Goal: Task Accomplishment & Management: Manage account settings

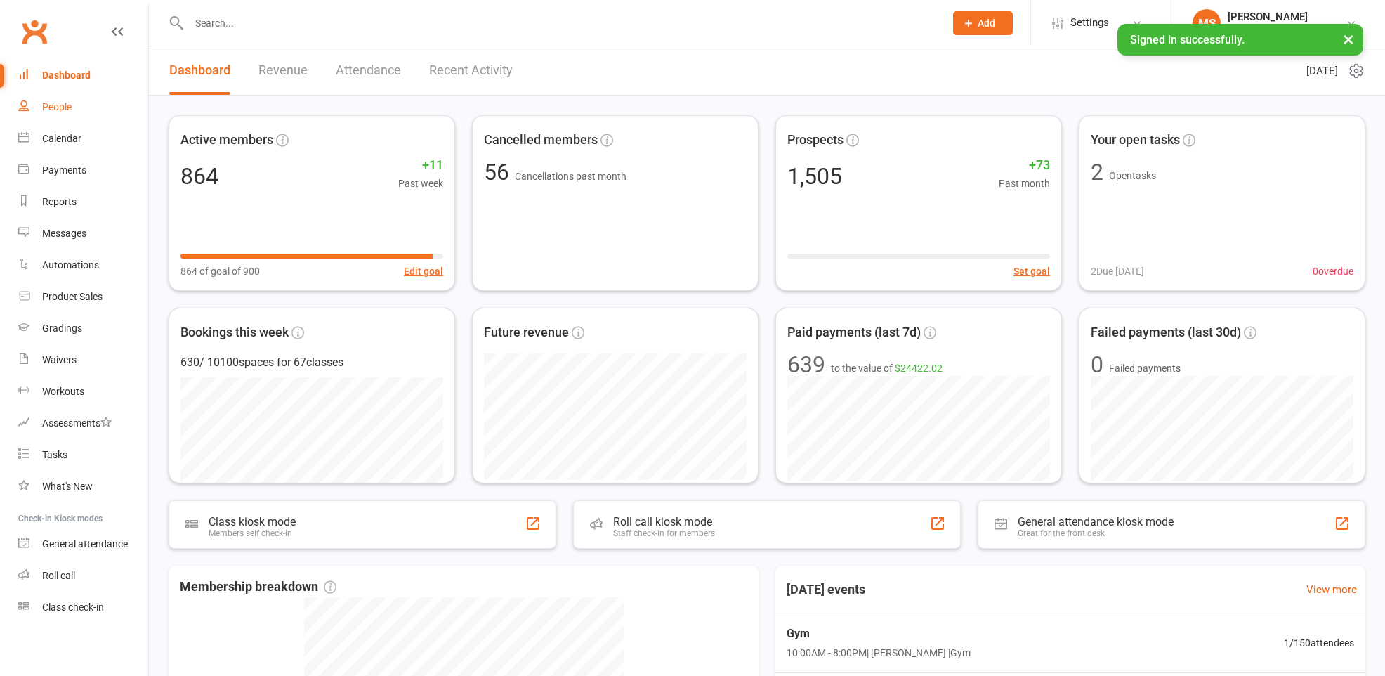
click at [65, 108] on div "People" at bounding box center [56, 106] width 29 height 11
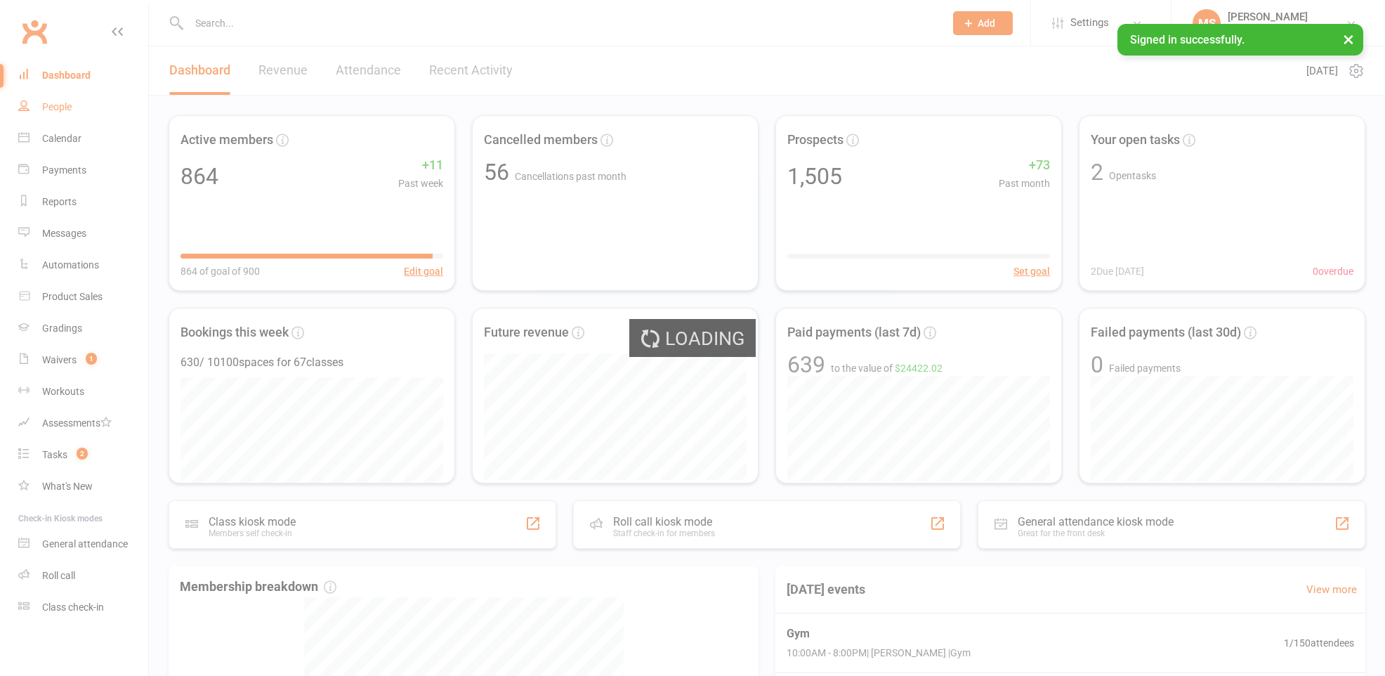
select select "100"
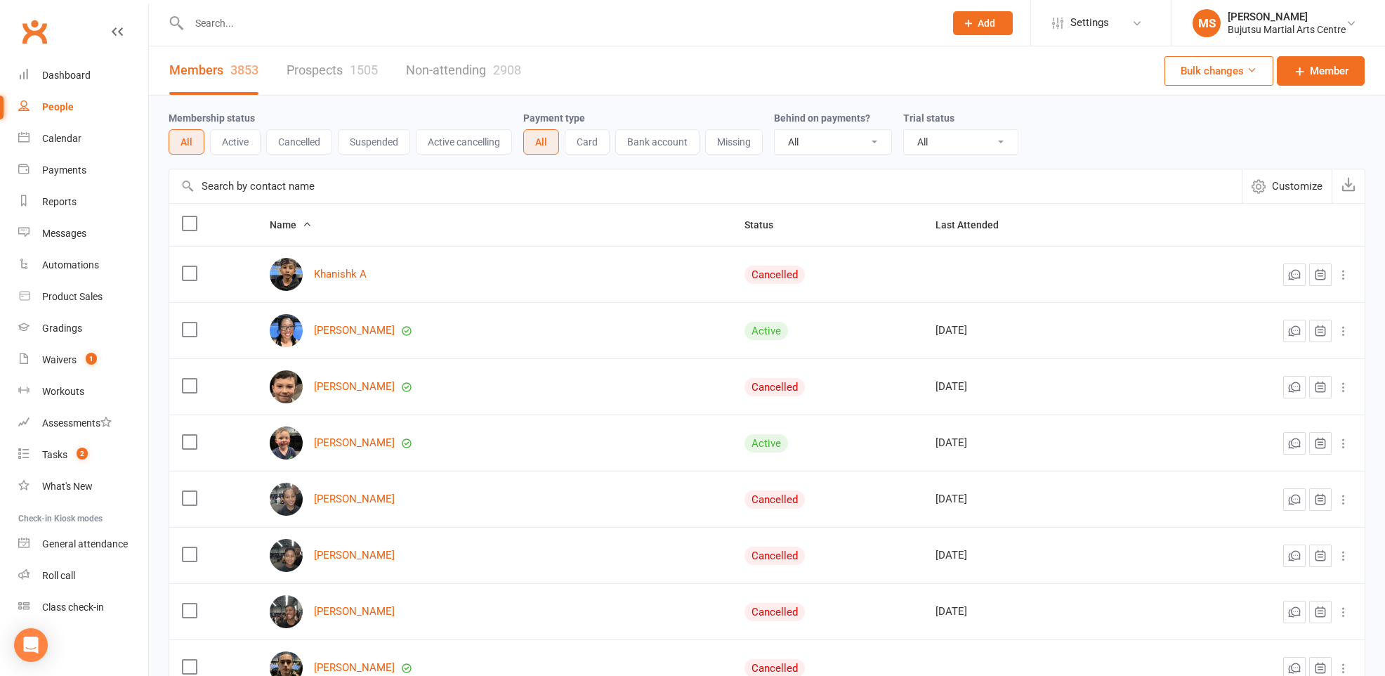
click at [314, 65] on link "Prospects 1505" at bounding box center [332, 70] width 91 height 48
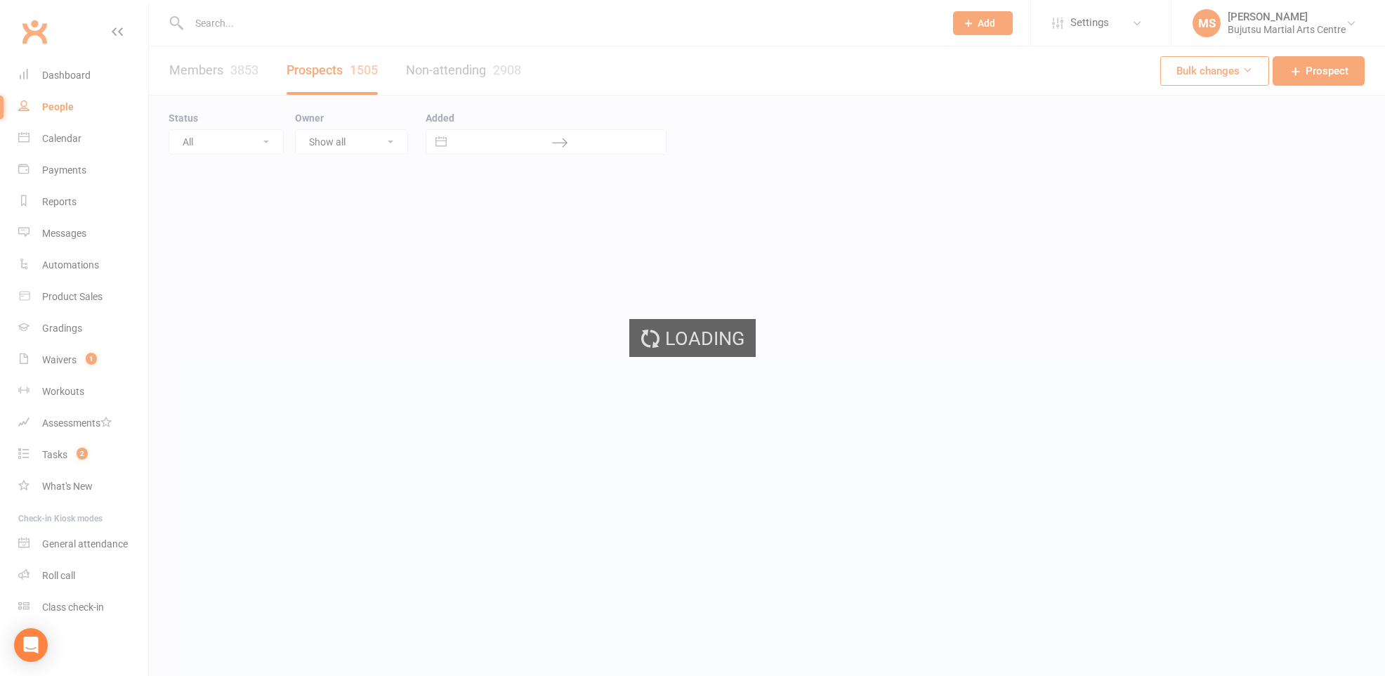
select select "100"
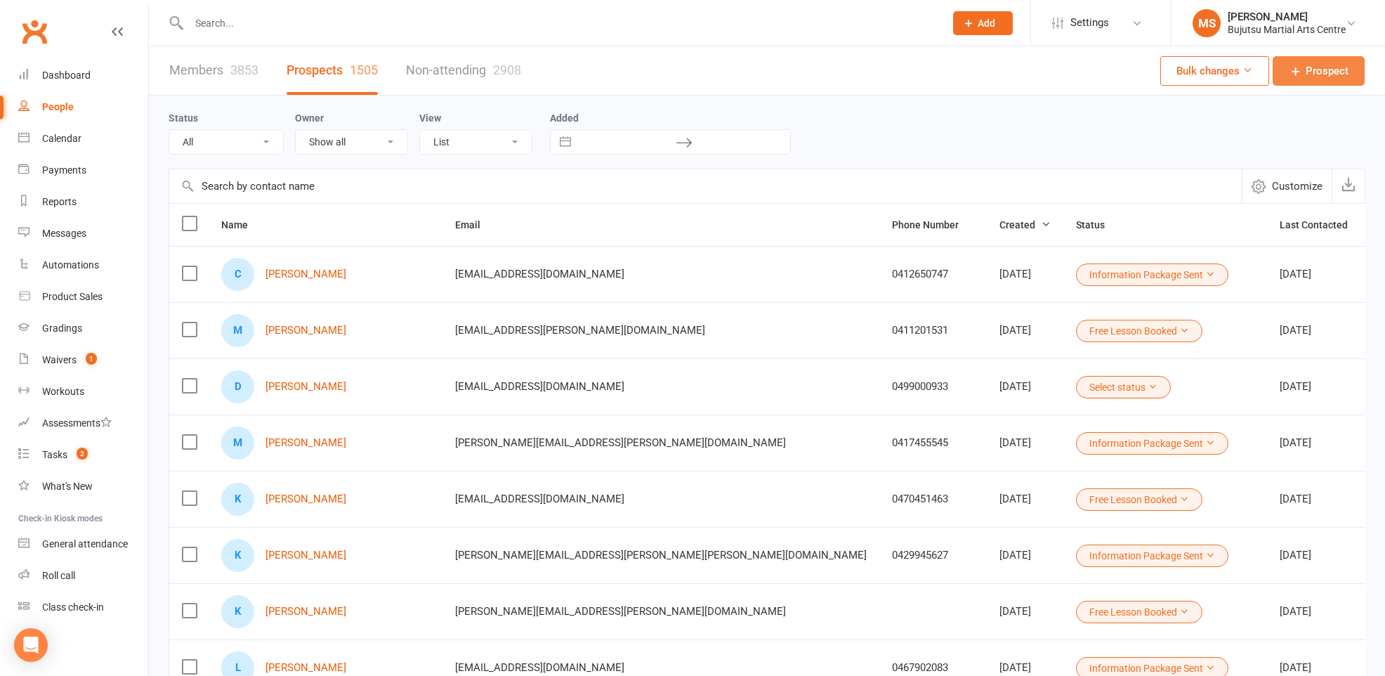
click at [1337, 67] on span "Prospect" at bounding box center [1327, 71] width 43 height 17
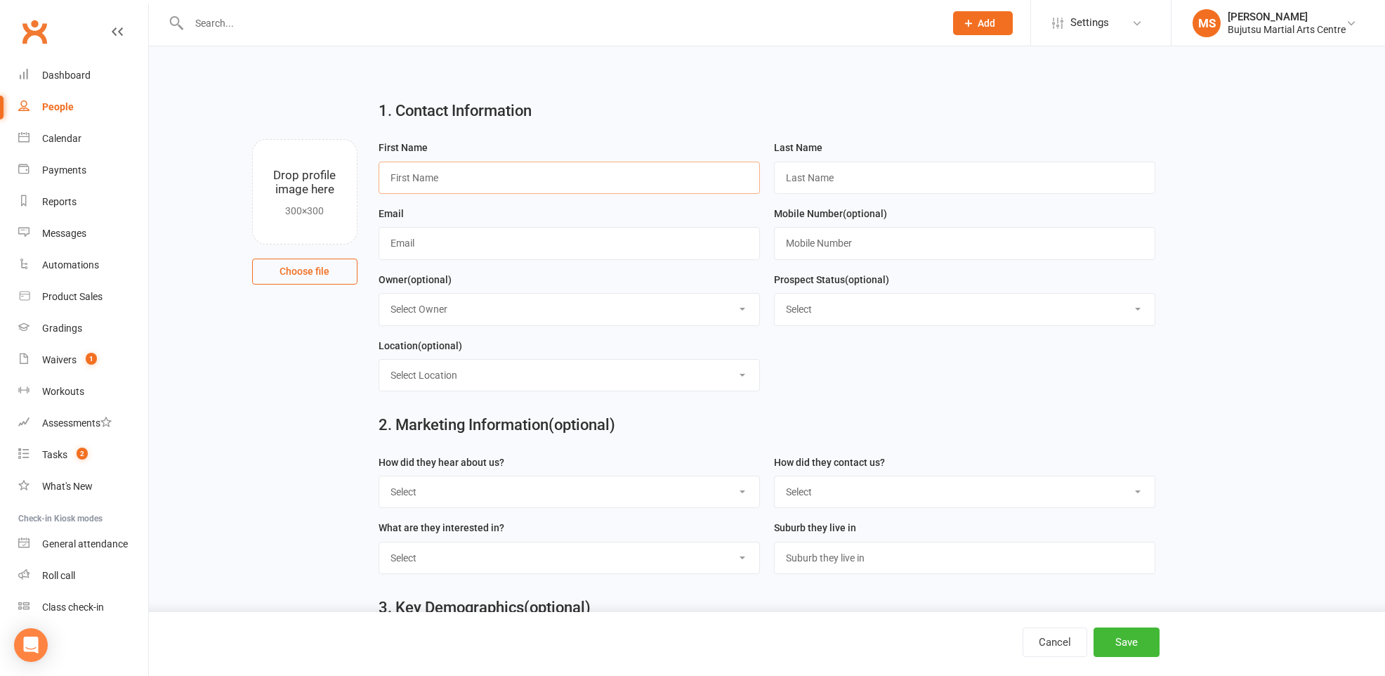
click at [515, 181] on input "text" at bounding box center [569, 178] width 381 height 32
type input "Tayla"
type input "[GEOGRAPHIC_DATA]"
click at [504, 251] on input "text" at bounding box center [569, 243] width 381 height 32
click at [418, 242] on input "text" at bounding box center [569, 243] width 381 height 32
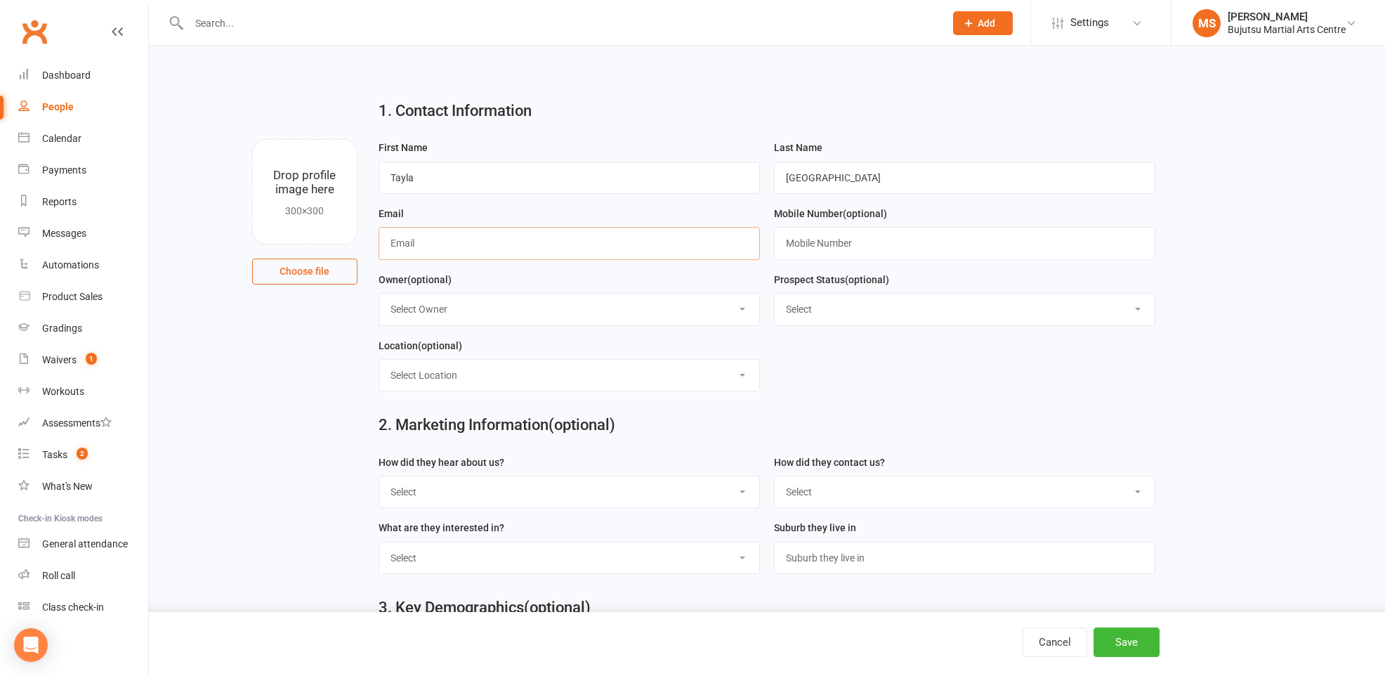
paste input "mailto:[PERSON_NAME][EMAIL_ADDRESS][DOMAIN_NAME]"
drag, startPoint x: 421, startPoint y: 239, endPoint x: 407, endPoint y: 272, distance: 35.2
click at [419, 244] on input "mailto:[PERSON_NAME][EMAIL_ADDRESS][DOMAIN_NAME]" at bounding box center [569, 243] width 381 height 32
type input "[PERSON_NAME][EMAIL_ADDRESS][DOMAIN_NAME]"
click at [825, 249] on input "text" at bounding box center [964, 243] width 381 height 32
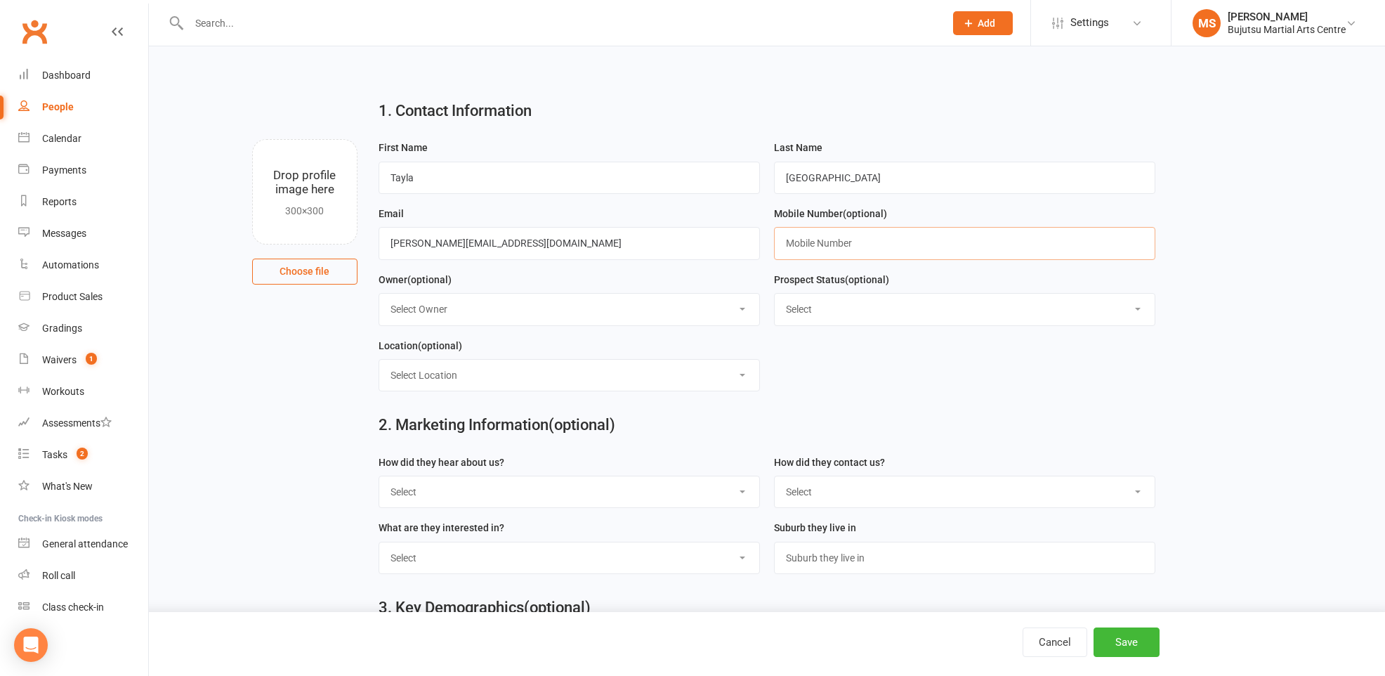
paste input "0412599928"
type input "0412599928"
click at [806, 308] on select "Select Initial Inquiry Information Package Sent Free Lesson Booked Follow Up Em…" at bounding box center [965, 309] width 380 height 31
select select "Information Package Sent"
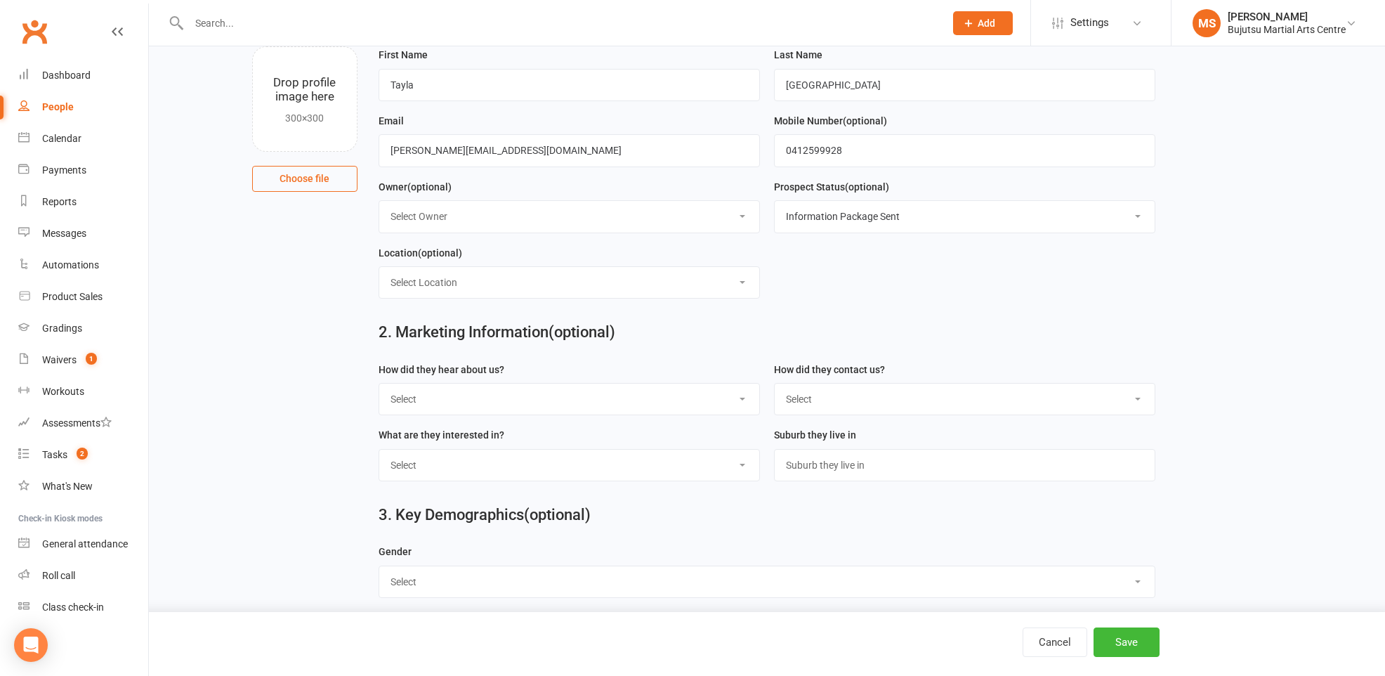
scroll to position [101, 0]
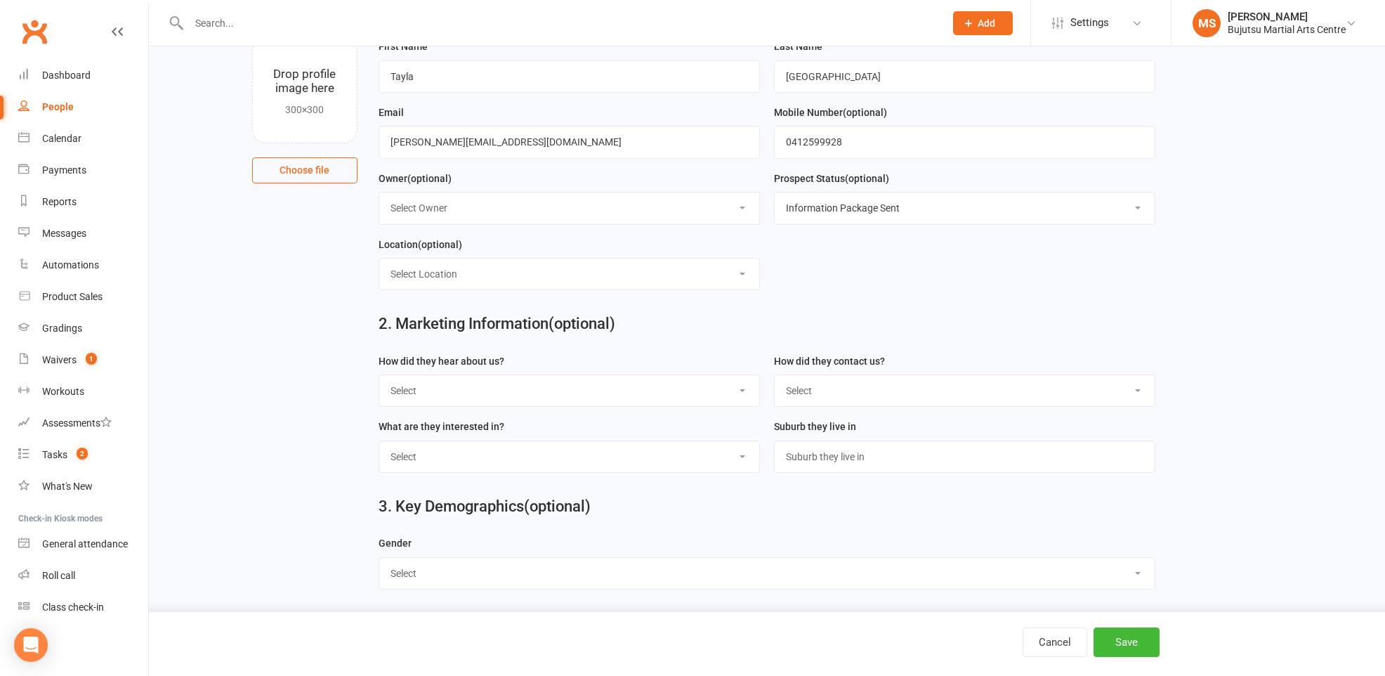
click at [533, 396] on select "Select Google Other Social Media Through A Friend Walk by Referred" at bounding box center [569, 390] width 380 height 31
select select "Google"
click at [821, 392] on select "Select Phone Email In-Facility Social Media Website Chat" at bounding box center [965, 390] width 380 height 31
select select "Email"
click at [533, 584] on select "Select [DEMOGRAPHIC_DATA] [DEMOGRAPHIC_DATA]" at bounding box center [766, 573] width 775 height 31
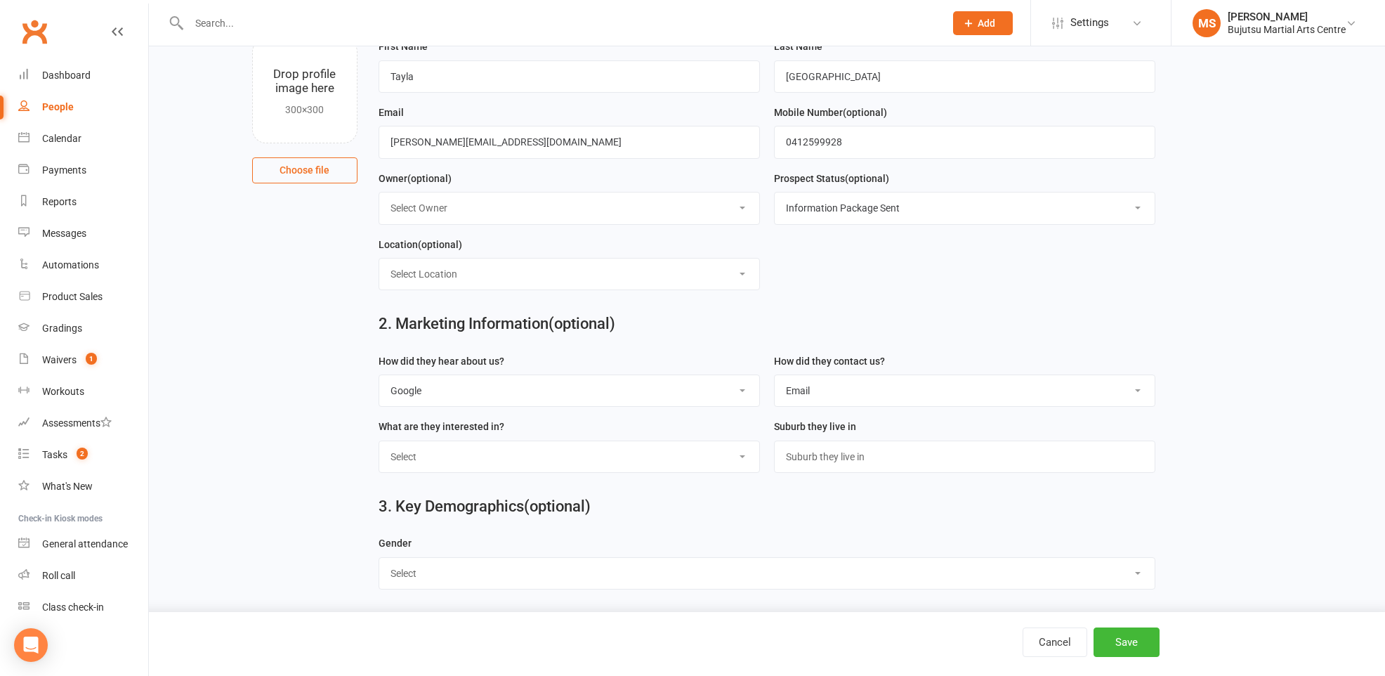
select select "[DEMOGRAPHIC_DATA]"
click at [1128, 650] on button "Save" at bounding box center [1126, 641] width 66 height 29
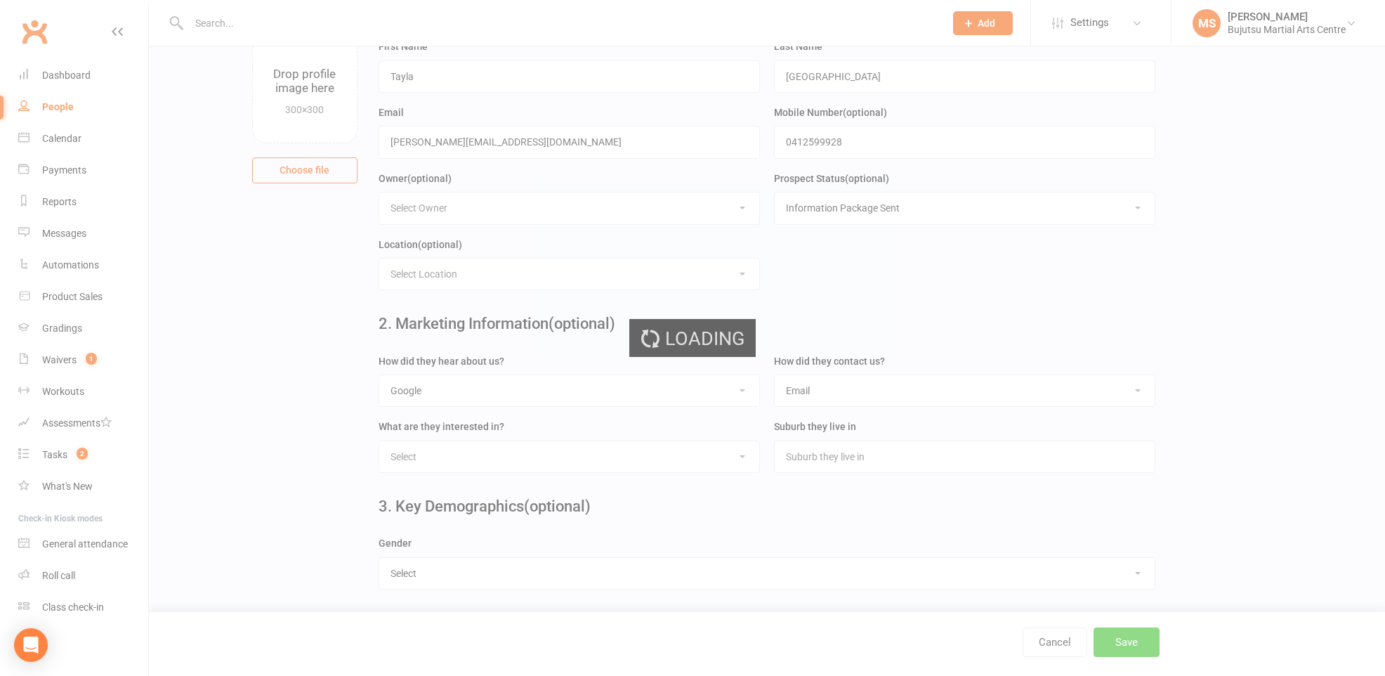
scroll to position [0, 0]
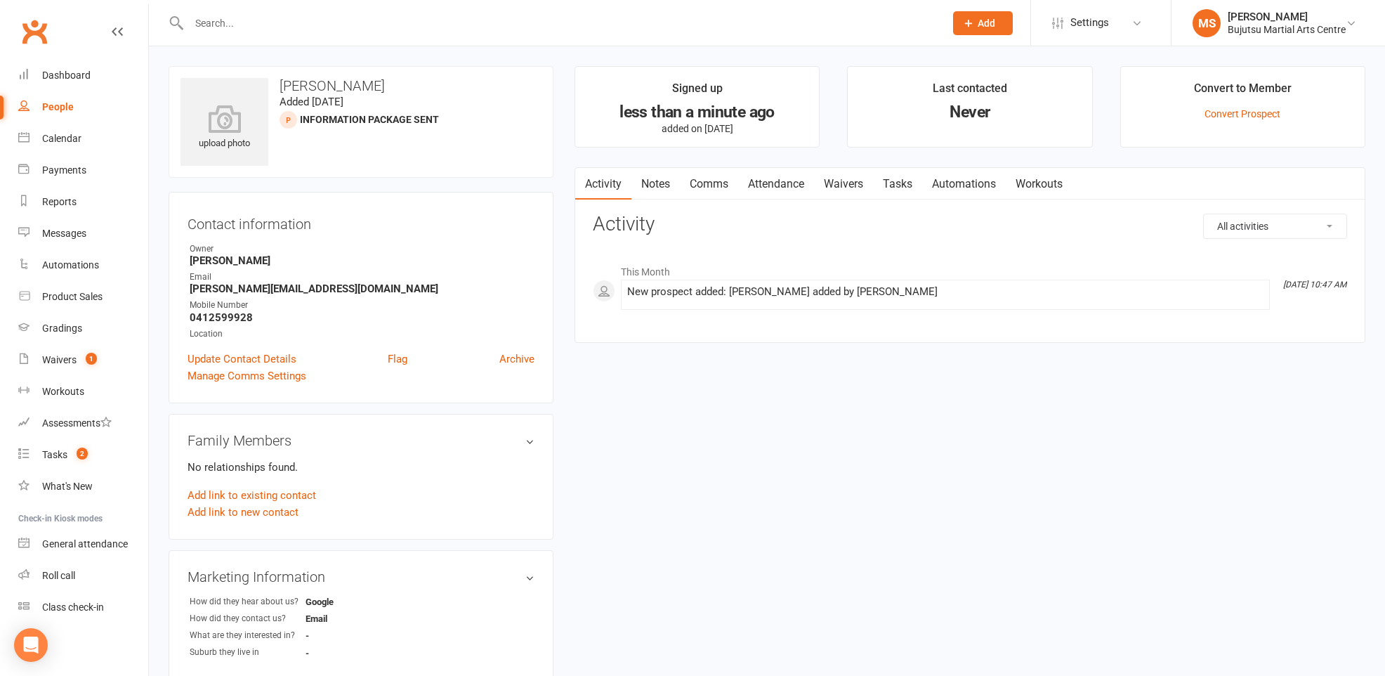
click at [705, 185] on link "Comms" at bounding box center [709, 184] width 58 height 32
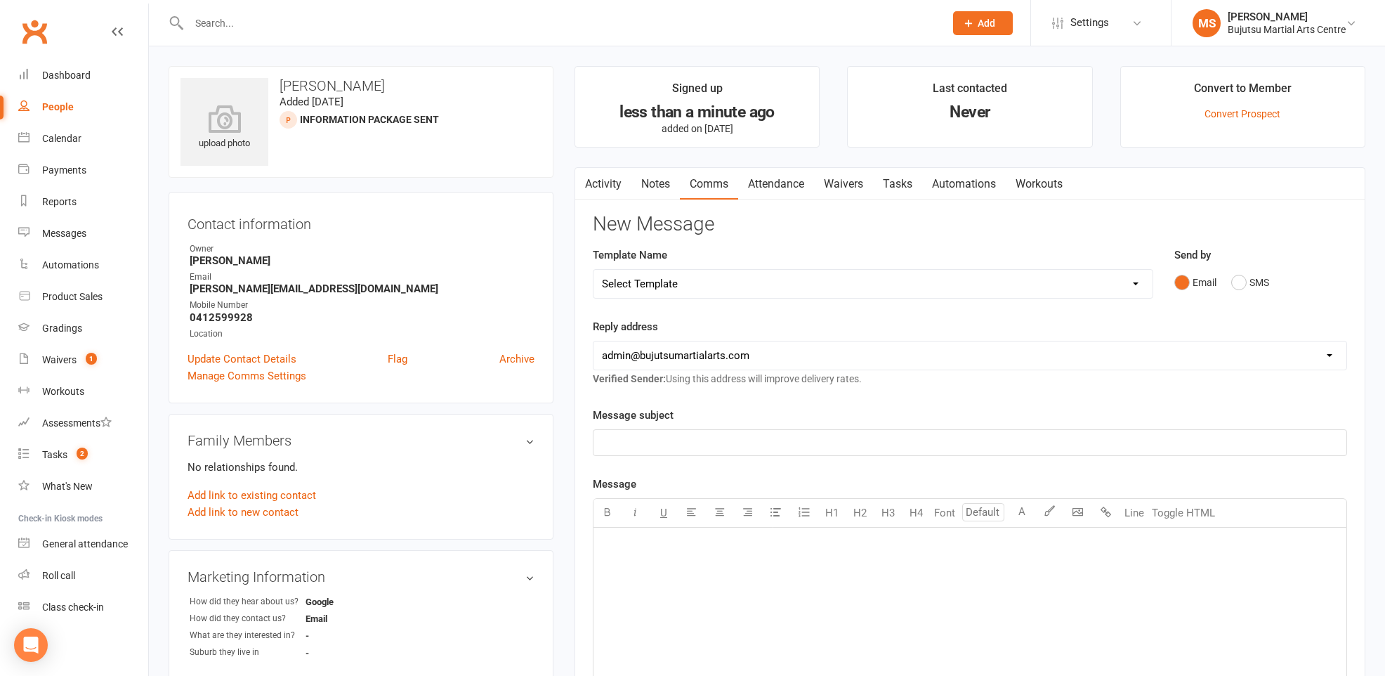
click at [760, 281] on select "Select Template [Email] Buddy Week [Email] Japan Karate Association Grading Adu…" at bounding box center [872, 284] width 559 height 28
select select "22"
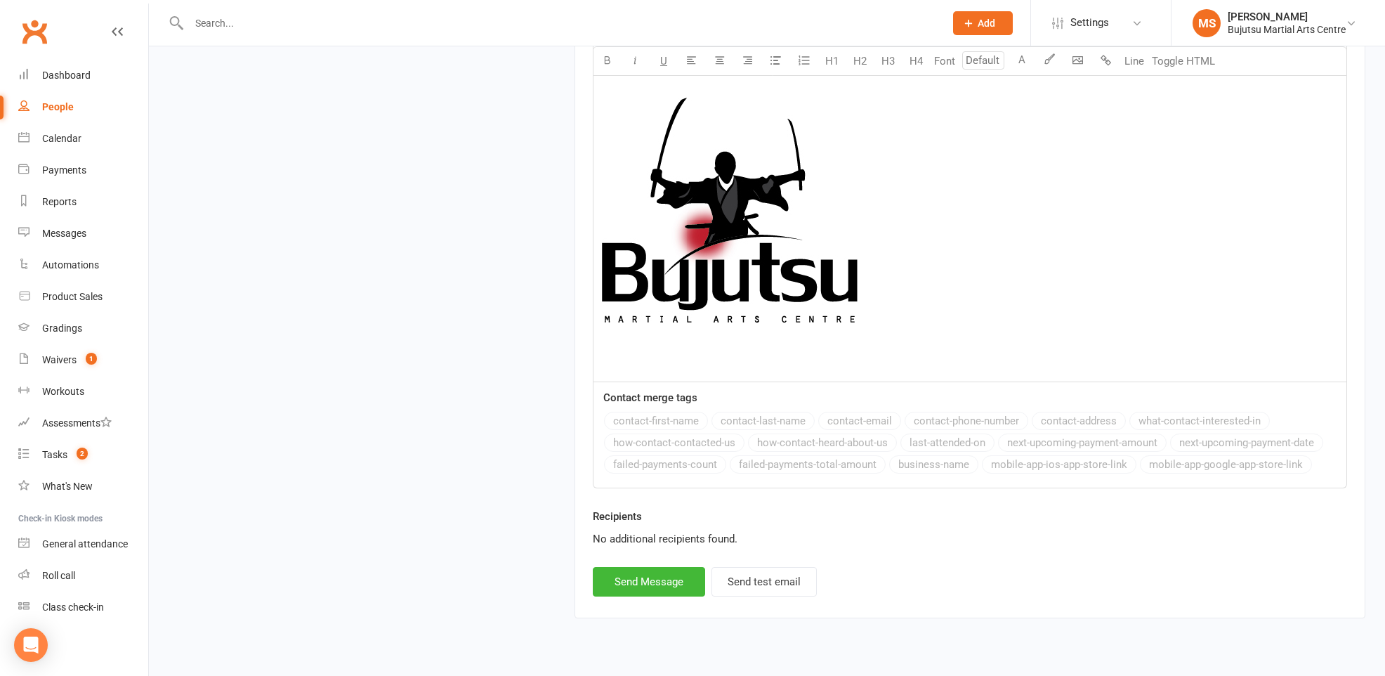
scroll to position [1615, 0]
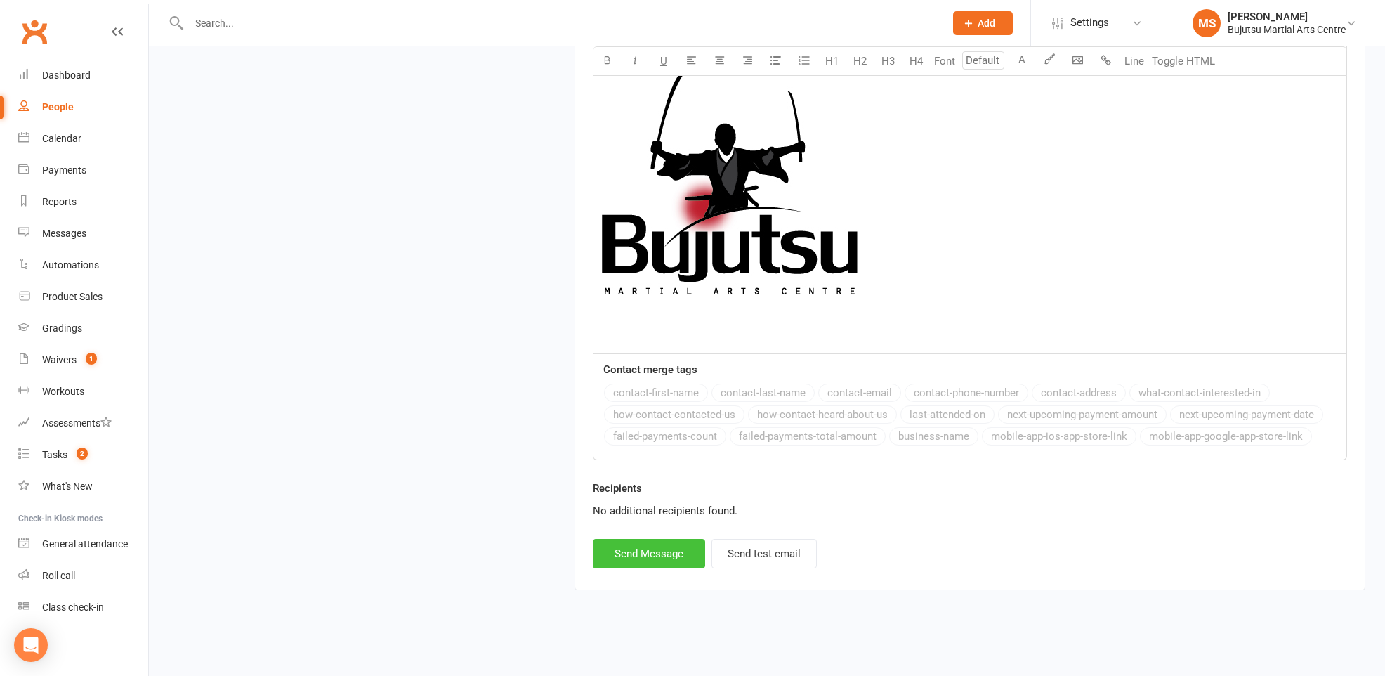
click at [668, 551] on button "Send Message" at bounding box center [649, 553] width 112 height 29
select select
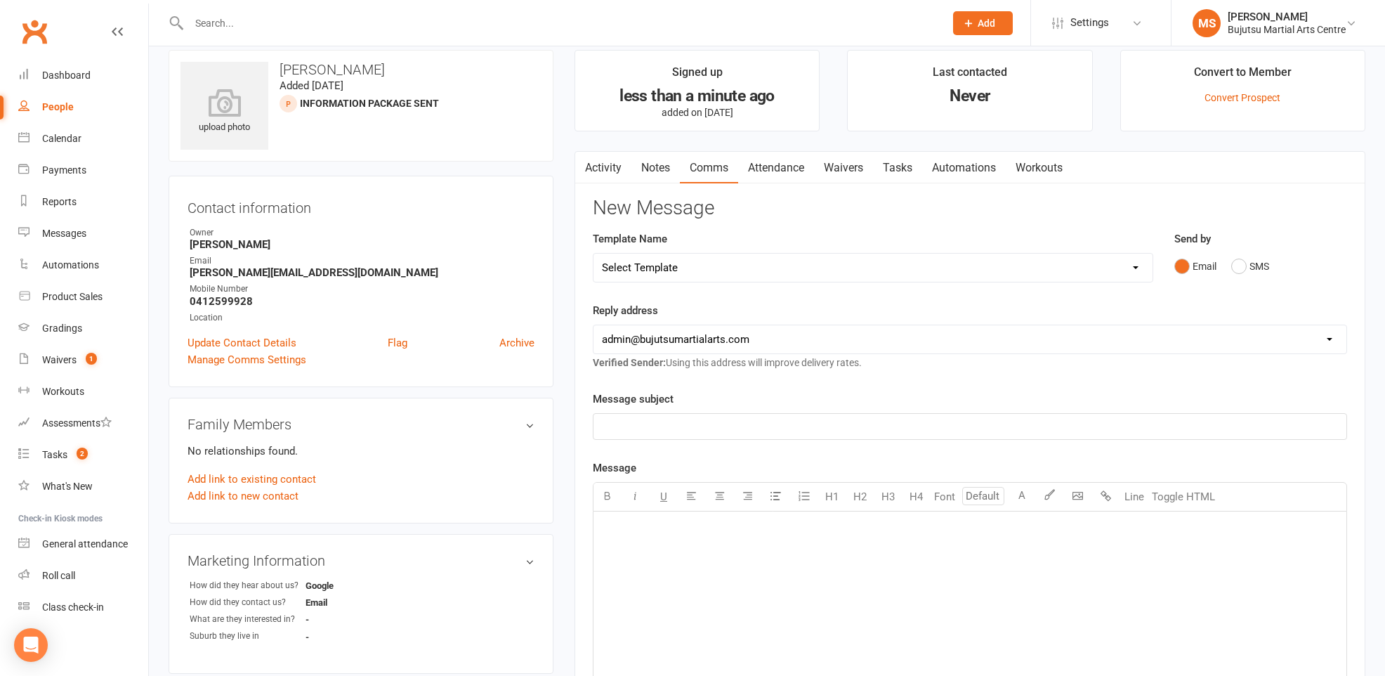
scroll to position [0, 0]
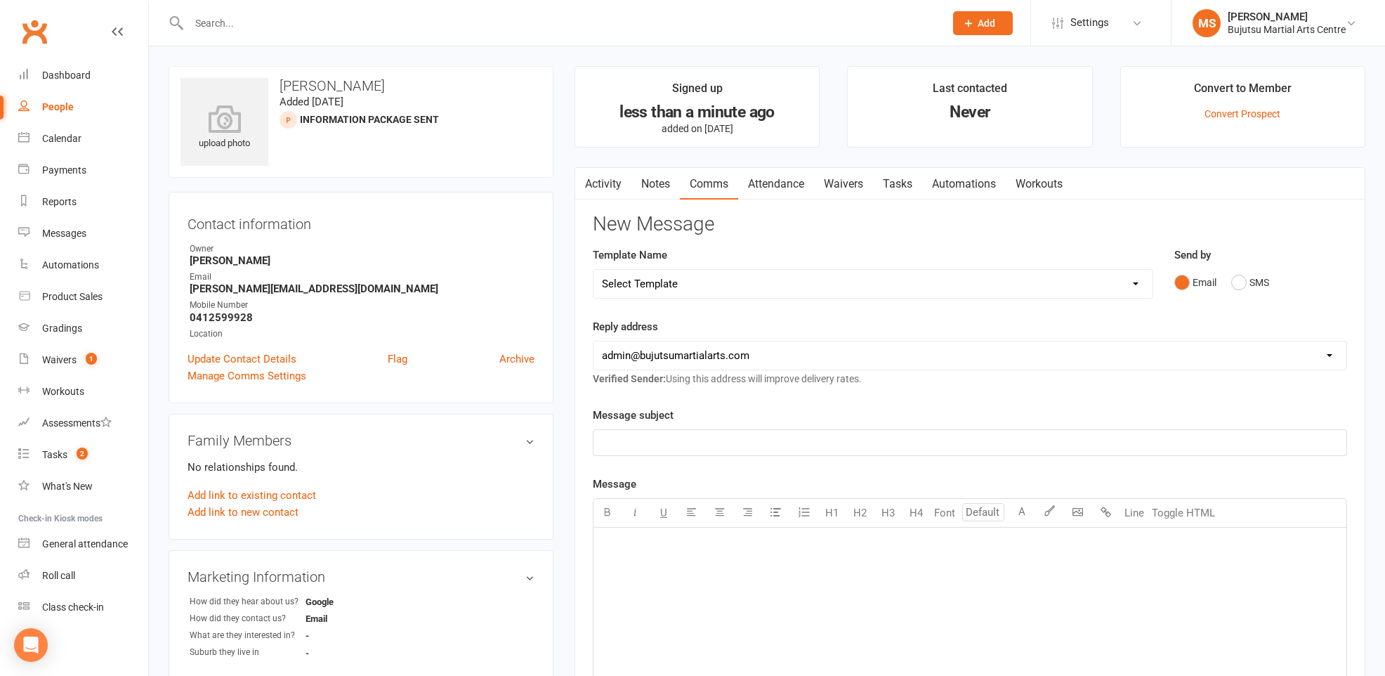
click at [714, 181] on link "Comms" at bounding box center [709, 184] width 58 height 32
click at [773, 184] on link "Attendance" at bounding box center [776, 184] width 76 height 32
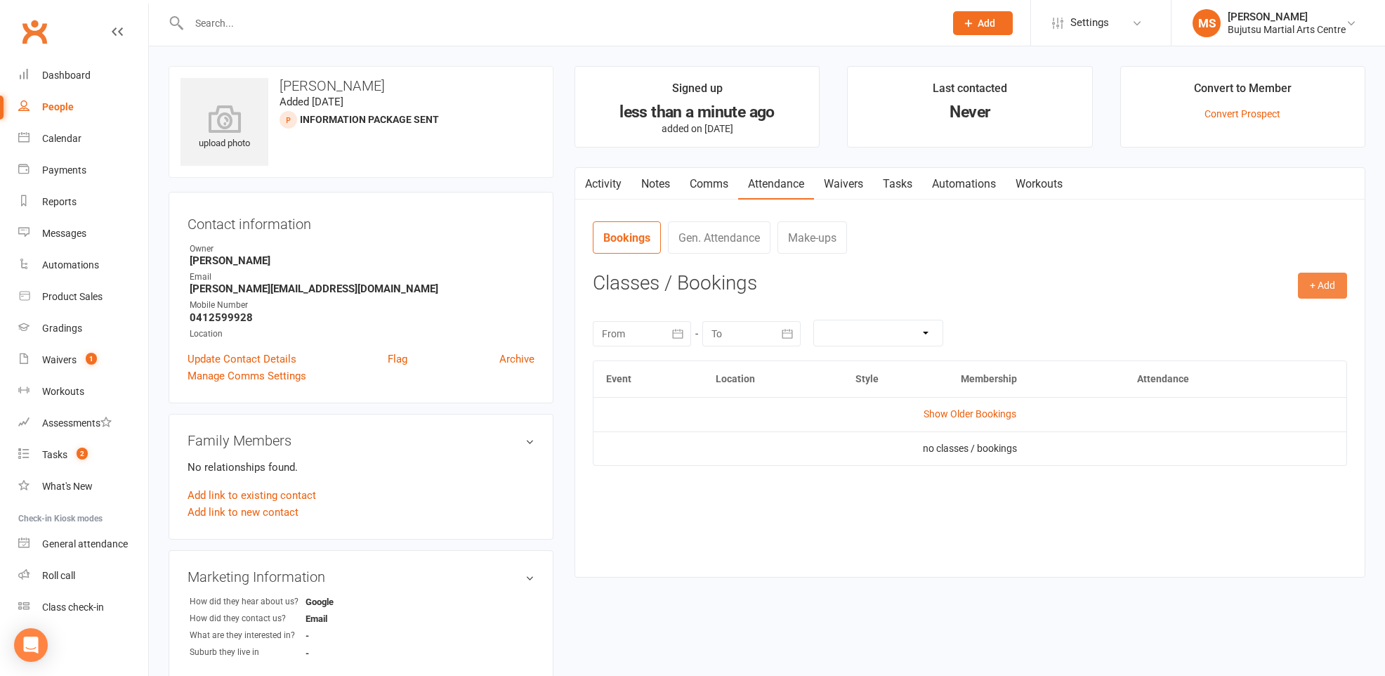
click at [1340, 289] on button "+ Add" at bounding box center [1322, 284] width 49 height 25
click at [1261, 320] on link "Book Event" at bounding box center [1276, 317] width 139 height 28
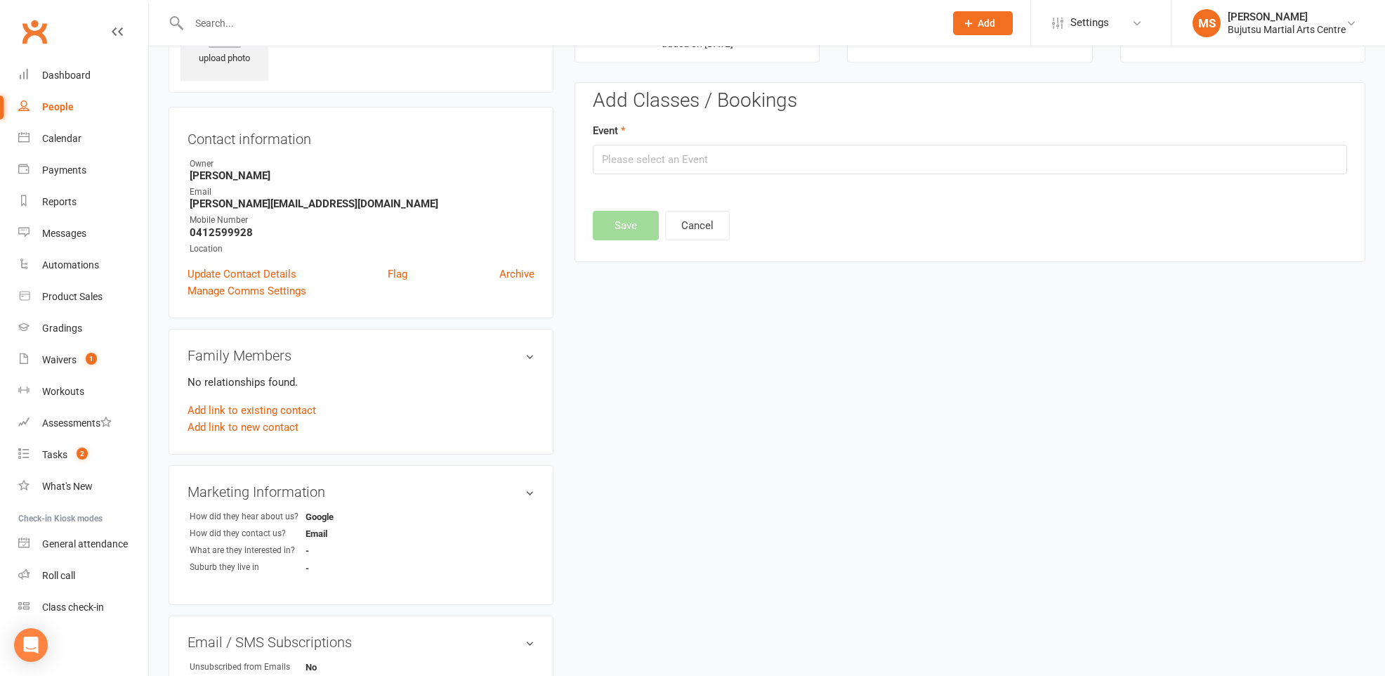
scroll to position [96, 0]
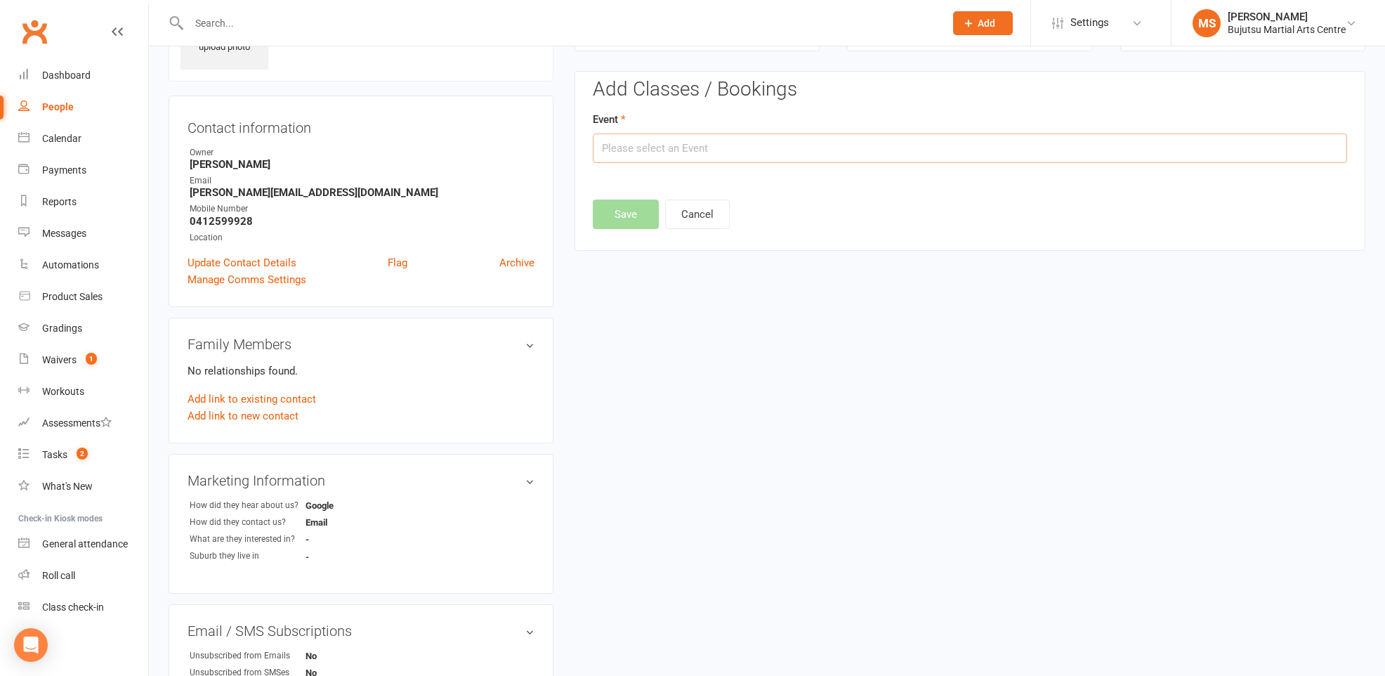
click at [690, 150] on input "text" at bounding box center [970, 147] width 754 height 29
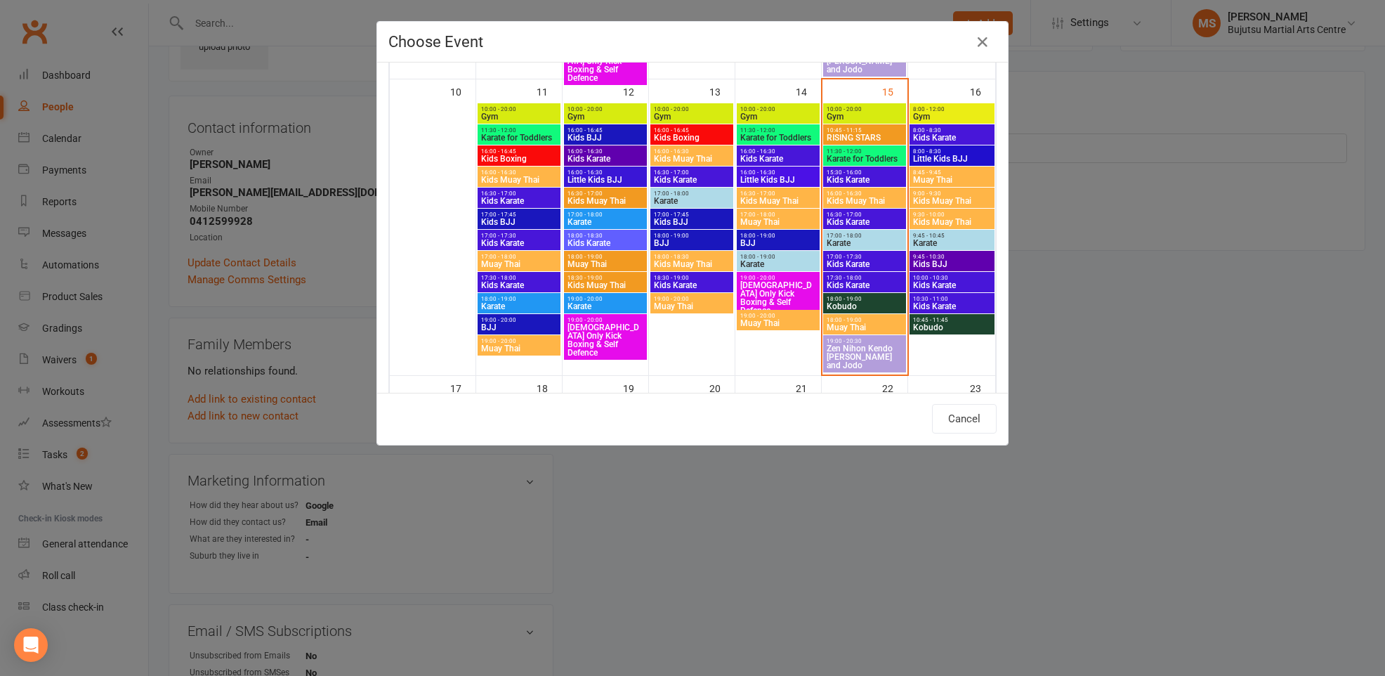
scroll to position [678, 0]
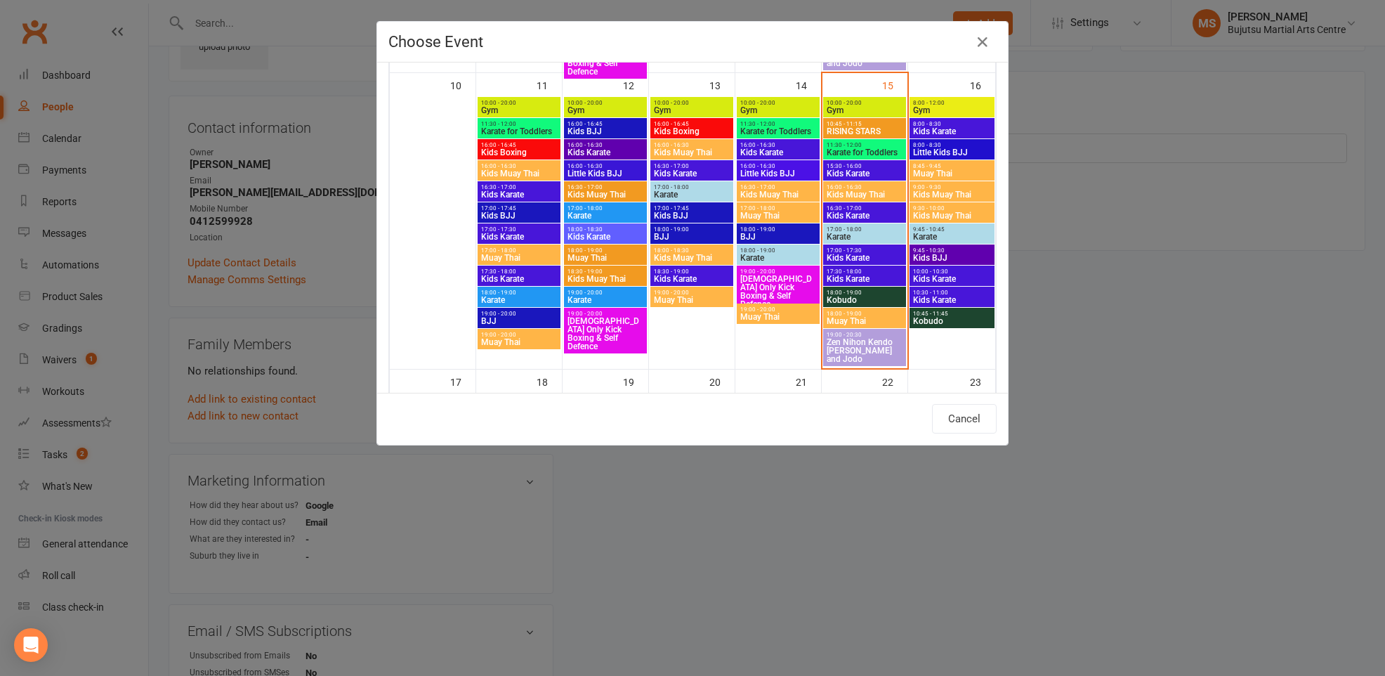
click at [931, 211] on span "Kids Muay Thai" at bounding box center [951, 215] width 79 height 8
type input "Kids Muay Thai - [DATE] 9:30:00 AM"
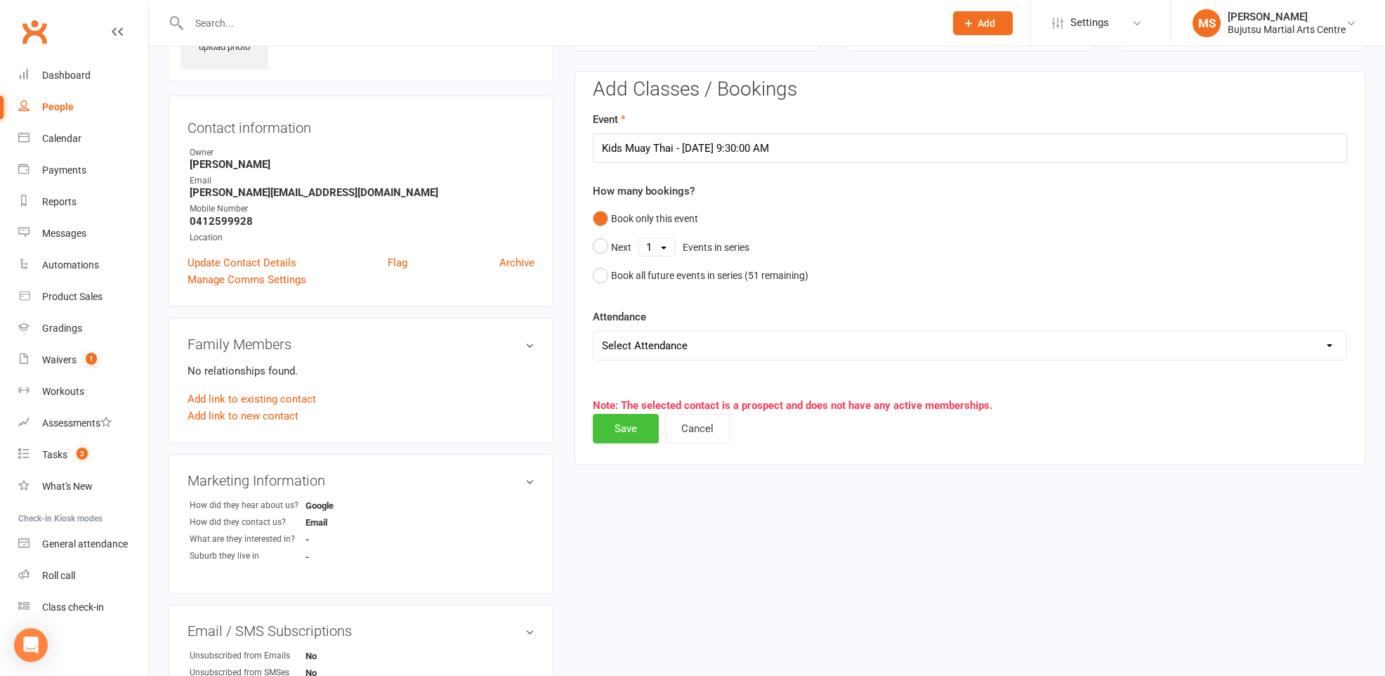
click at [633, 426] on button "Save" at bounding box center [626, 428] width 66 height 29
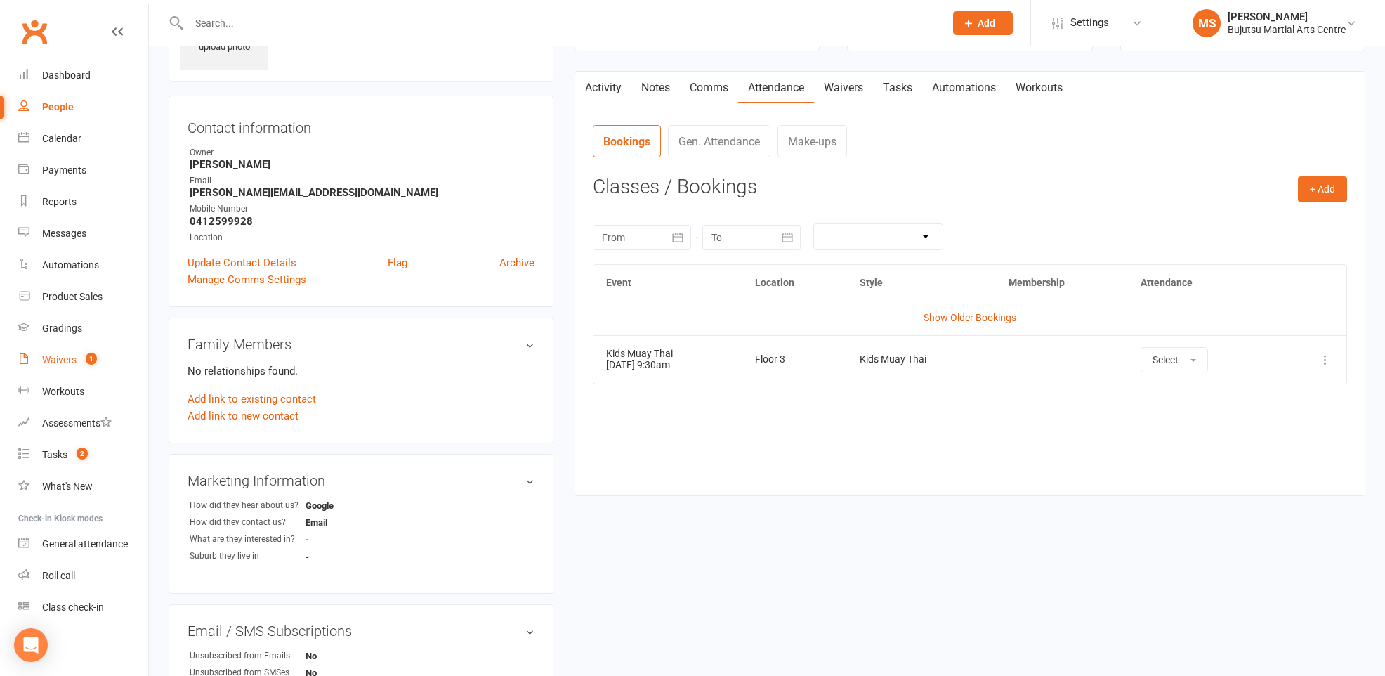
click at [62, 362] on div "Waivers" at bounding box center [59, 359] width 34 height 11
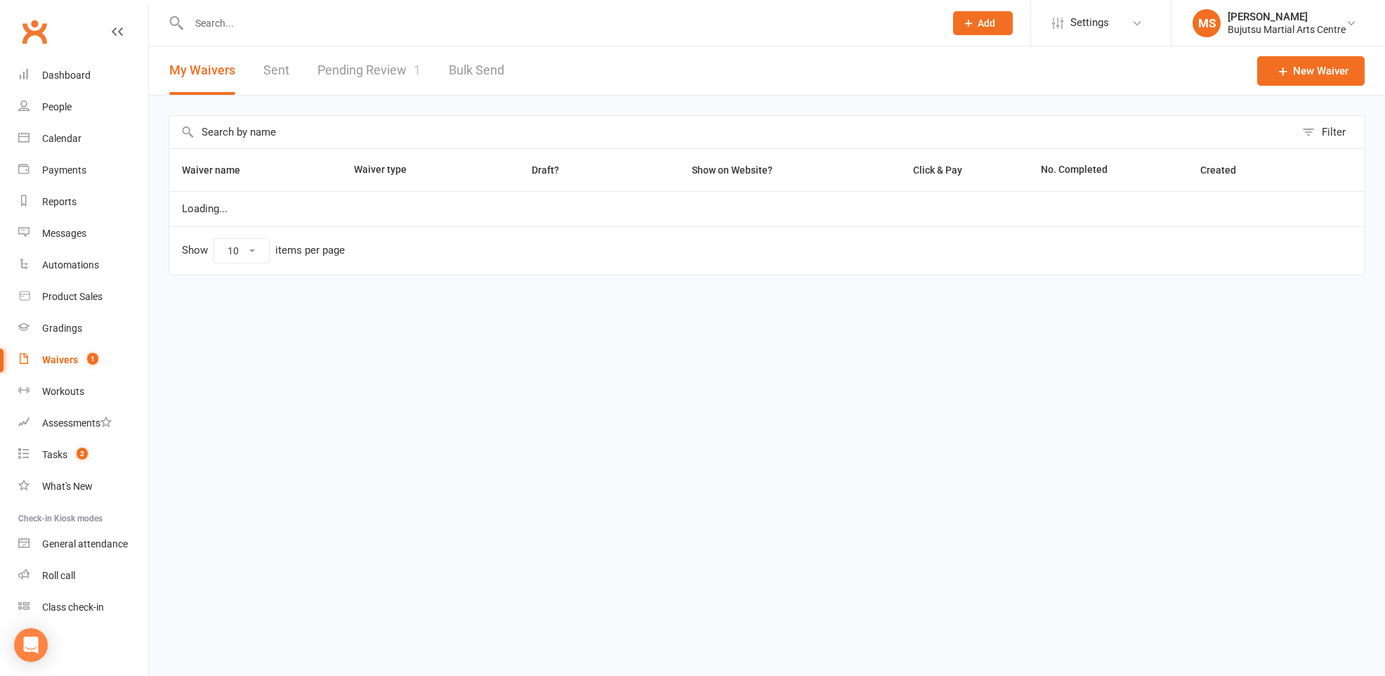
select select "50"
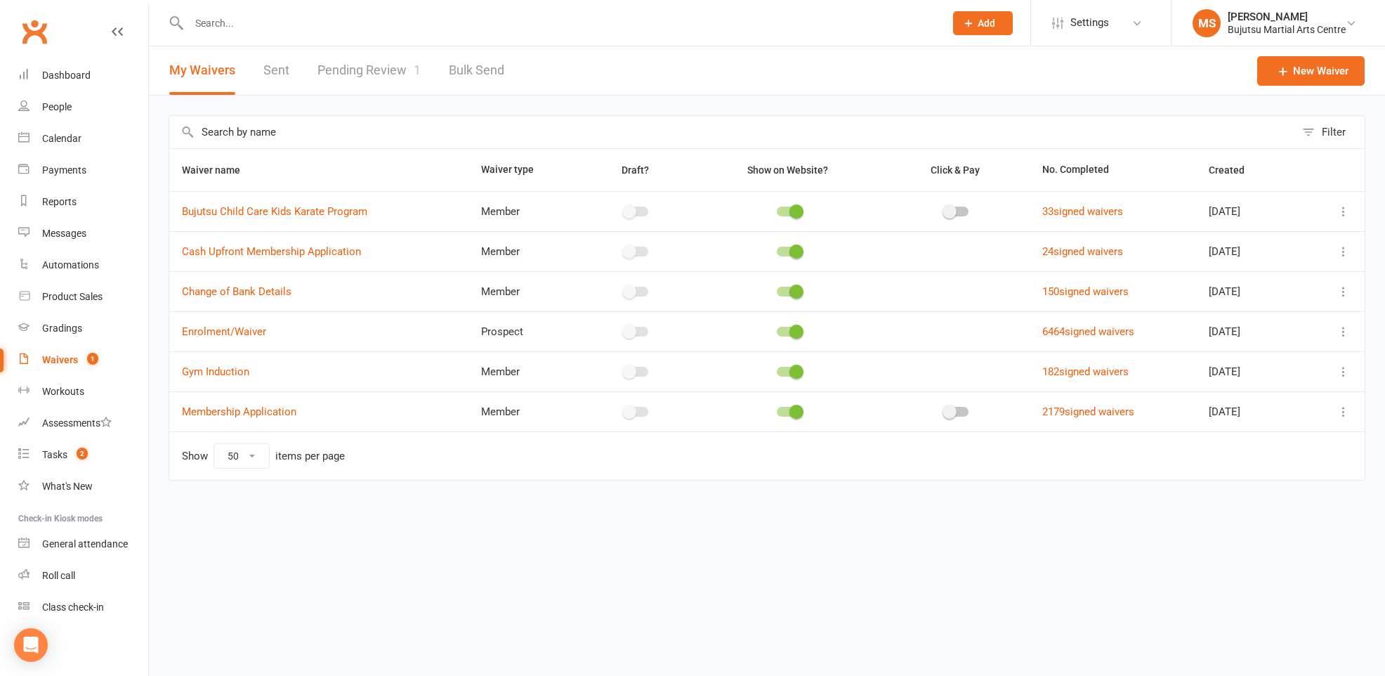
click at [371, 61] on link "Pending Review 1" at bounding box center [368, 70] width 103 height 48
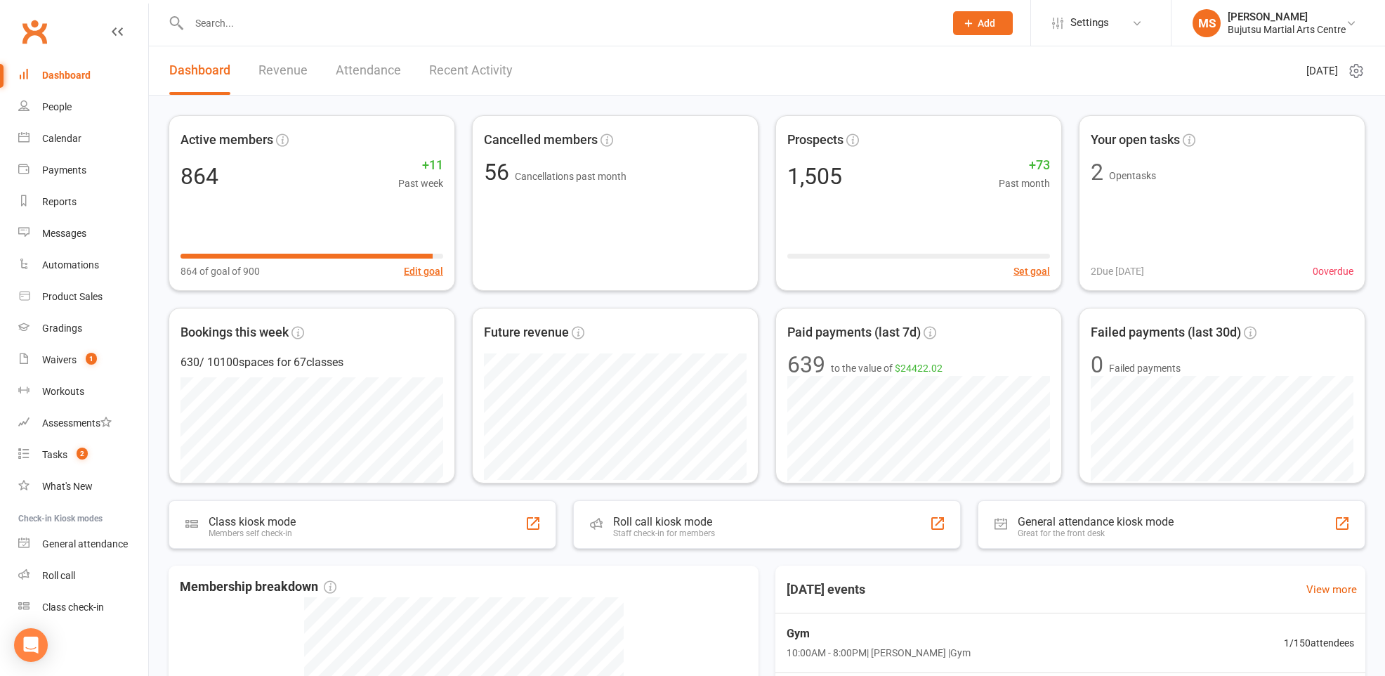
click at [549, 19] on input "text" at bounding box center [560, 23] width 750 height 20
paste input "0449 094 737"
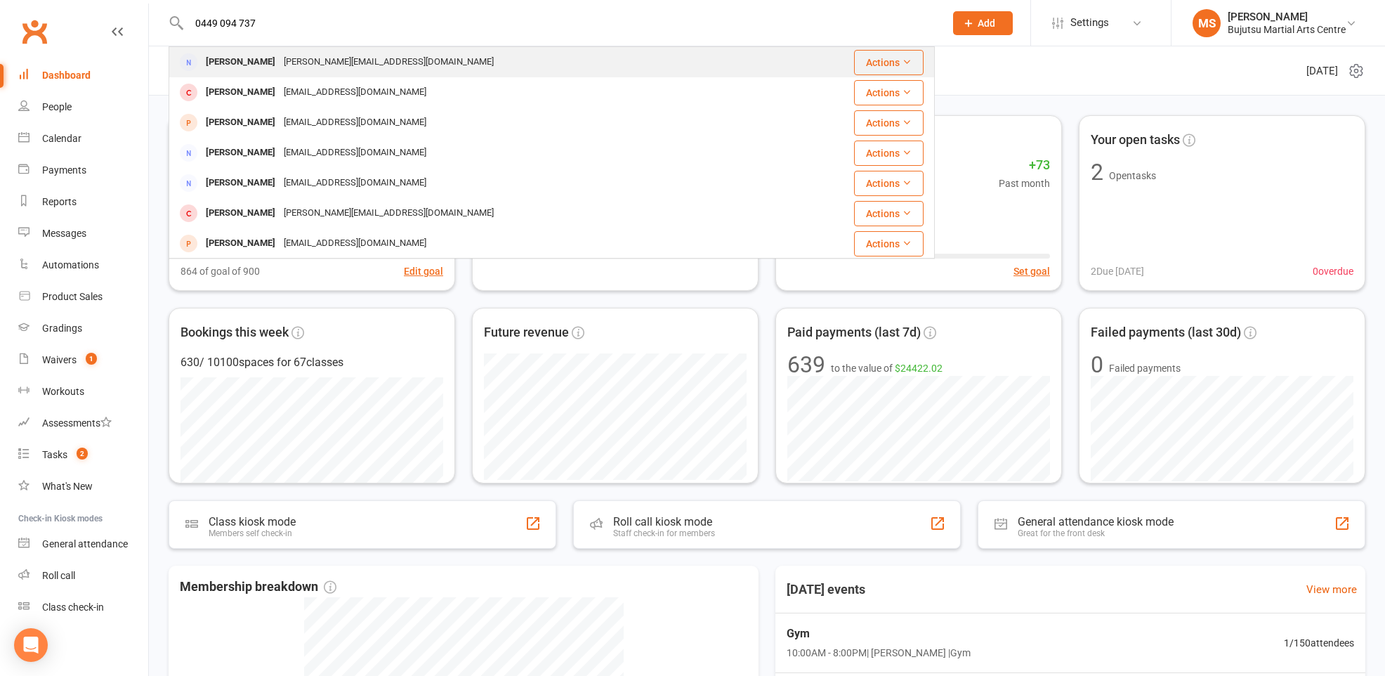
type input "0449 094 737"
click at [405, 54] on div "Kulbeer Kaur Kulbeer.kaur22@gmail.com" at bounding box center [488, 62] width 636 height 29
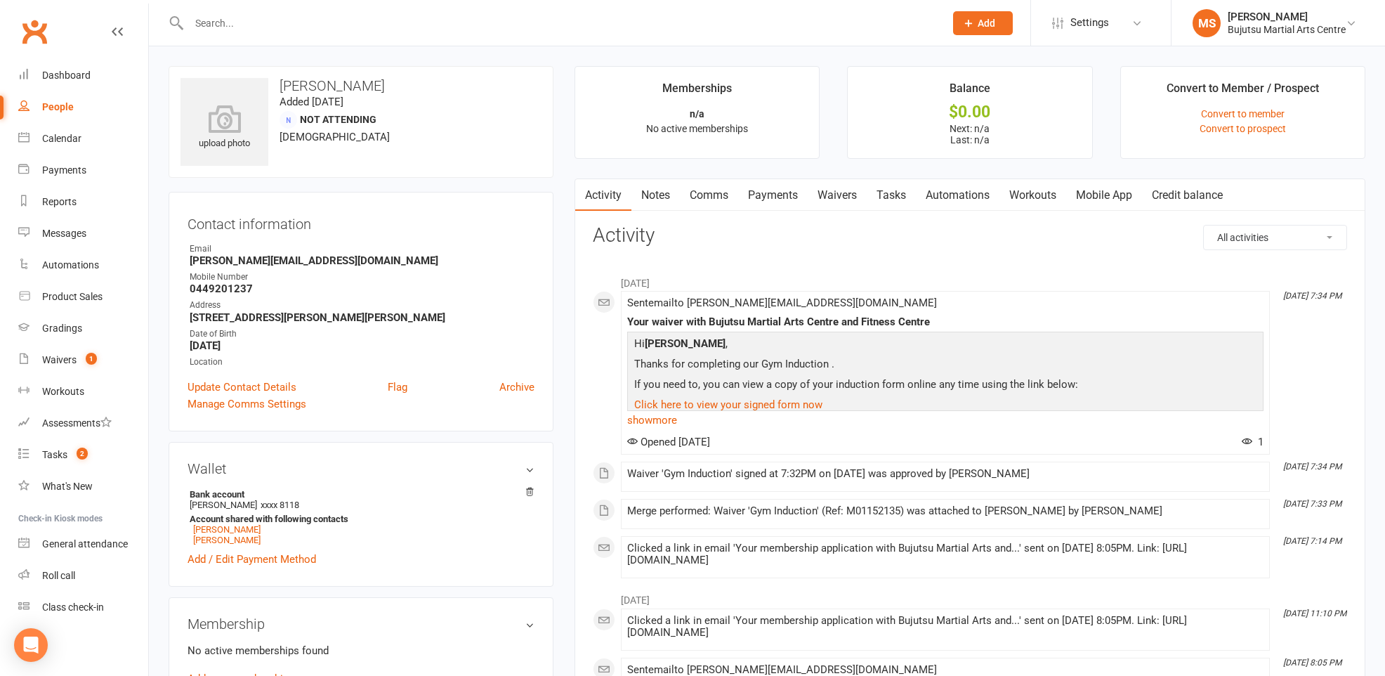
click at [62, 109] on div "People" at bounding box center [58, 106] width 32 height 11
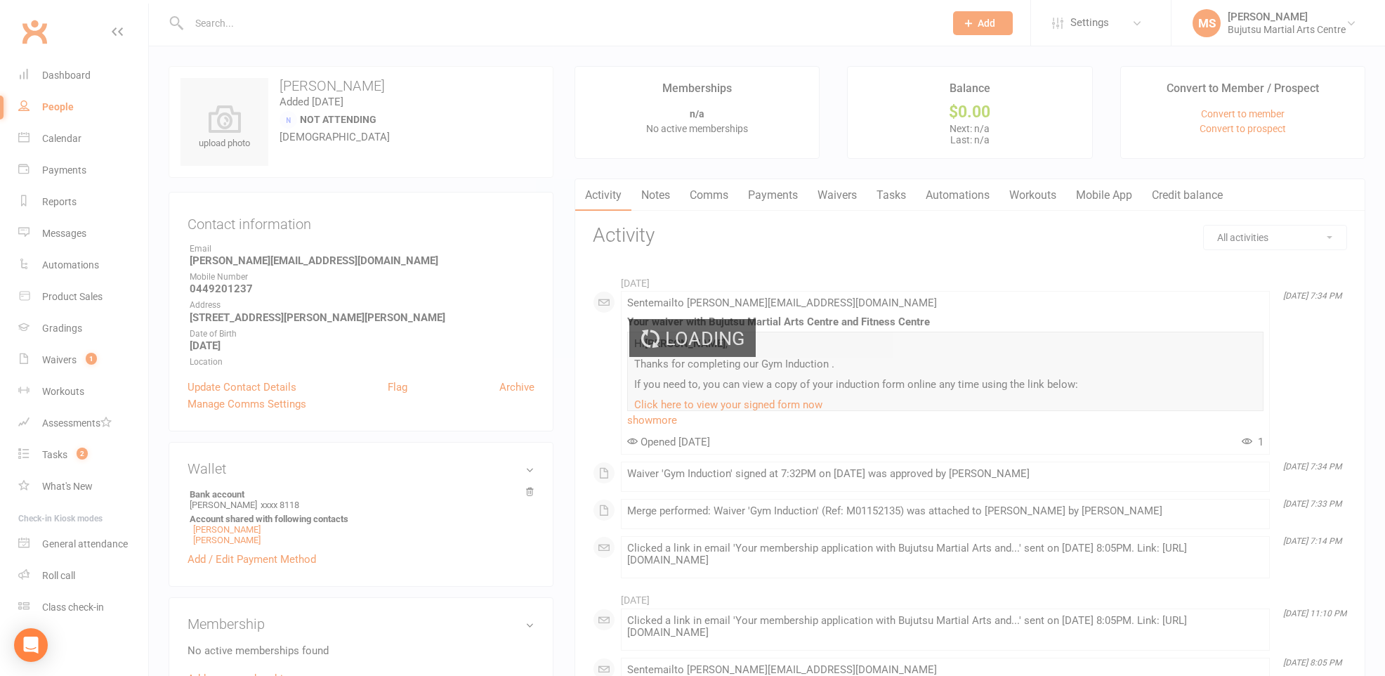
select select "100"
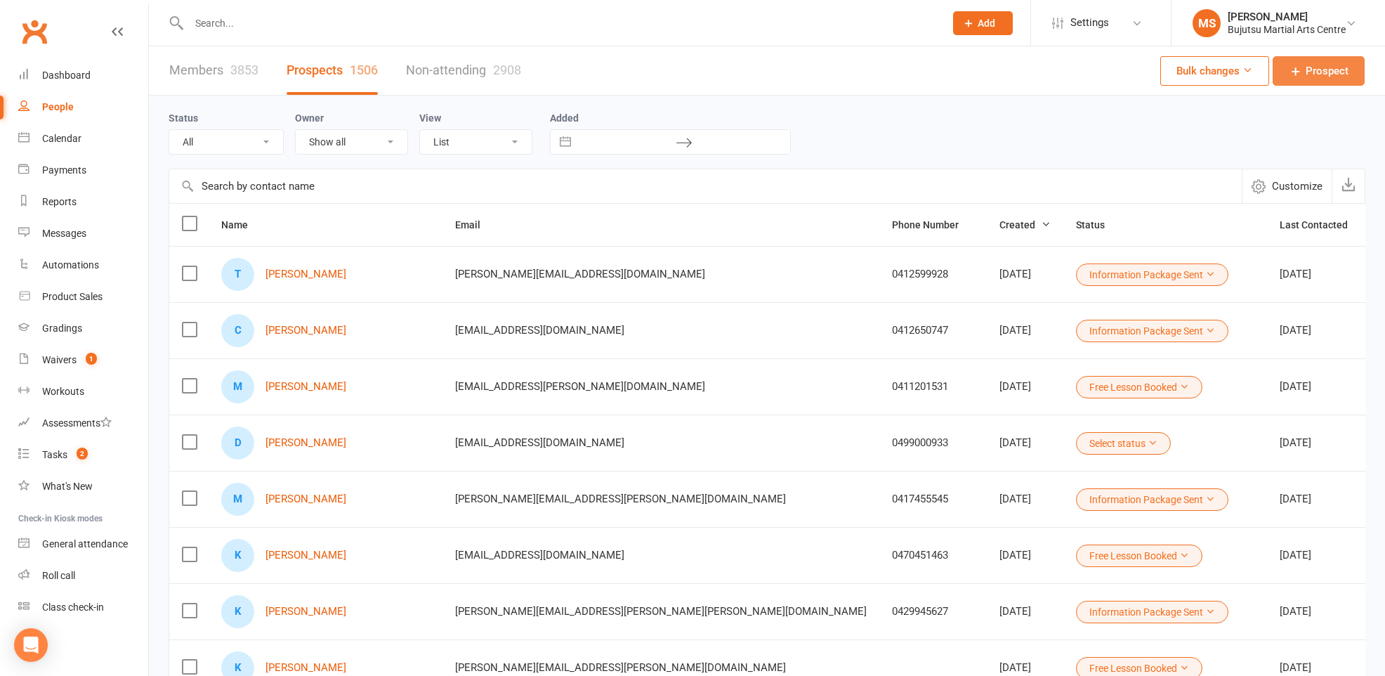
click at [1330, 74] on span "Prospect" at bounding box center [1327, 71] width 43 height 17
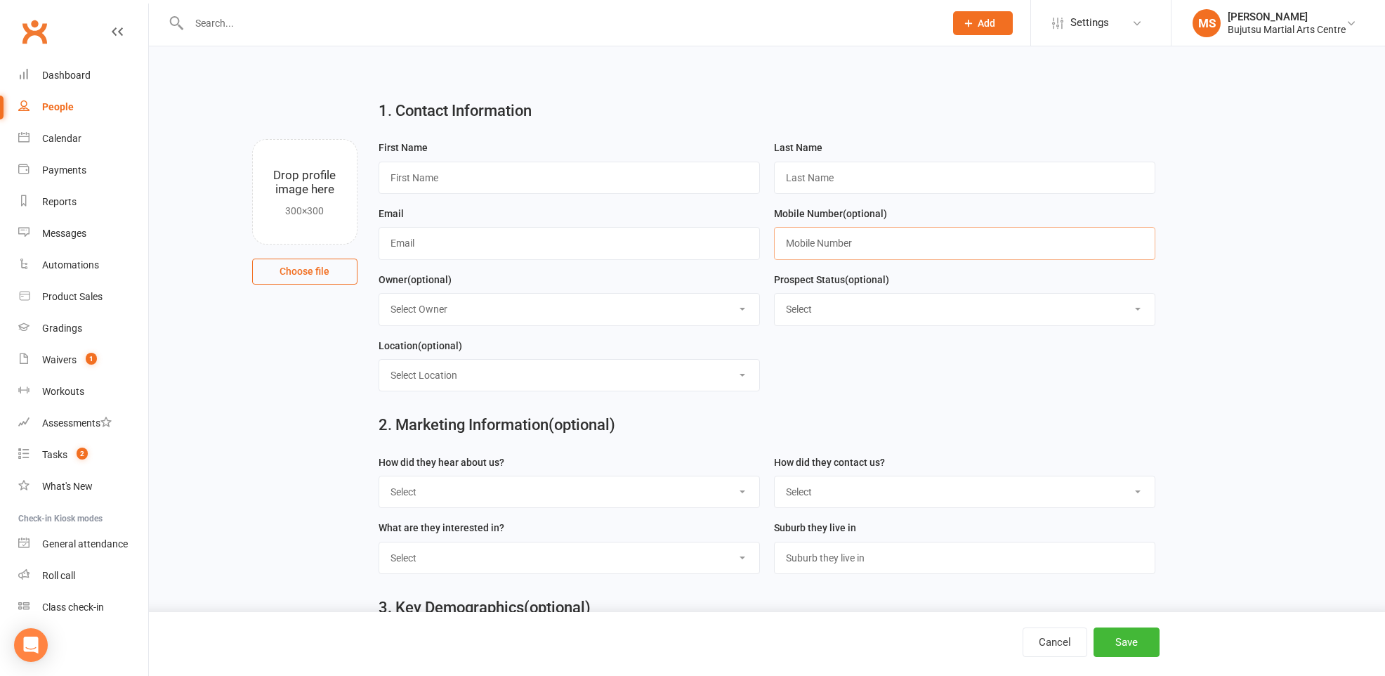
click at [824, 241] on input "text" at bounding box center [964, 243] width 381 height 32
paste input "0449 094 737"
type input "0449 094 737"
click at [839, 313] on select "Select Initial Inquiry Information Package Sent Free Lesson Booked Follow Up Em…" at bounding box center [965, 309] width 380 height 31
select select "Free Lesson Booked"
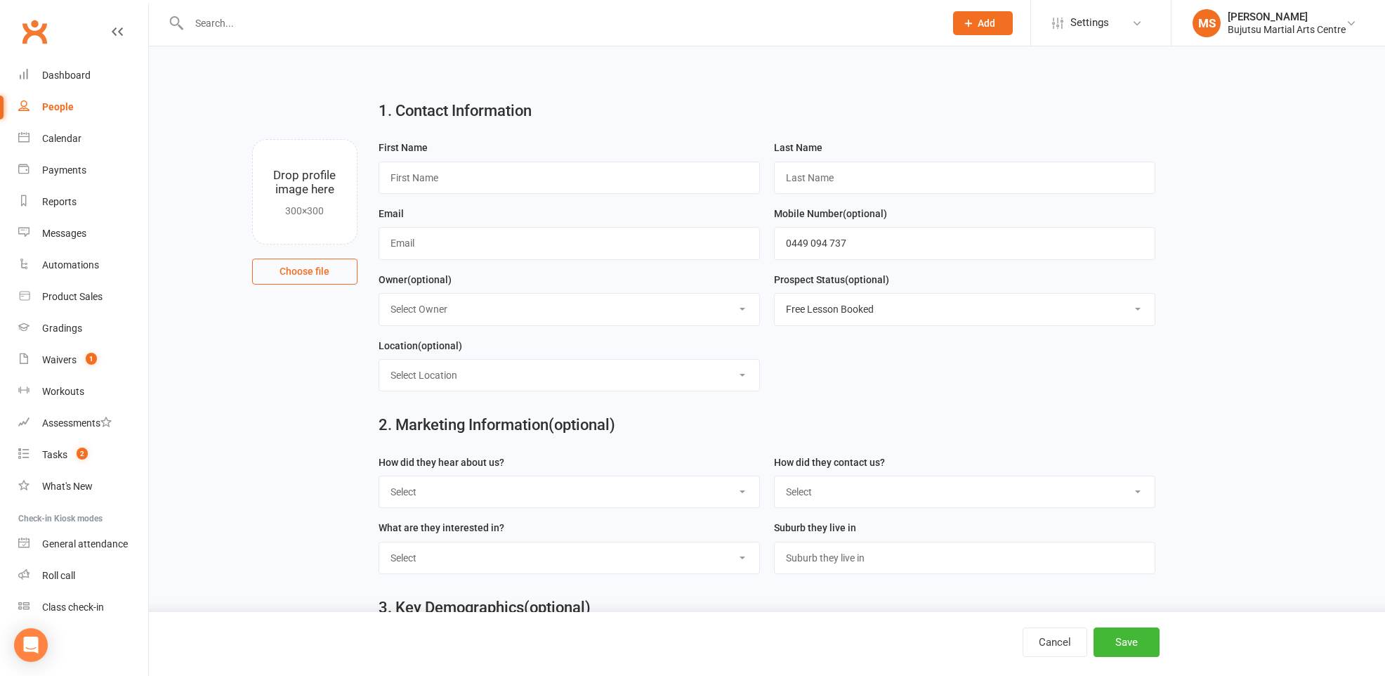
click at [831, 489] on select "Select Phone Email In-Facility Social Media Website Chat" at bounding box center [965, 491] width 380 height 31
select select "Phone"
click at [645, 500] on select "Select Google Other Social Media Through A Friend Walk by Referred" at bounding box center [569, 491] width 380 height 31
select select "Google"
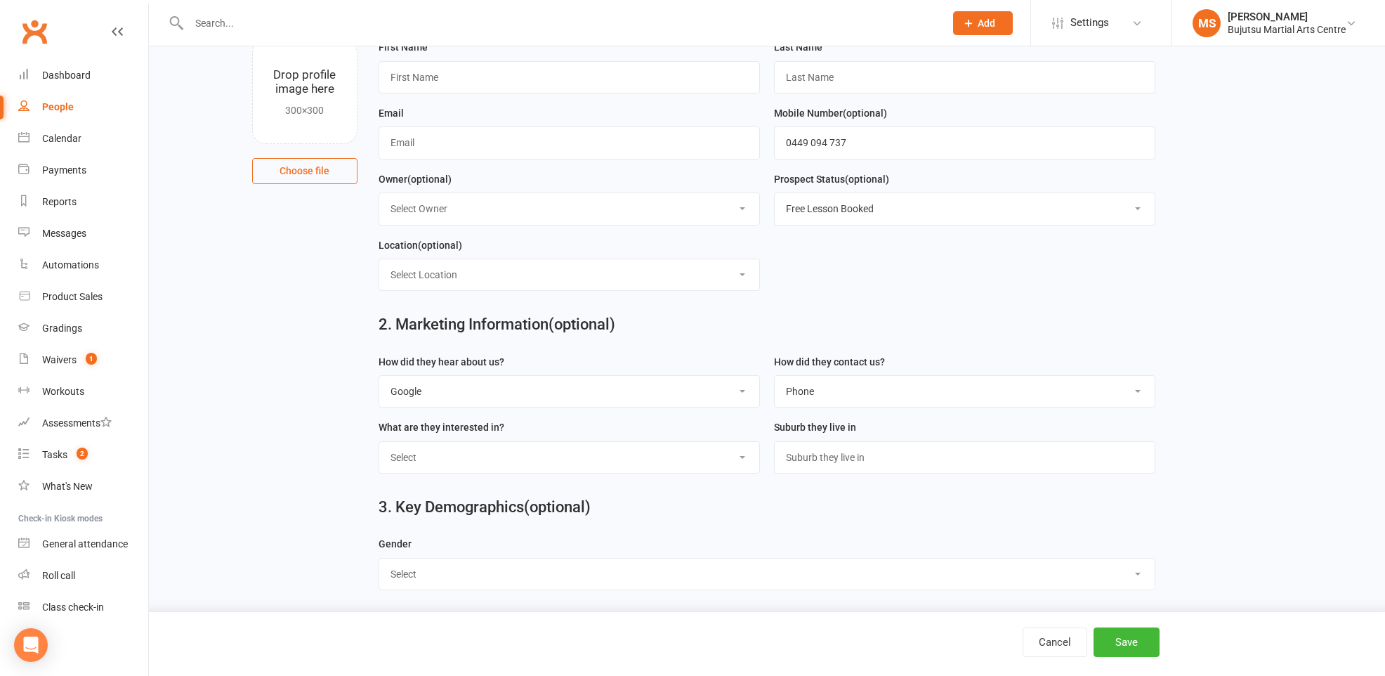
scroll to position [101, 0]
click at [540, 461] on select "Select BJJ Boxing Gym Iaido Jodo Karate Karate for Toddlers Kobudo Kids BJJ Kid…" at bounding box center [569, 456] width 380 height 31
select select "Muay Thai"
click at [754, 569] on select "Select [DEMOGRAPHIC_DATA] [DEMOGRAPHIC_DATA]" at bounding box center [766, 573] width 775 height 31
select select "[DEMOGRAPHIC_DATA]"
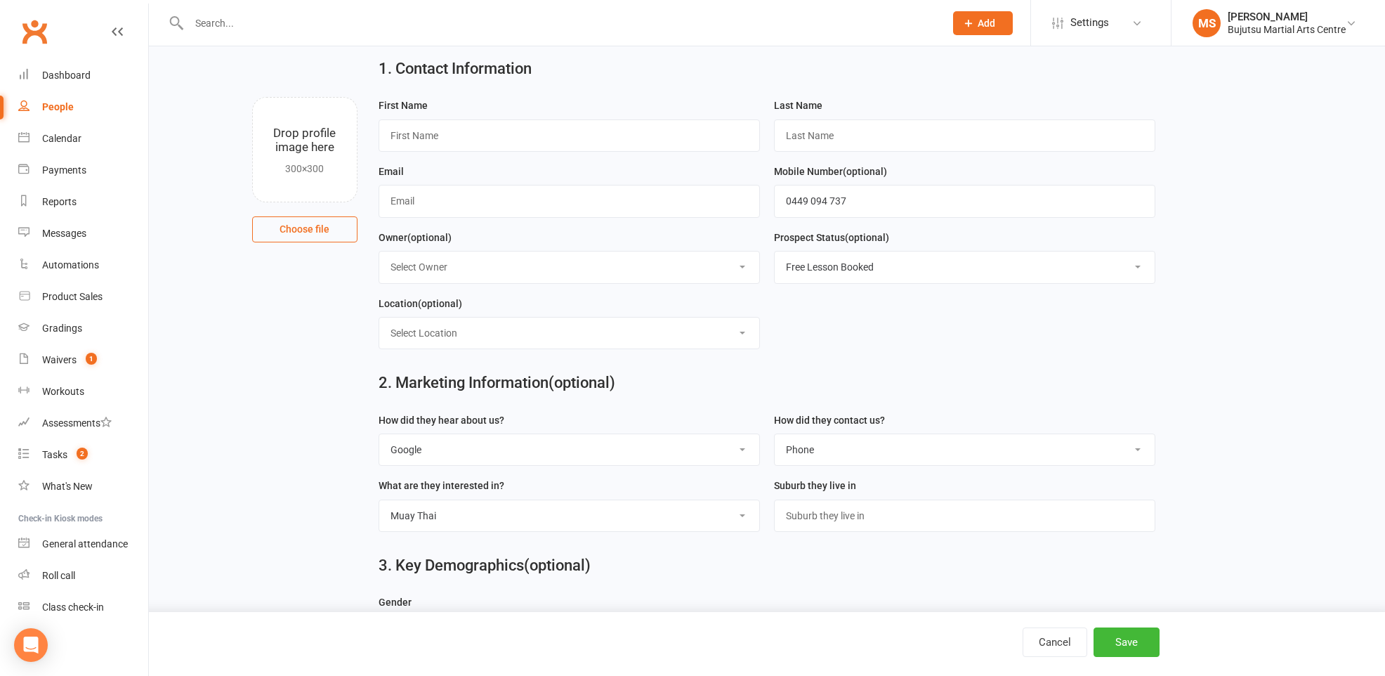
scroll to position [0, 0]
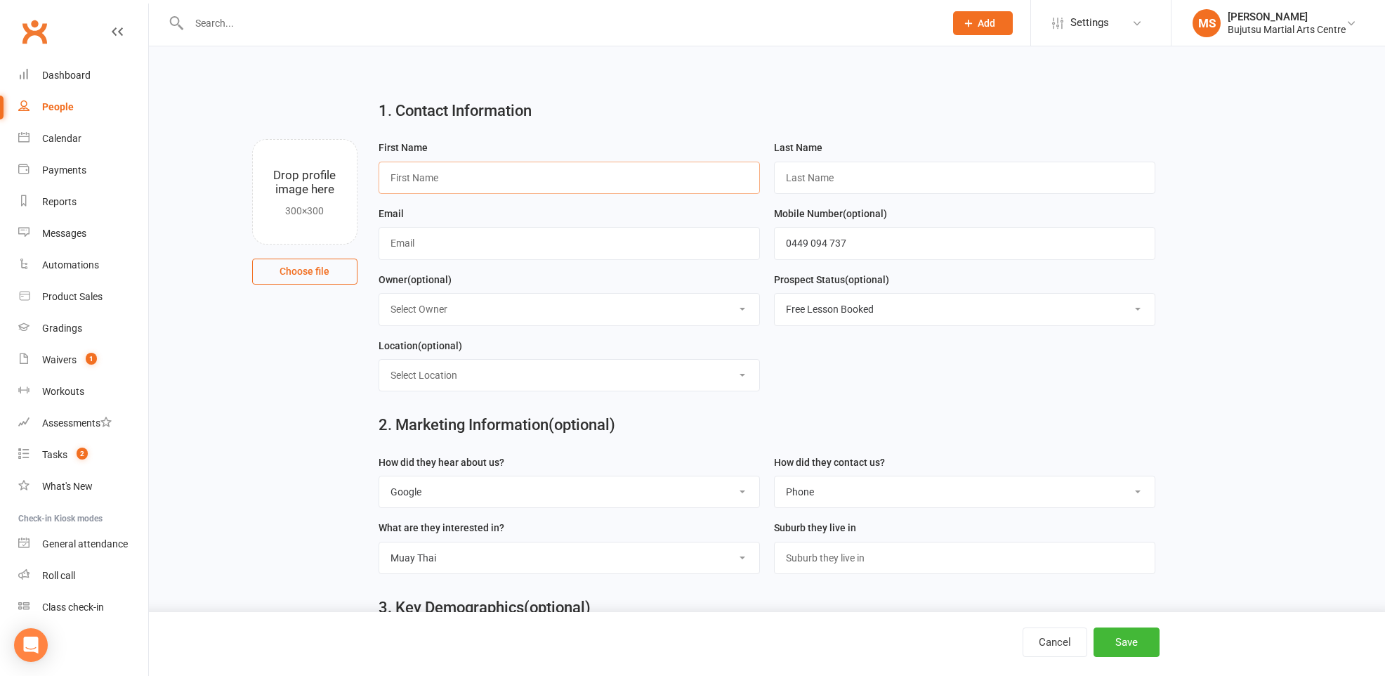
click at [448, 176] on input "text" at bounding box center [569, 178] width 381 height 32
type input "Olivia"
type input "Cenjiz"
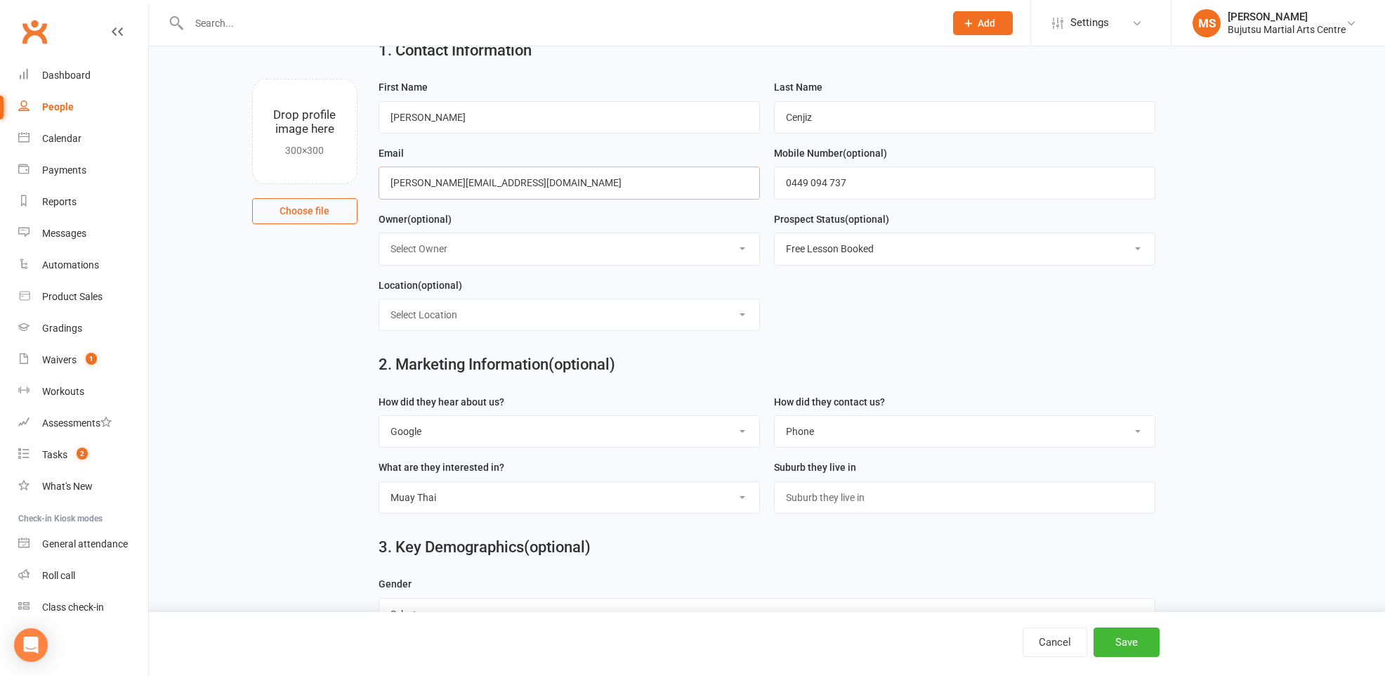
scroll to position [101, 0]
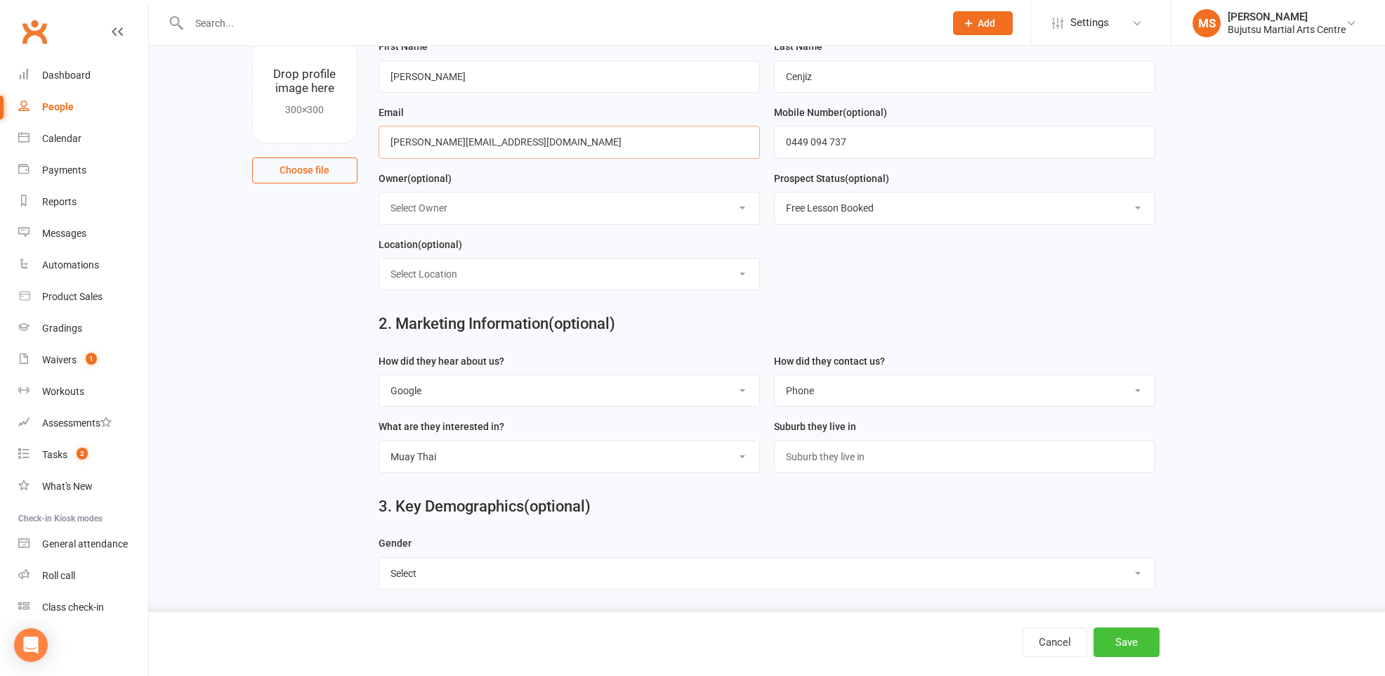
type input "olivia.dargent@gmail.com"
click at [1137, 643] on button "Save" at bounding box center [1126, 641] width 66 height 29
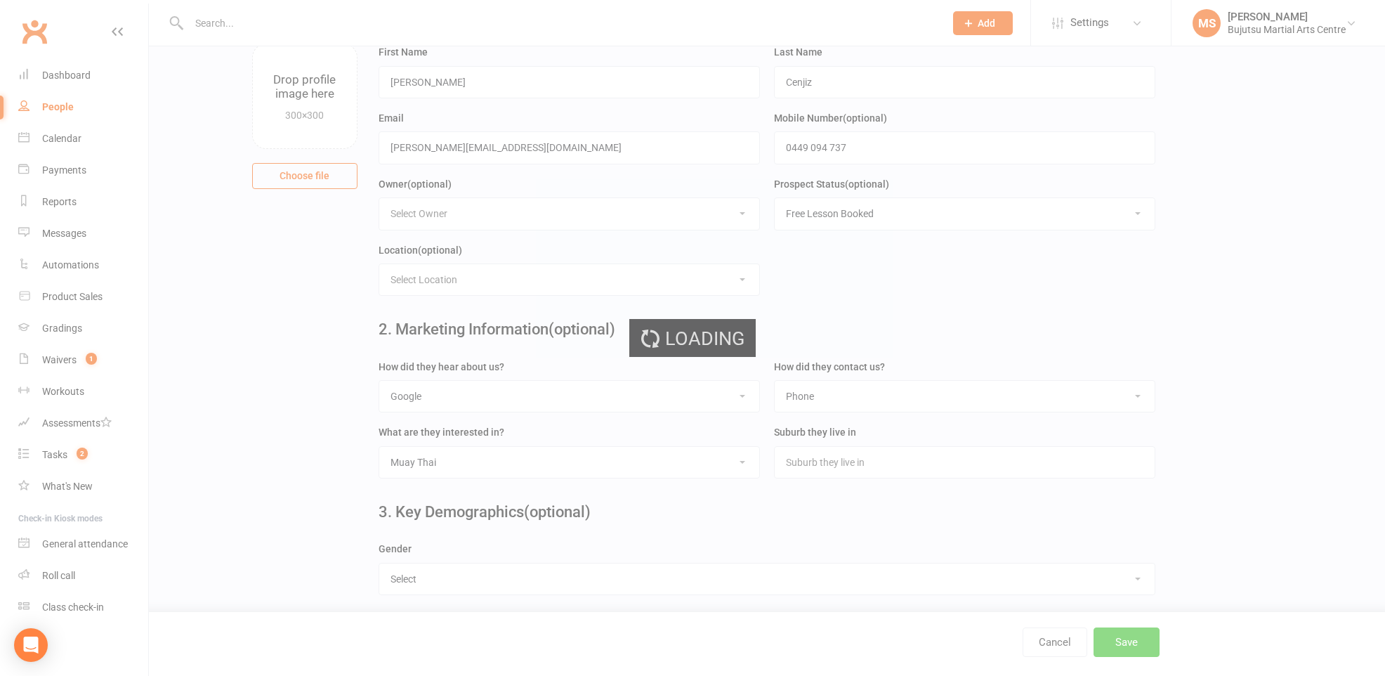
scroll to position [0, 0]
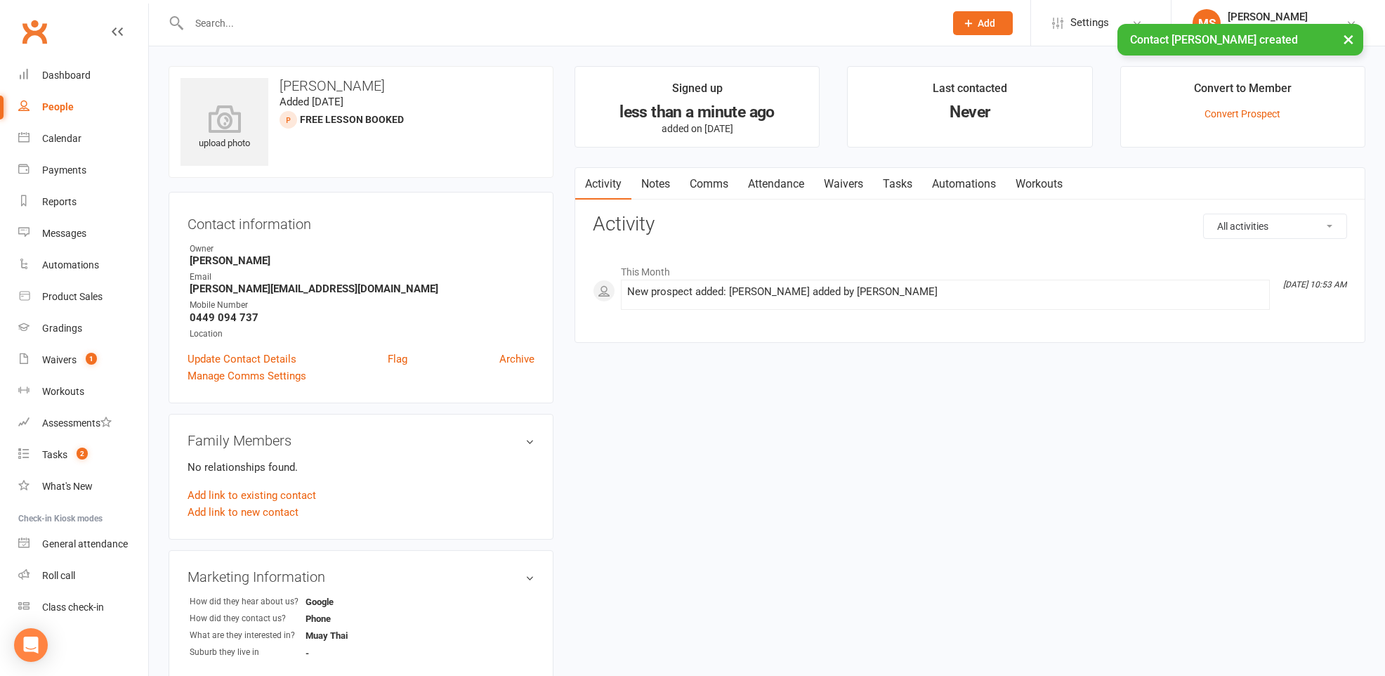
click at [718, 182] on link "Comms" at bounding box center [709, 184] width 58 height 32
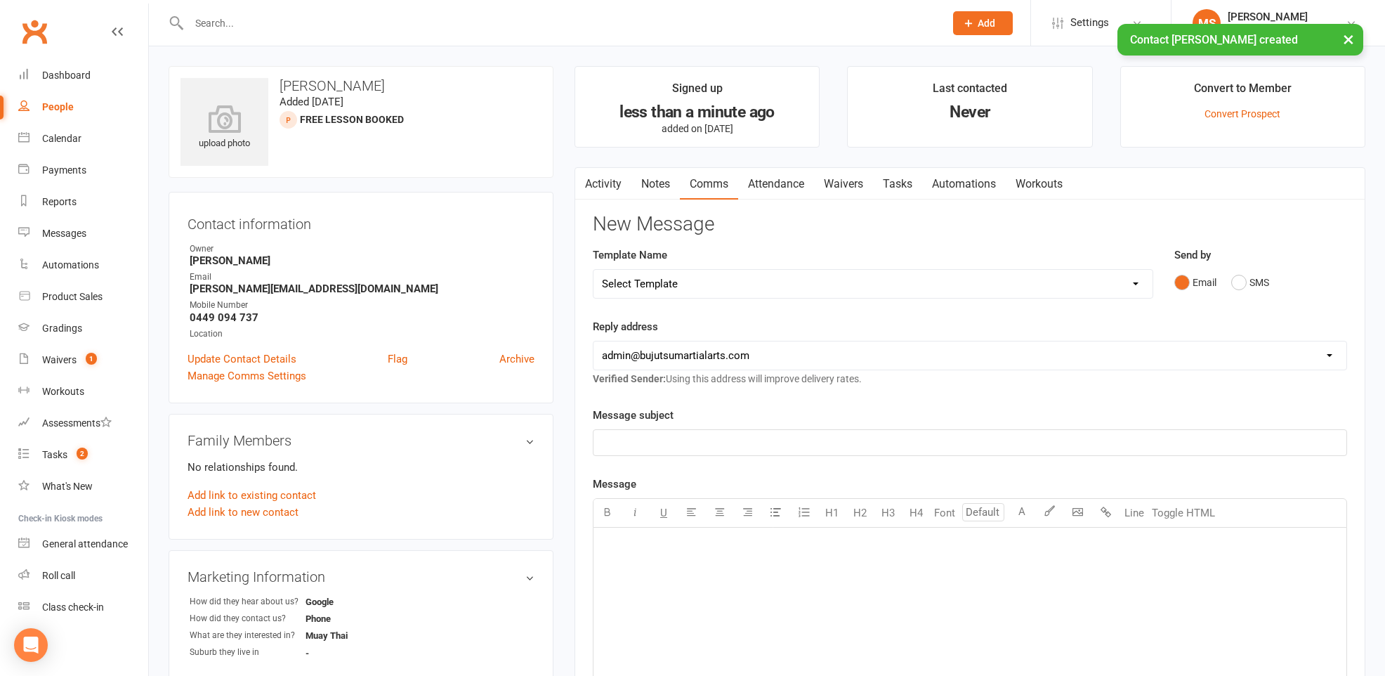
click at [698, 288] on select "Select Template [Email] Buddy Week [Email] Japan Karate Association Grading Adu…" at bounding box center [872, 284] width 559 height 28
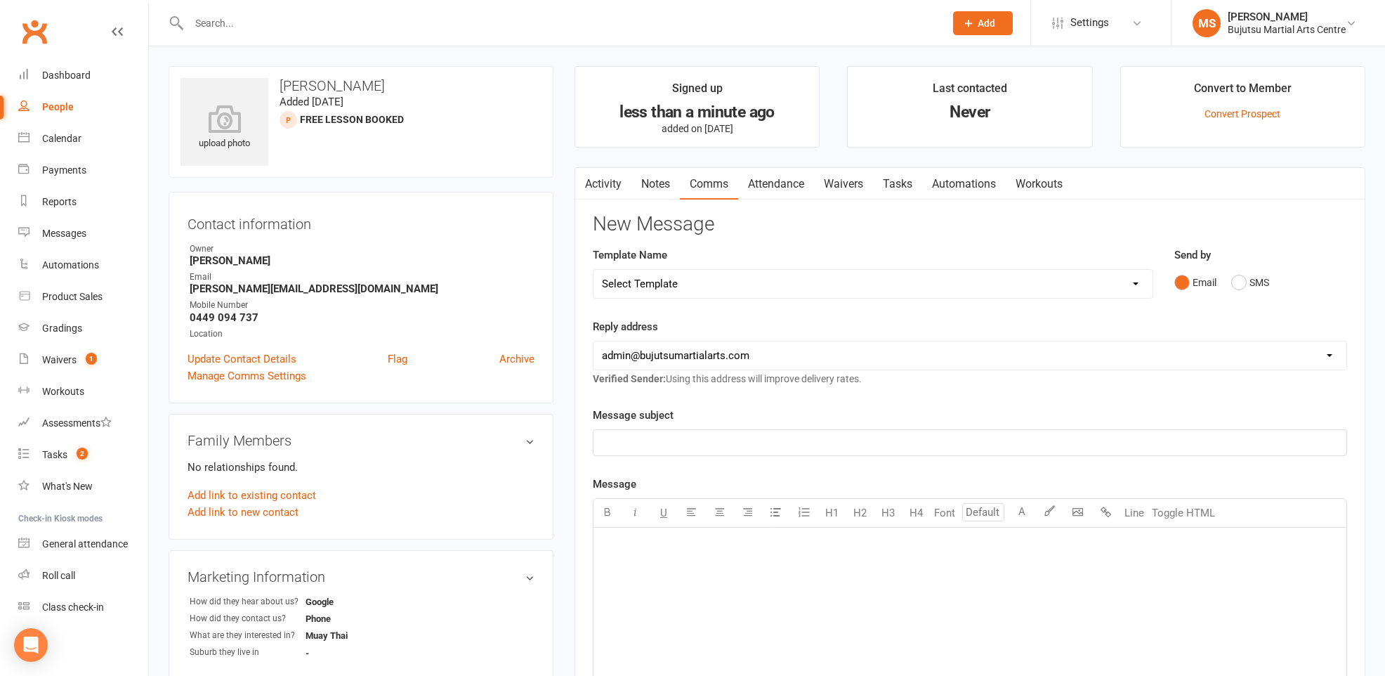
select select "22"
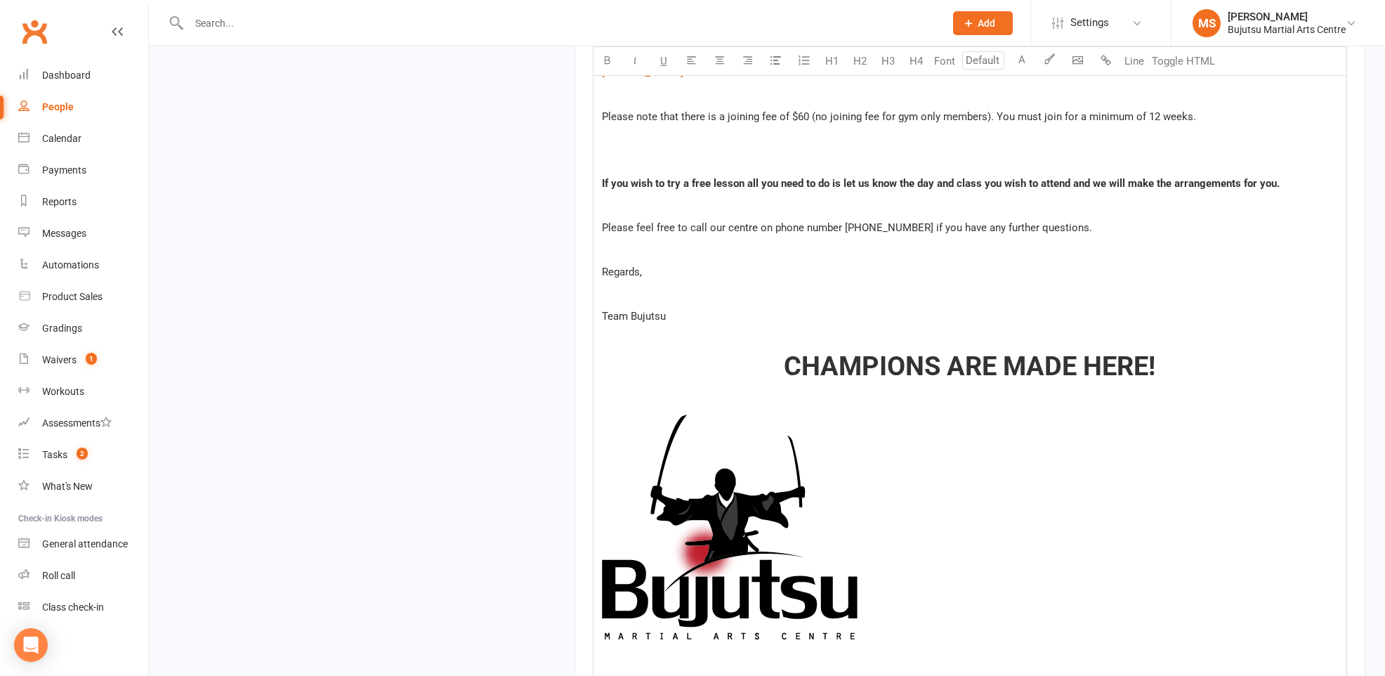
scroll to position [1615, 0]
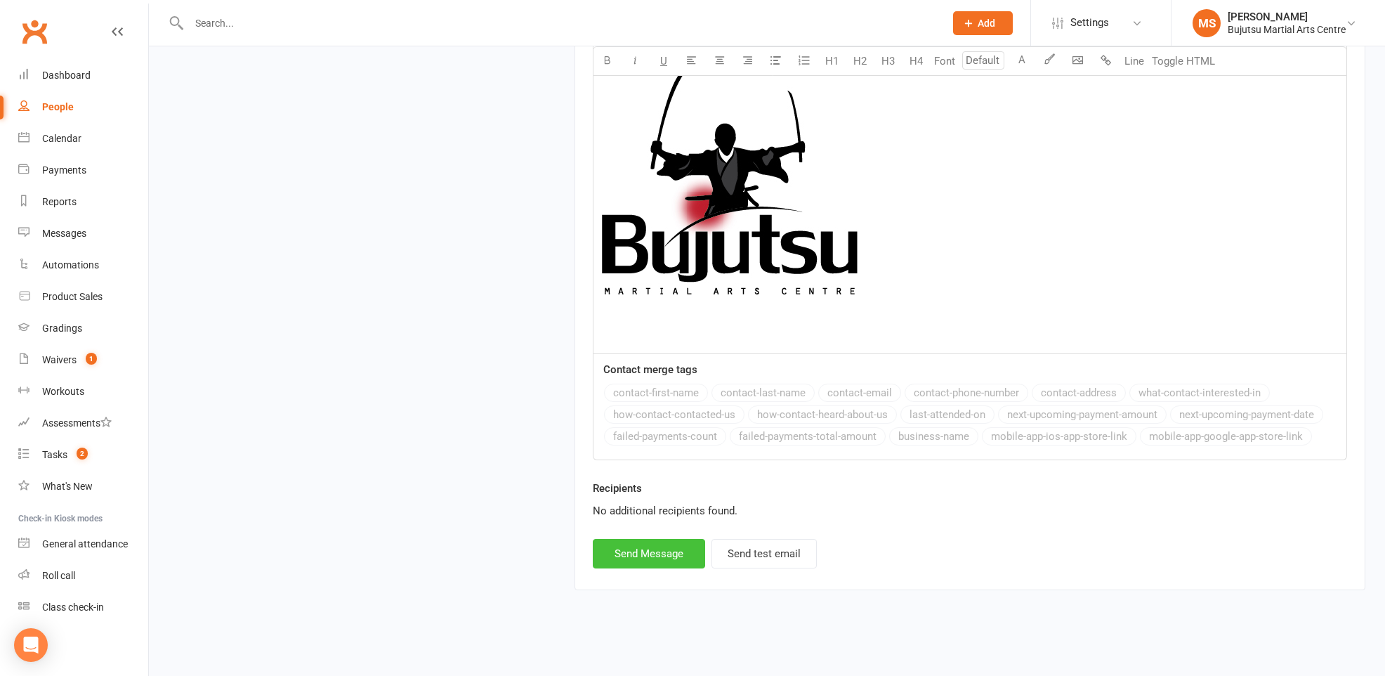
click at [648, 552] on button "Send Message" at bounding box center [649, 553] width 112 height 29
select select
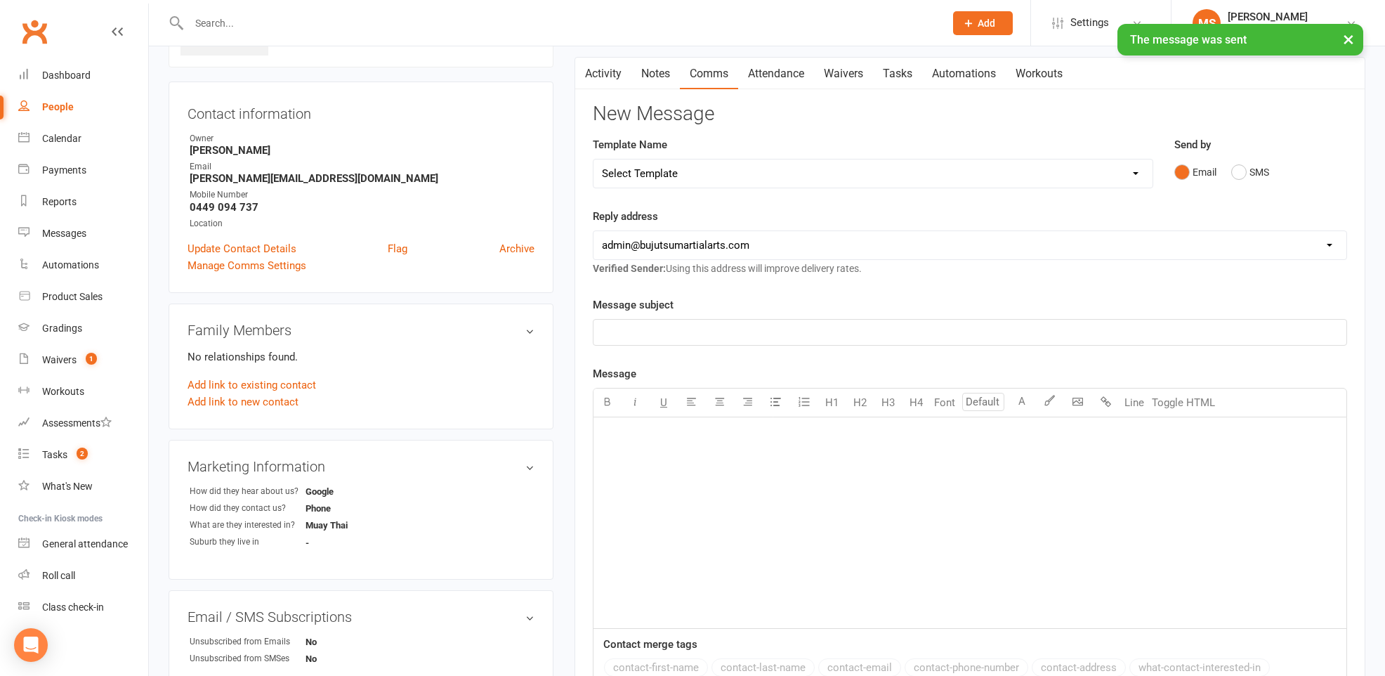
scroll to position [0, 0]
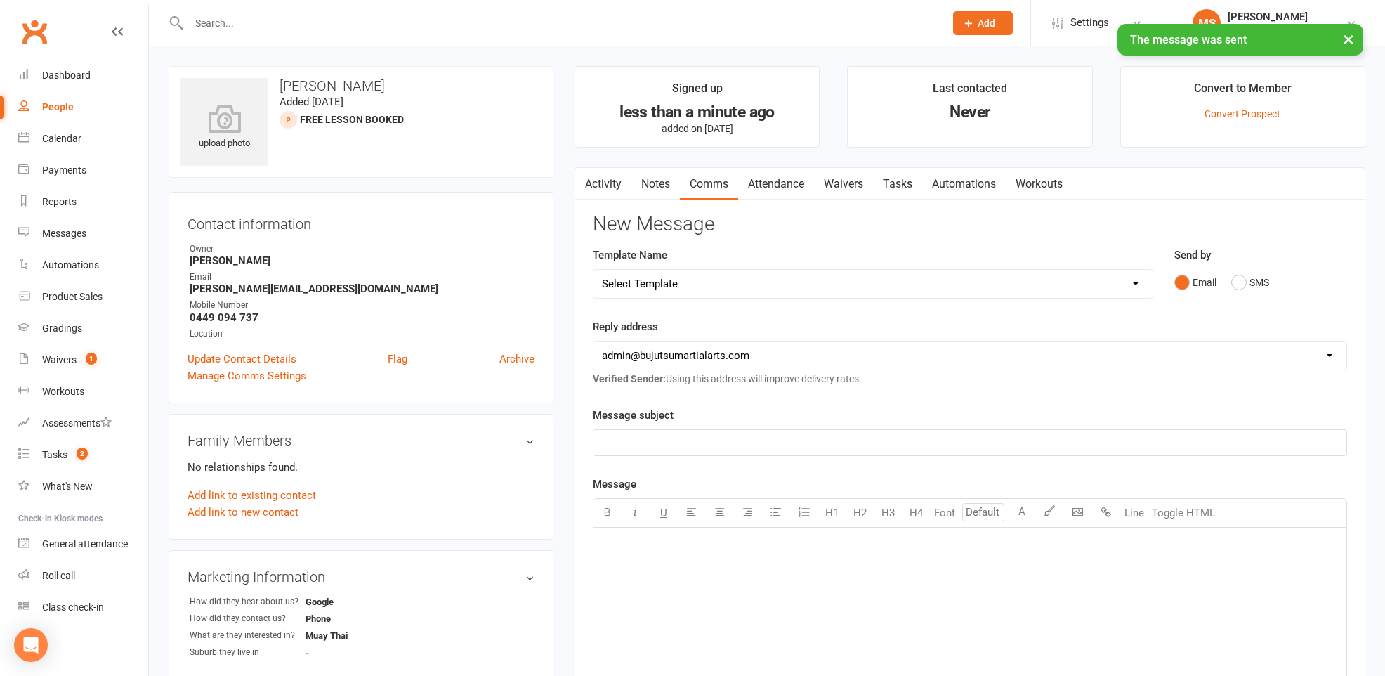
click at [778, 192] on link "Attendance" at bounding box center [776, 184] width 76 height 32
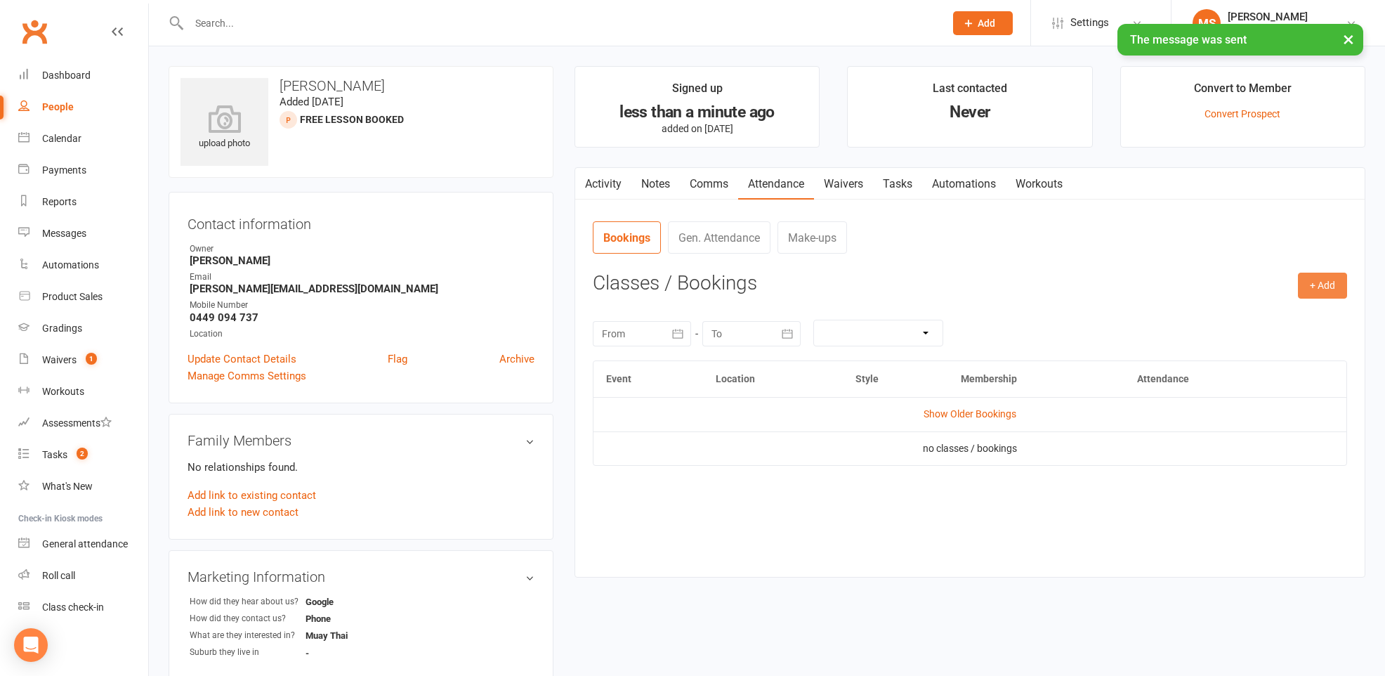
drag, startPoint x: 1324, startPoint y: 291, endPoint x: 1313, endPoint y: 300, distance: 14.5
click at [1324, 291] on button "+ Add" at bounding box center [1322, 284] width 49 height 25
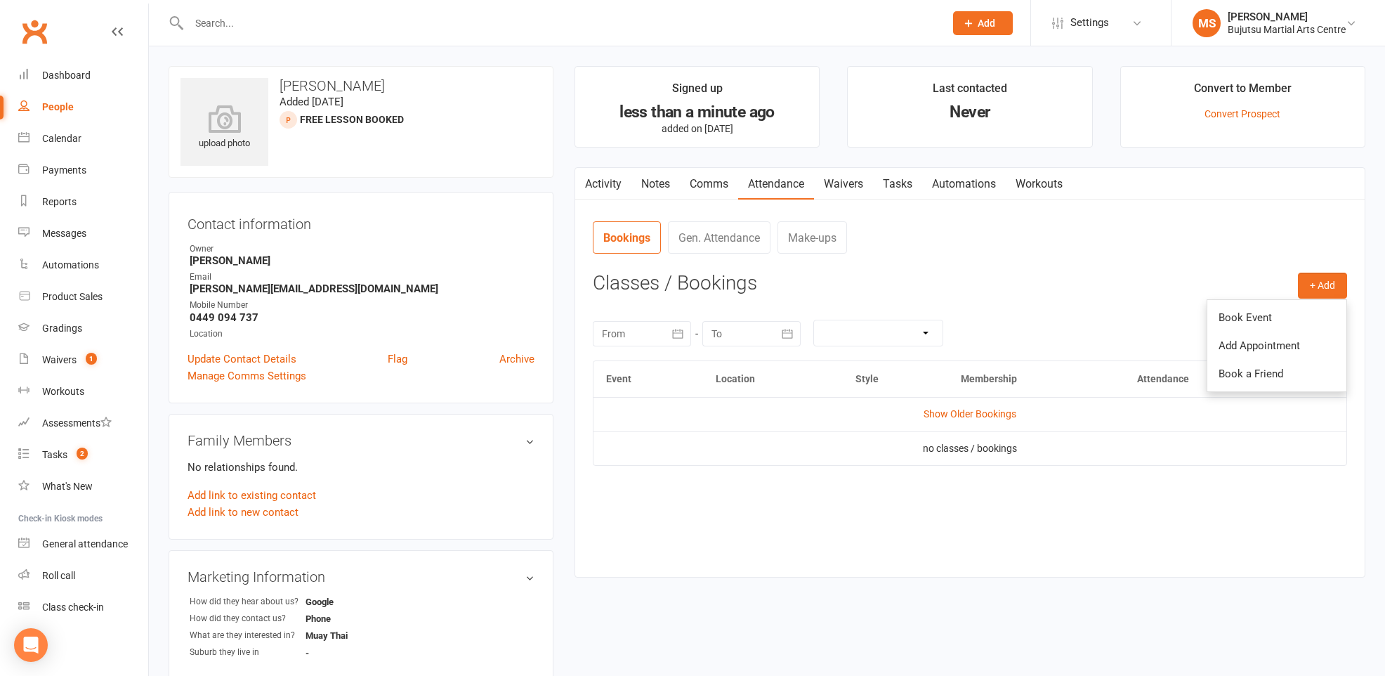
click at [1247, 316] on link "Book Event" at bounding box center [1276, 317] width 139 height 28
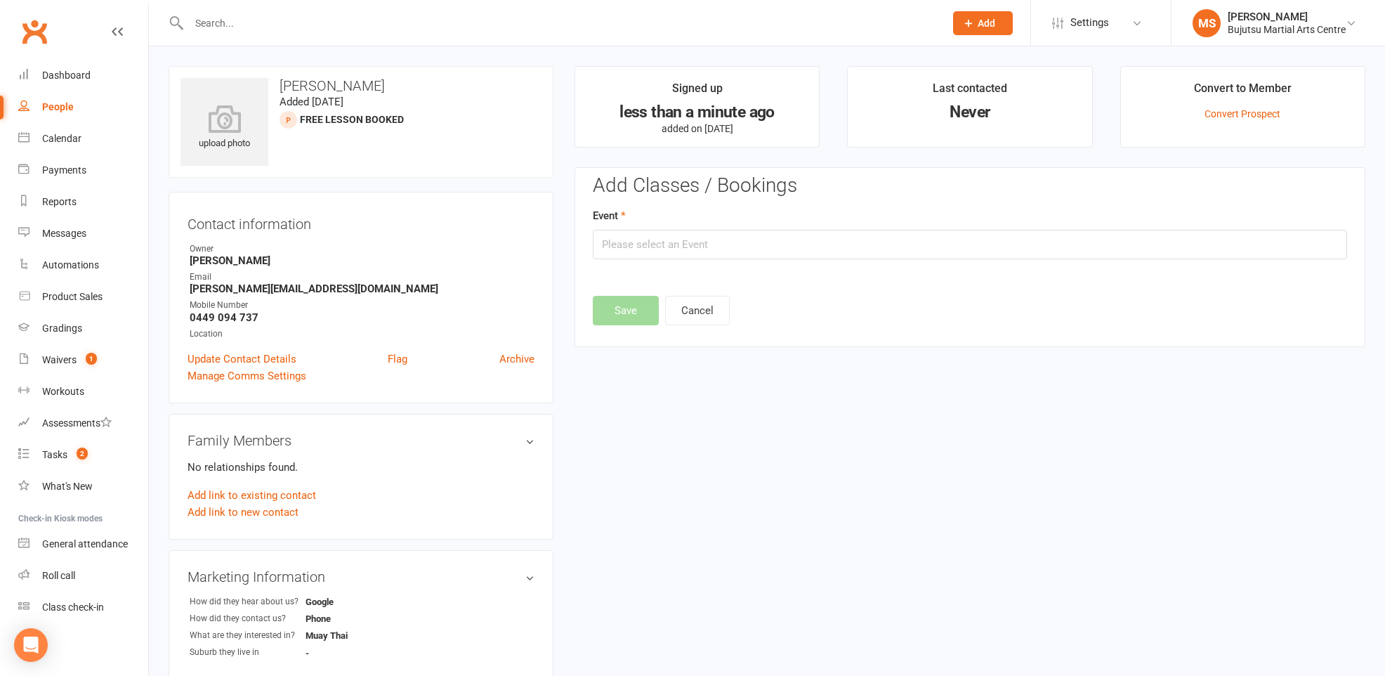
scroll to position [96, 0]
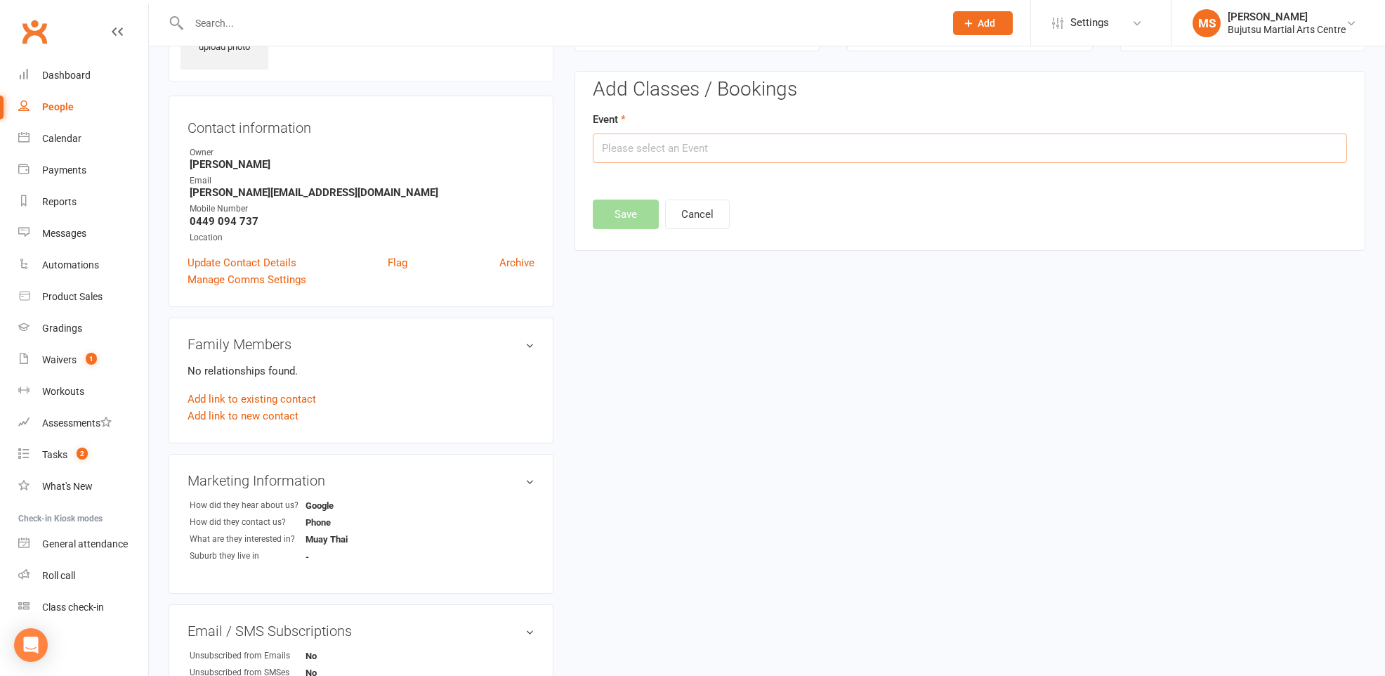
click at [735, 152] on input "text" at bounding box center [970, 147] width 754 height 29
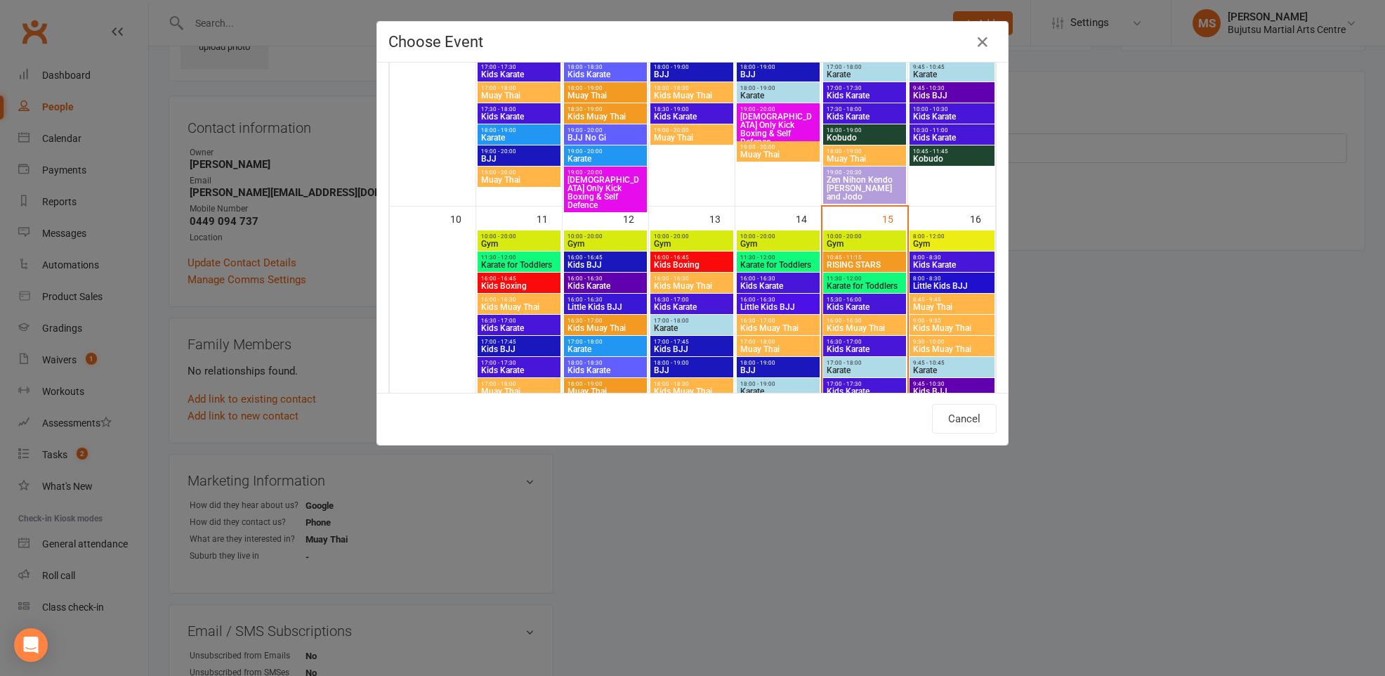
scroll to position [547, 0]
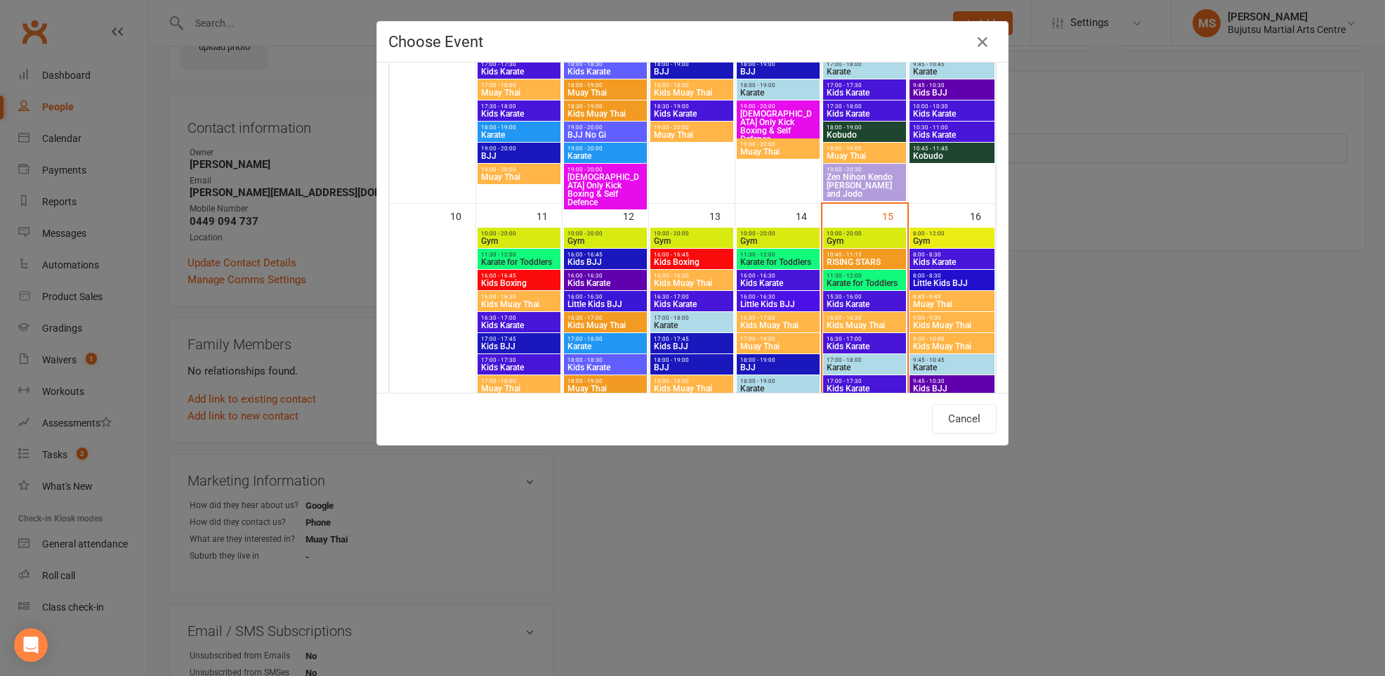
click at [952, 342] on span "Kids Muay Thai" at bounding box center [951, 346] width 79 height 8
type input "Kids Muay Thai - [DATE] 9:30:00 AM"
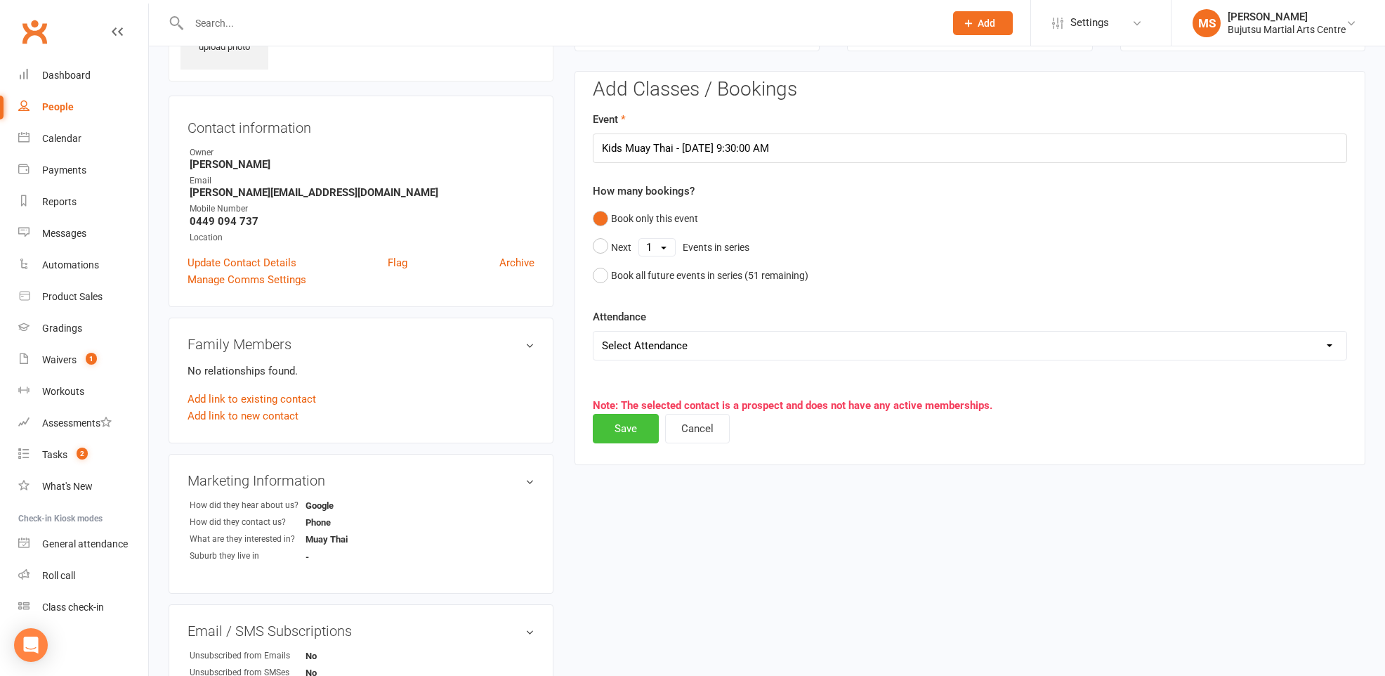
click at [624, 432] on button "Save" at bounding box center [626, 428] width 66 height 29
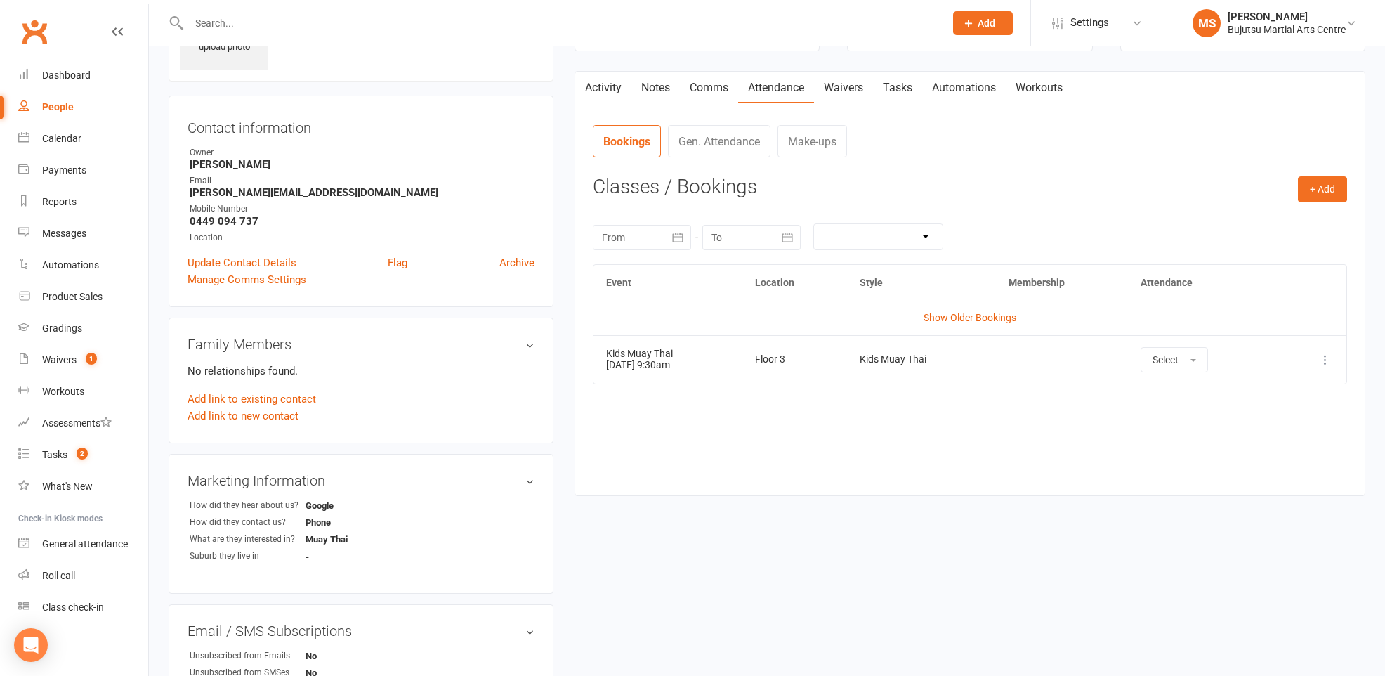
click at [610, 87] on link "Activity" at bounding box center [603, 88] width 56 height 32
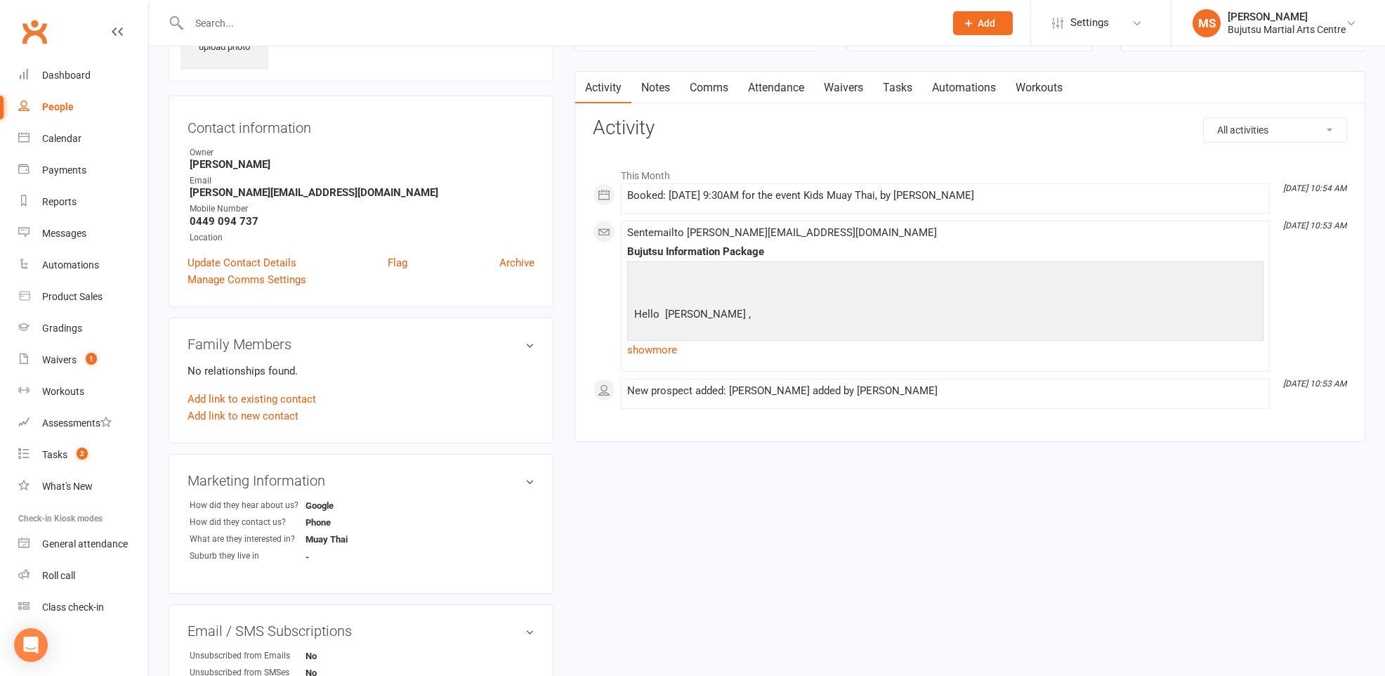
click at [591, 486] on div "upload photo Olivia Cenjiz Added 15 August, 2025 Free Lesson Booked prospect Co…" at bounding box center [767, 443] width 1218 height 947
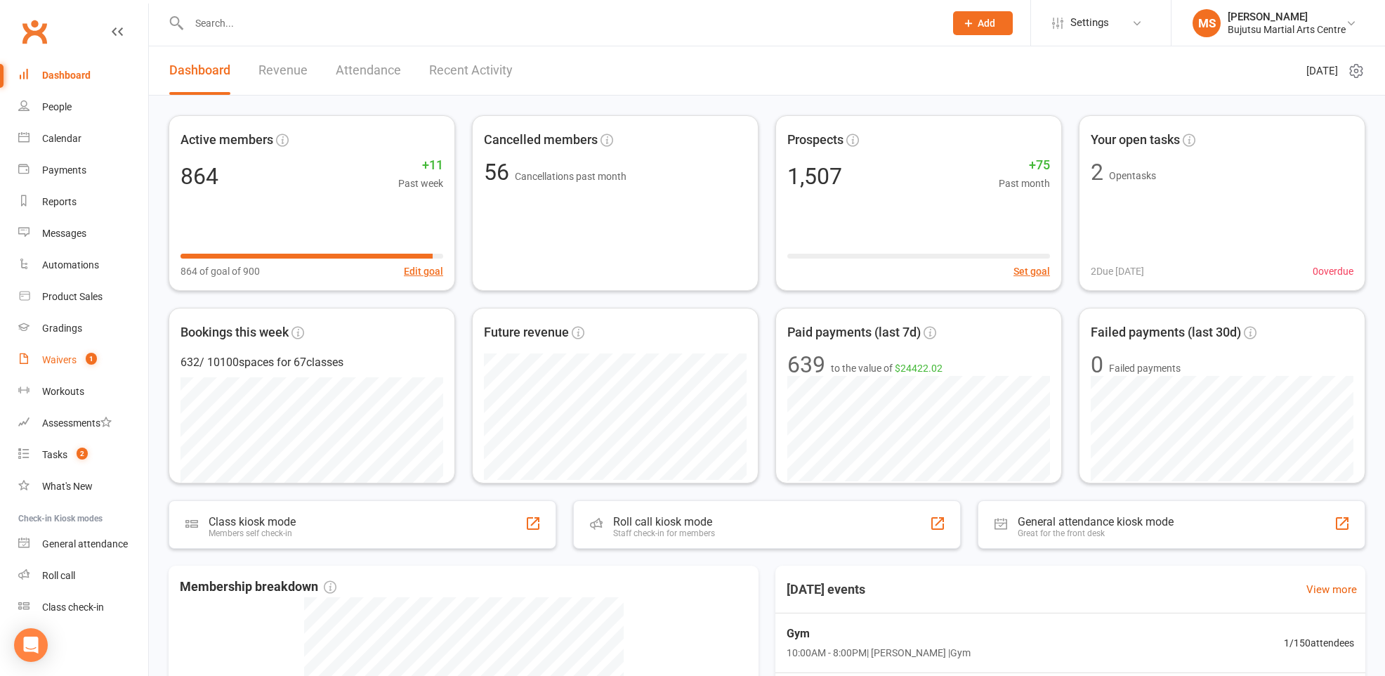
click at [59, 355] on div "Waivers" at bounding box center [59, 359] width 34 height 11
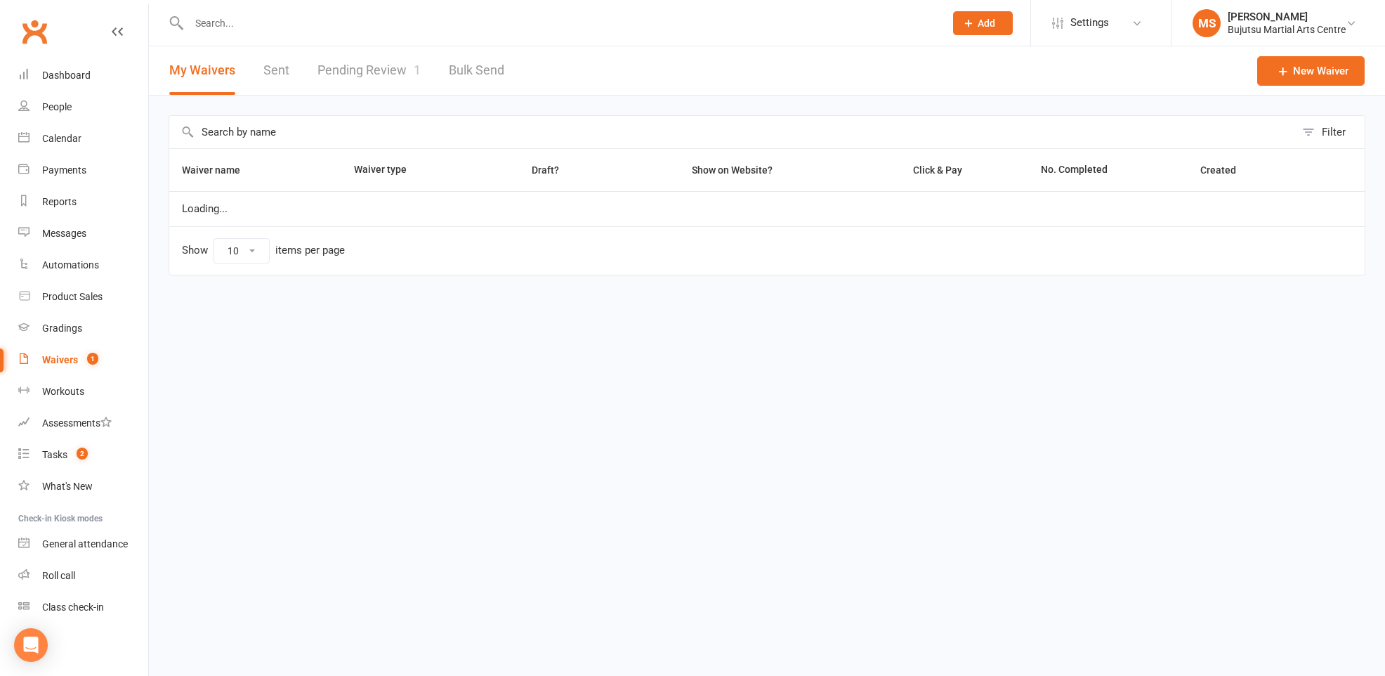
select select "50"
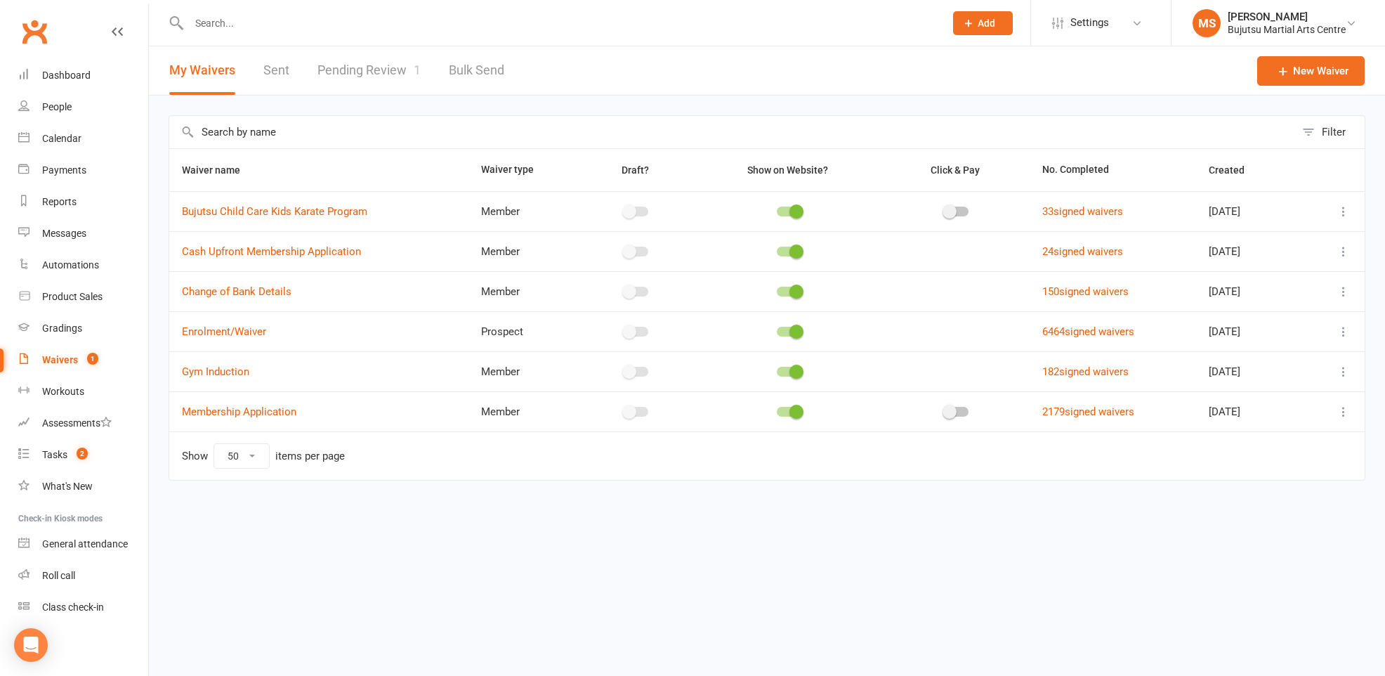
click at [393, 66] on link "Pending Review 1" at bounding box center [368, 70] width 103 height 48
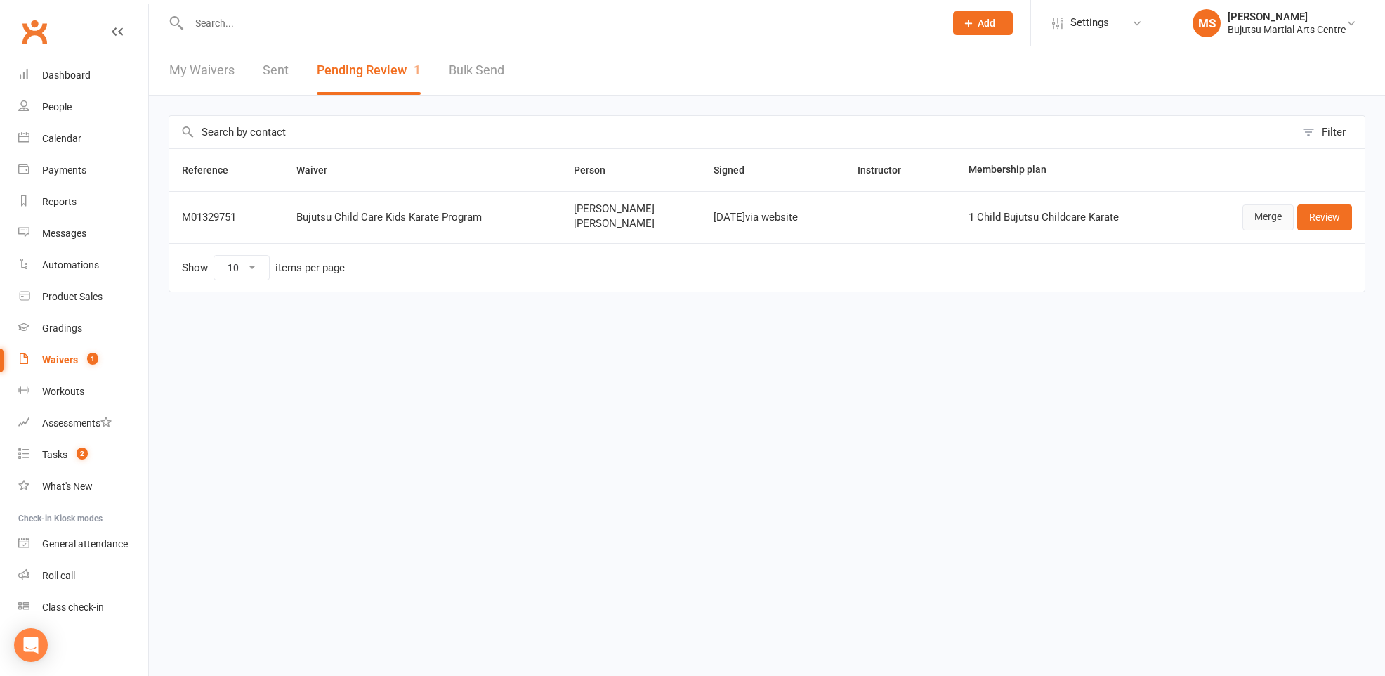
click at [1270, 221] on link "Merge" at bounding box center [1267, 216] width 51 height 25
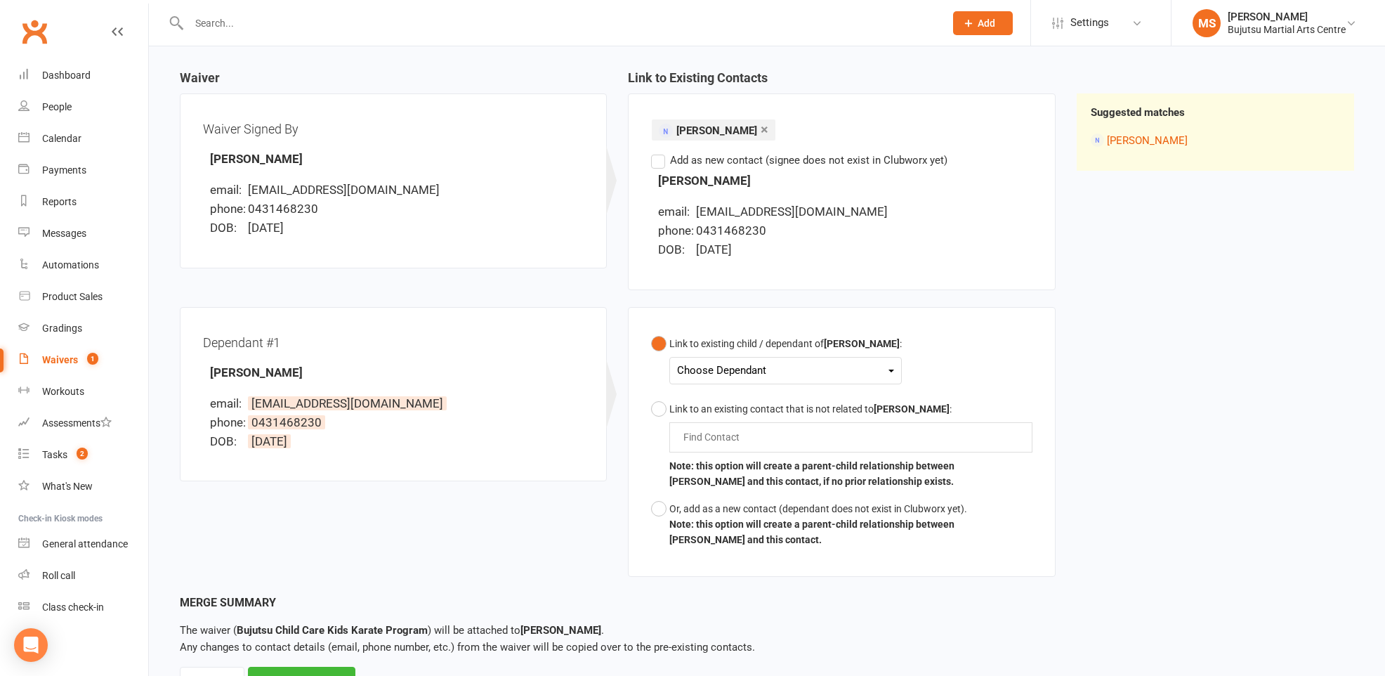
scroll to position [188, 0]
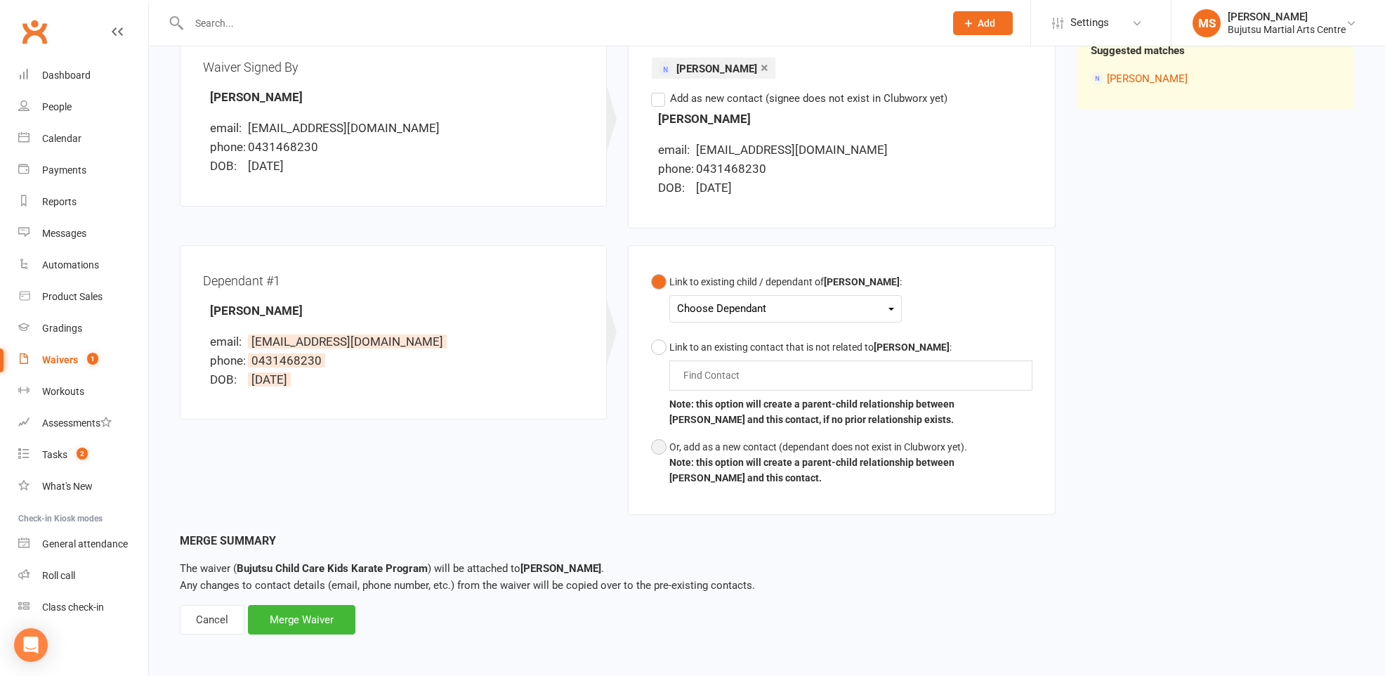
click at [657, 445] on button "Or, add as a new contact (dependant does not exist in Clubworx yet). Note: this…" at bounding box center [841, 462] width 381 height 58
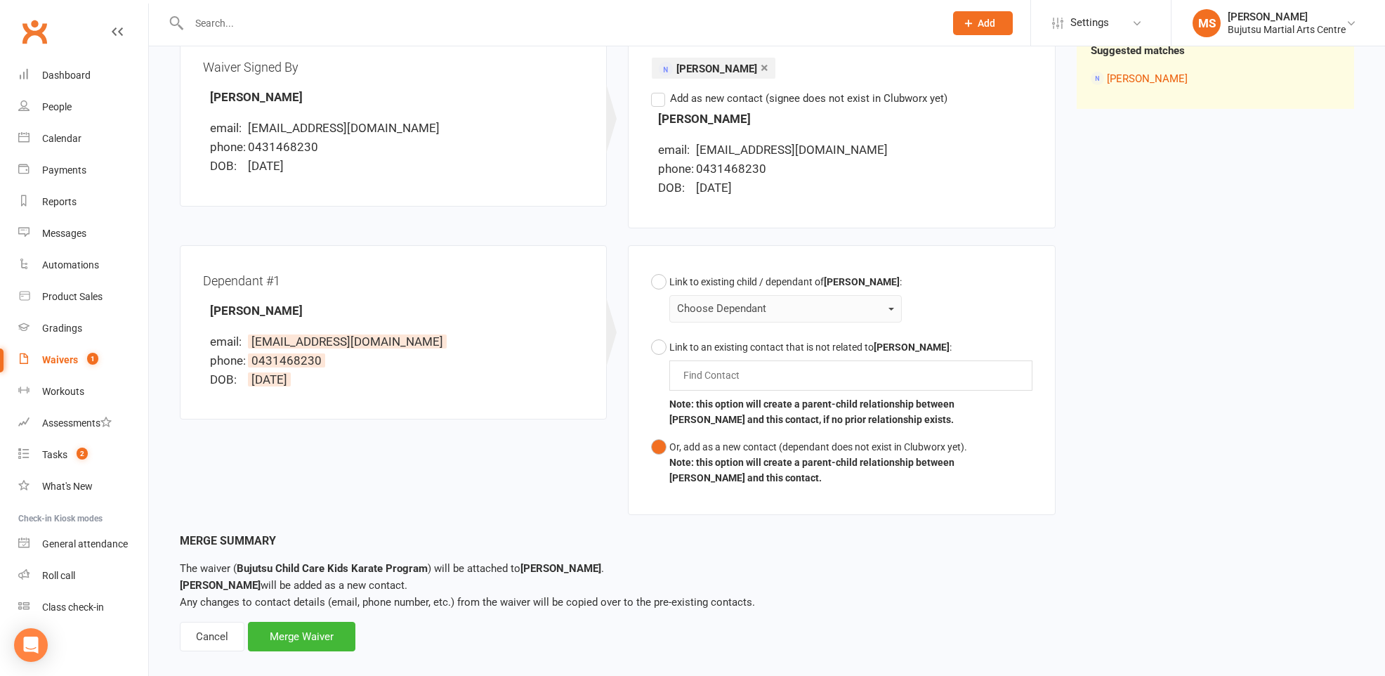
scroll to position [204, 0]
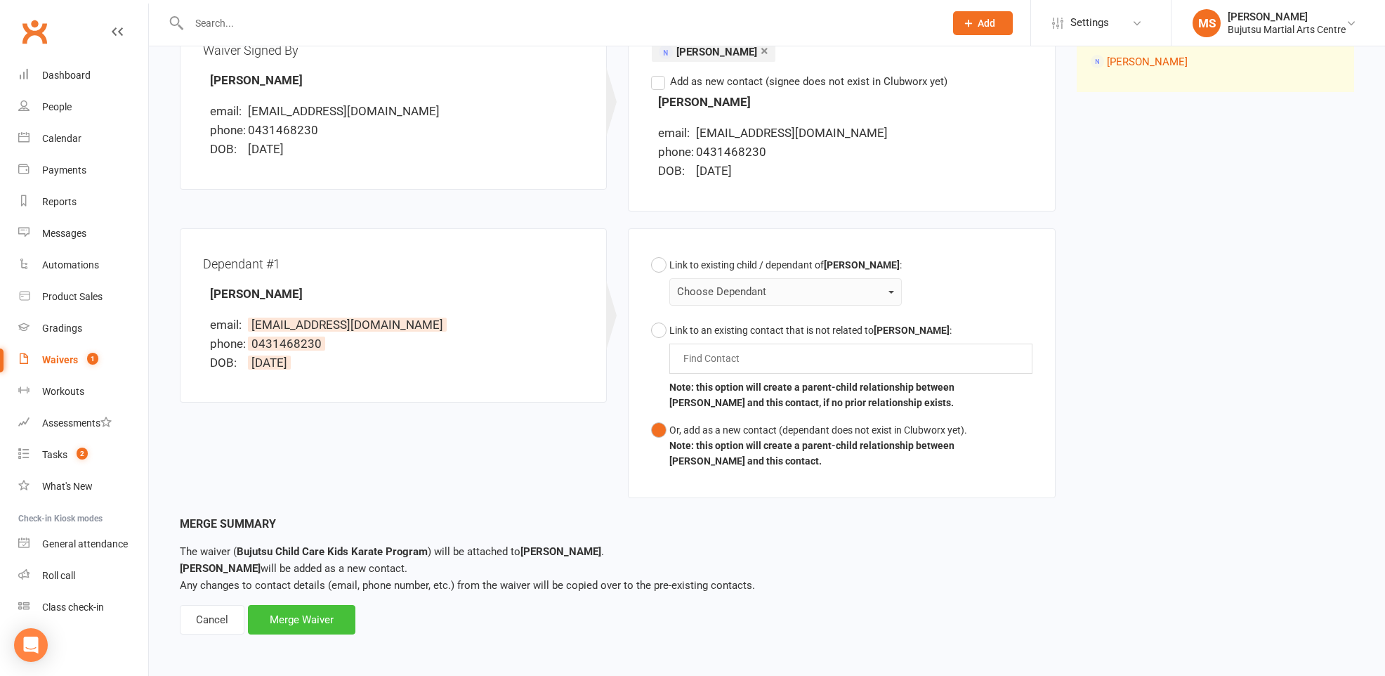
click at [318, 617] on div "Merge Waiver" at bounding box center [301, 619] width 107 height 29
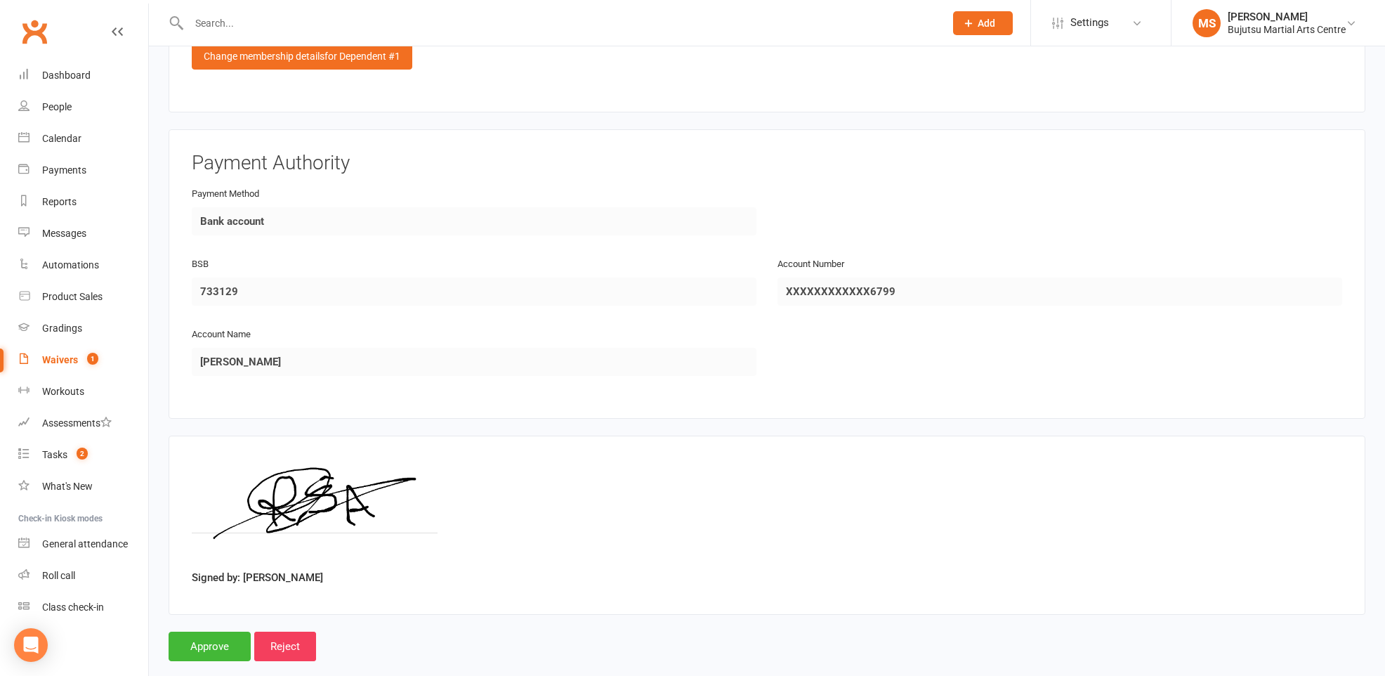
scroll to position [2086, 0]
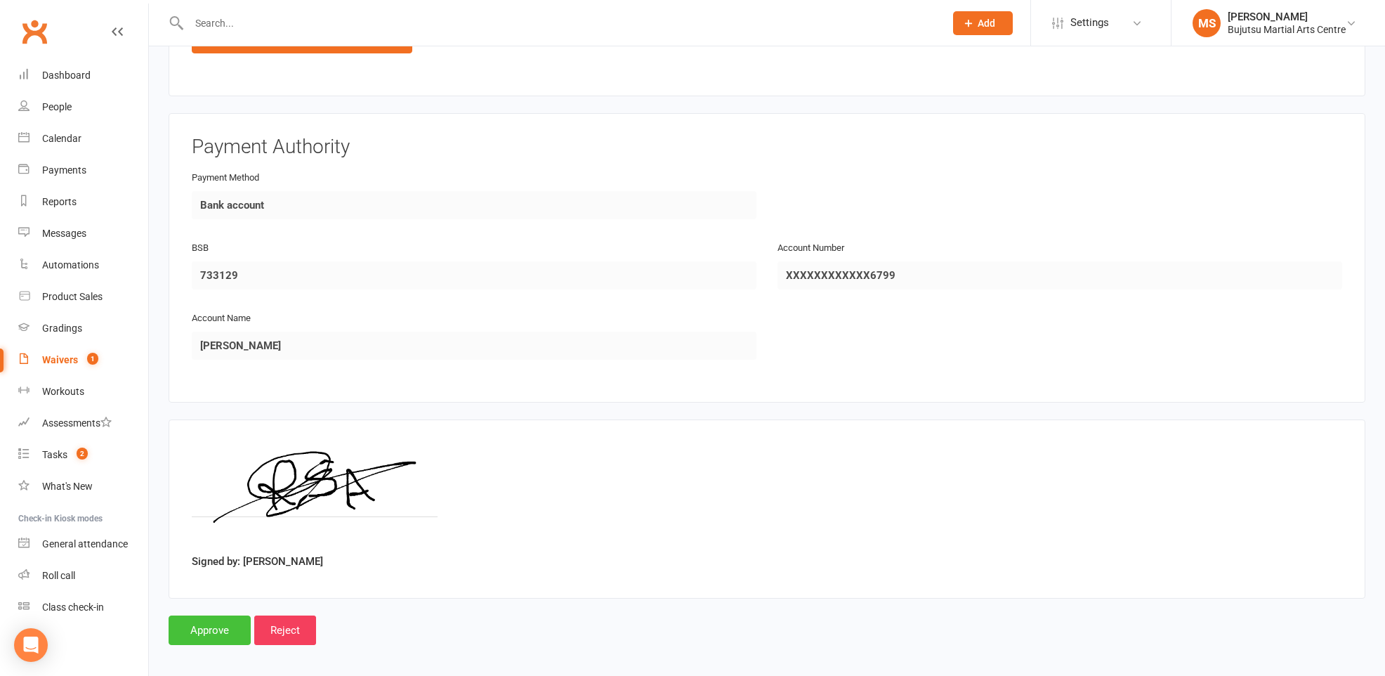
click at [214, 620] on input "Approve" at bounding box center [210, 629] width 82 height 29
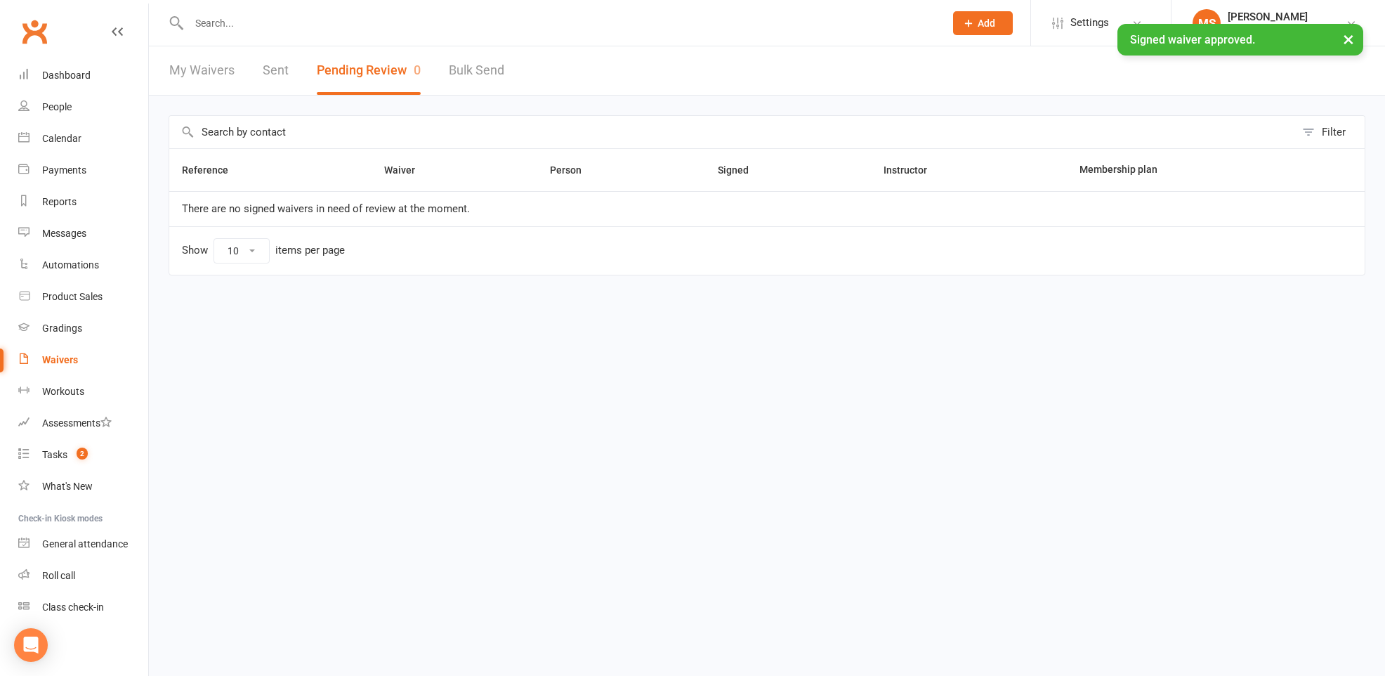
click at [360, 24] on div "× Signed waiver approved." at bounding box center [683, 24] width 1367 height 0
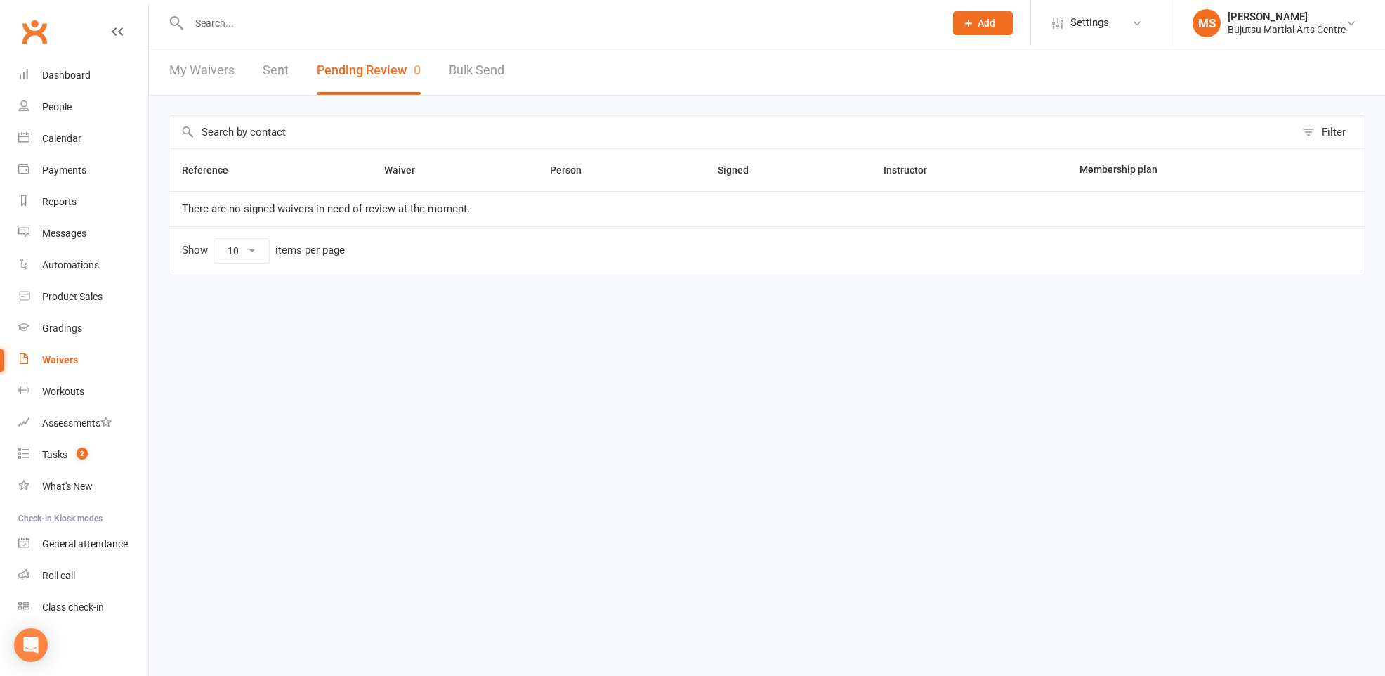
click at [312, 28] on input "text" at bounding box center [560, 23] width 750 height 20
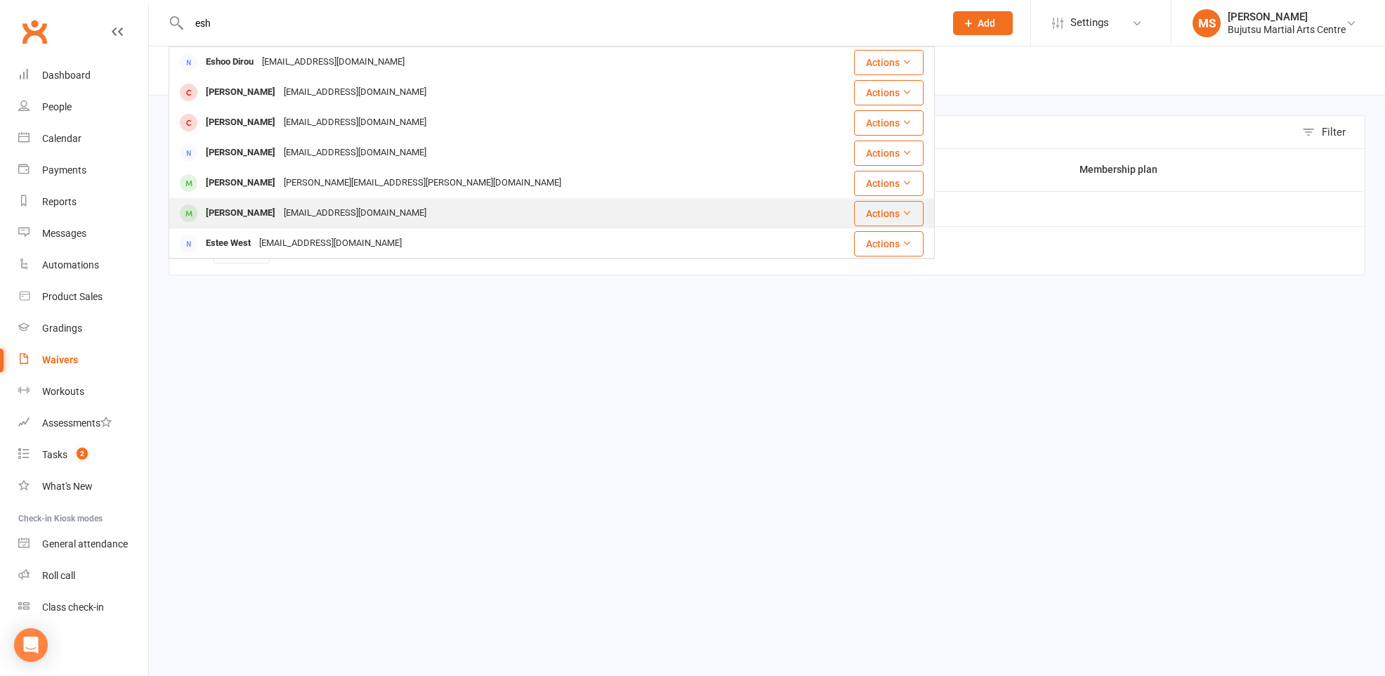
type input "esh"
click at [284, 207] on div "reta_ibrahem@yahoo.com" at bounding box center [355, 213] width 151 height 20
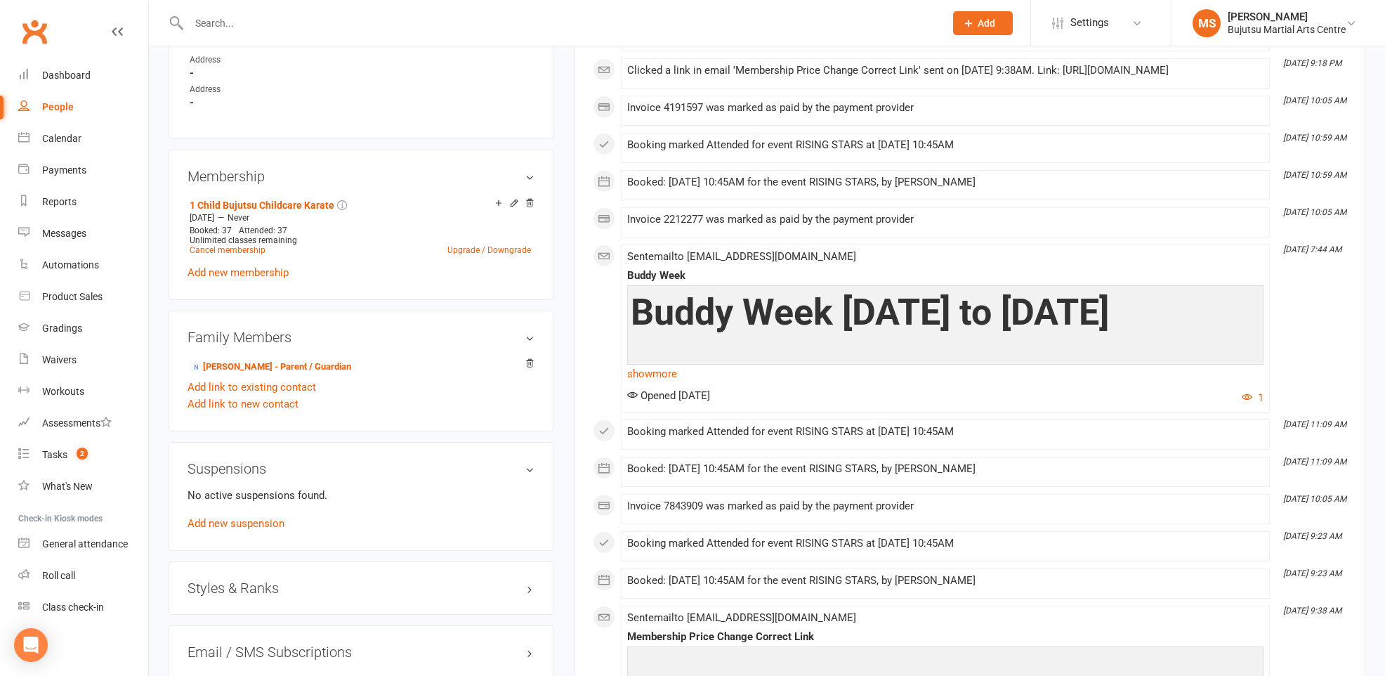
scroll to position [915, 0]
click at [413, 139] on aside "upload photo Sarah Esho Activated 14 September, 2024 Added 13 September, 2024 A…" at bounding box center [361, 33] width 385 height 1764
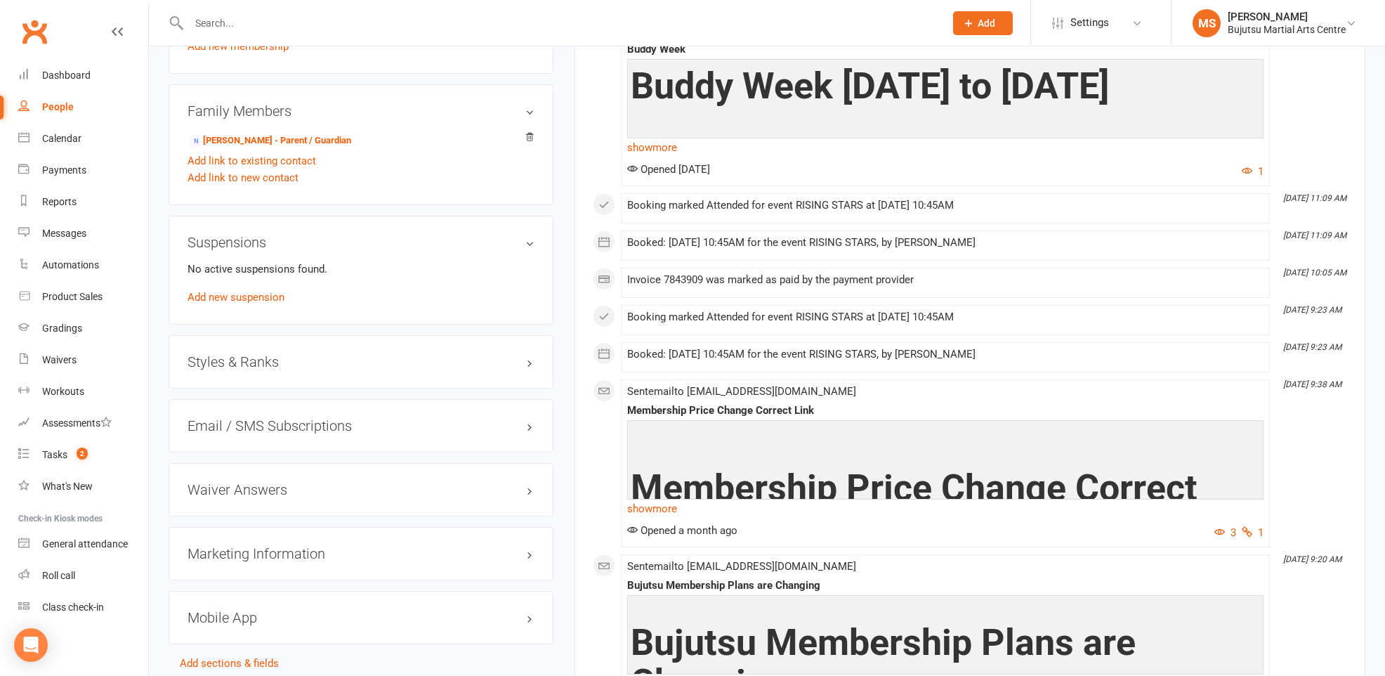
scroll to position [1143, 0]
click at [331, 13] on input "text" at bounding box center [560, 23] width 750 height 20
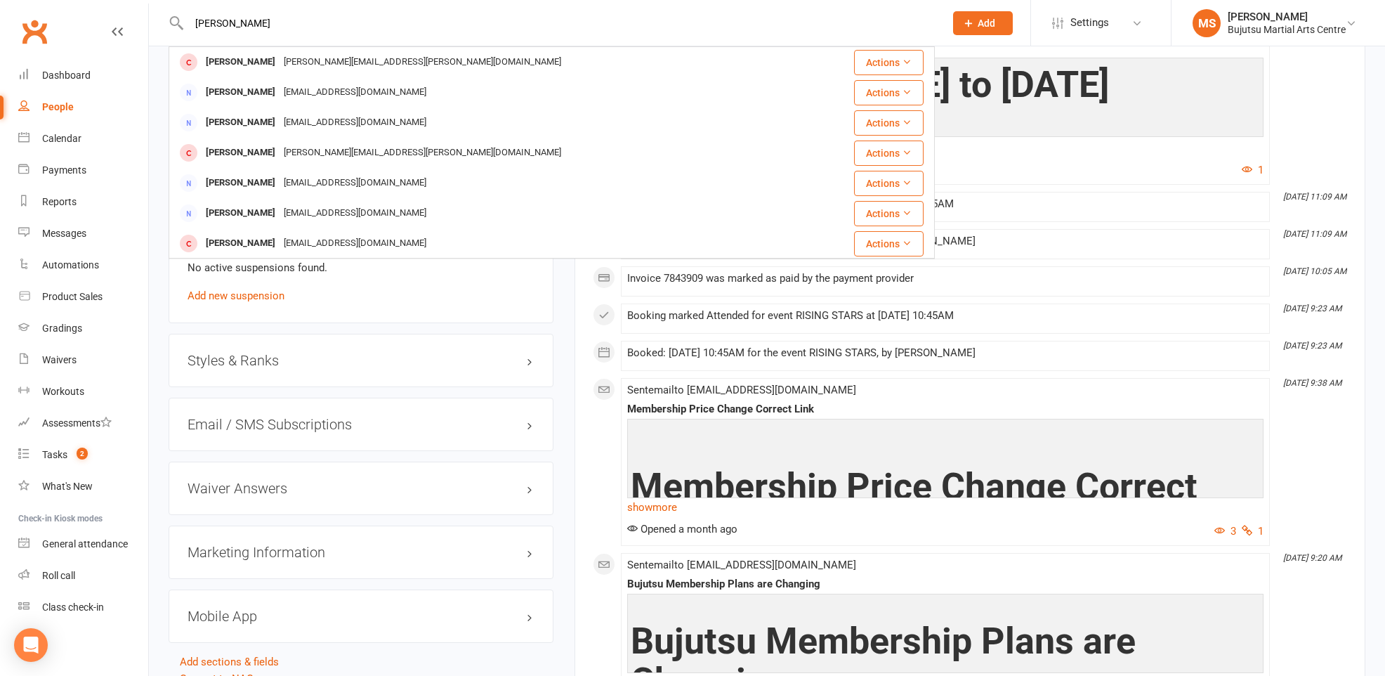
type input "mariiam esho"
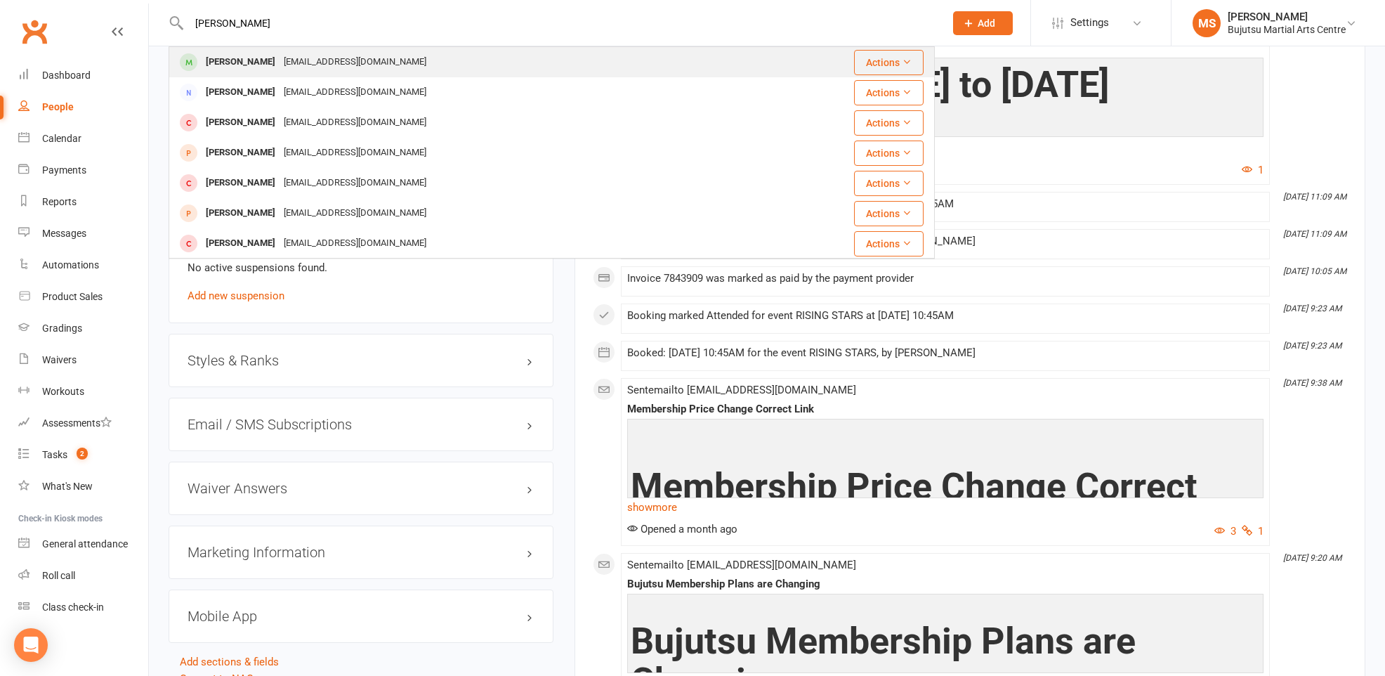
click at [315, 53] on div "Reta_ibrahem@yahoo.com" at bounding box center [355, 62] width 151 height 20
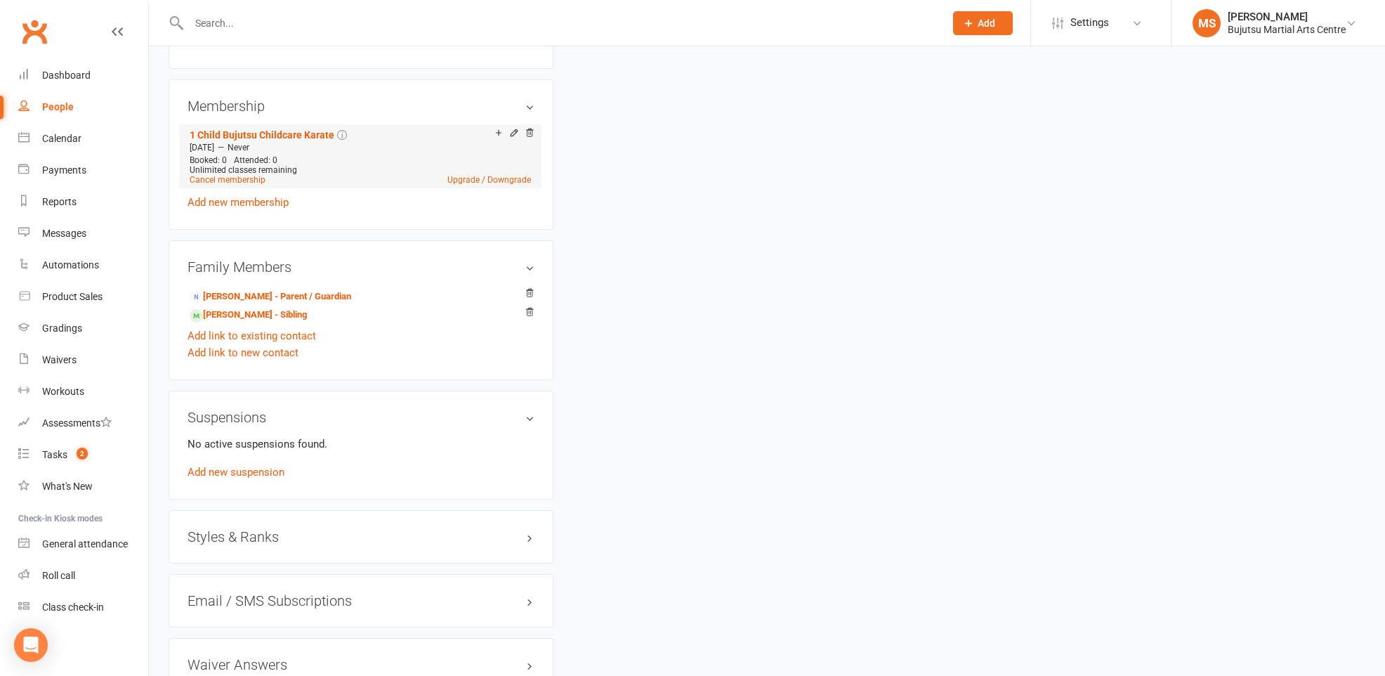
scroll to position [1003, 0]
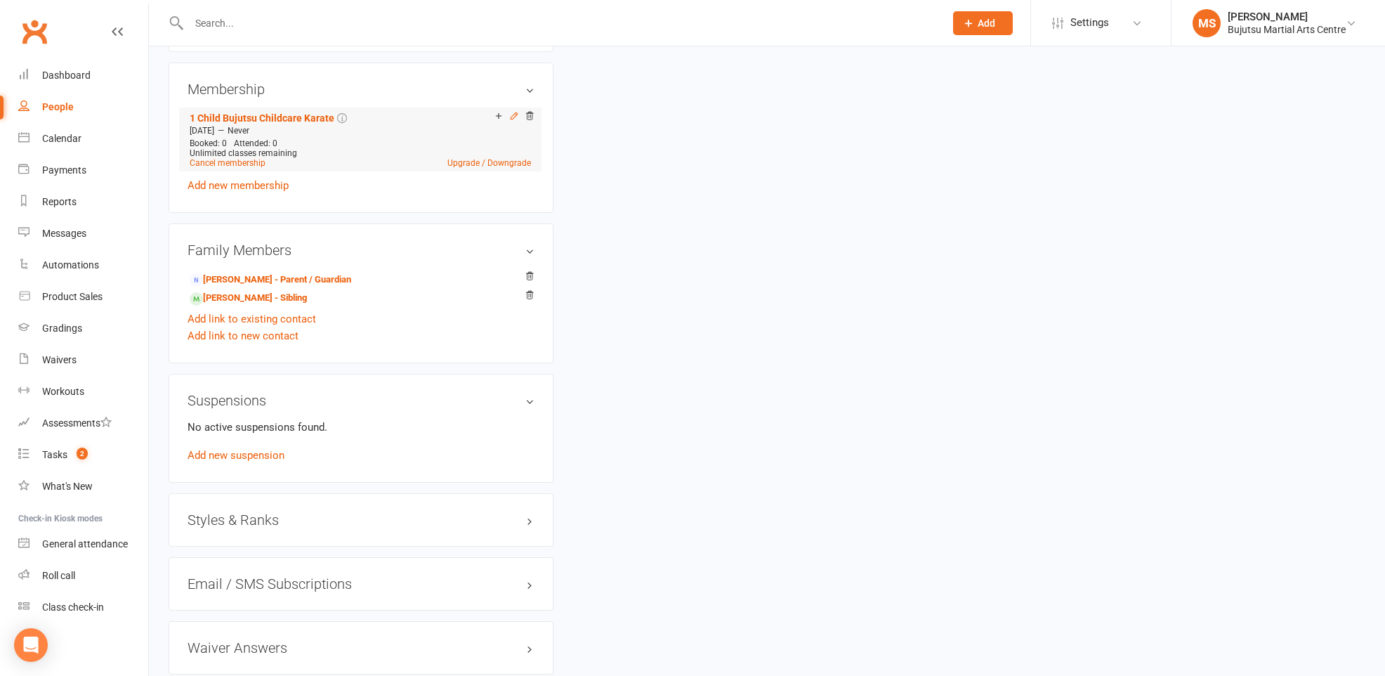
click at [513, 111] on icon at bounding box center [514, 116] width 10 height 10
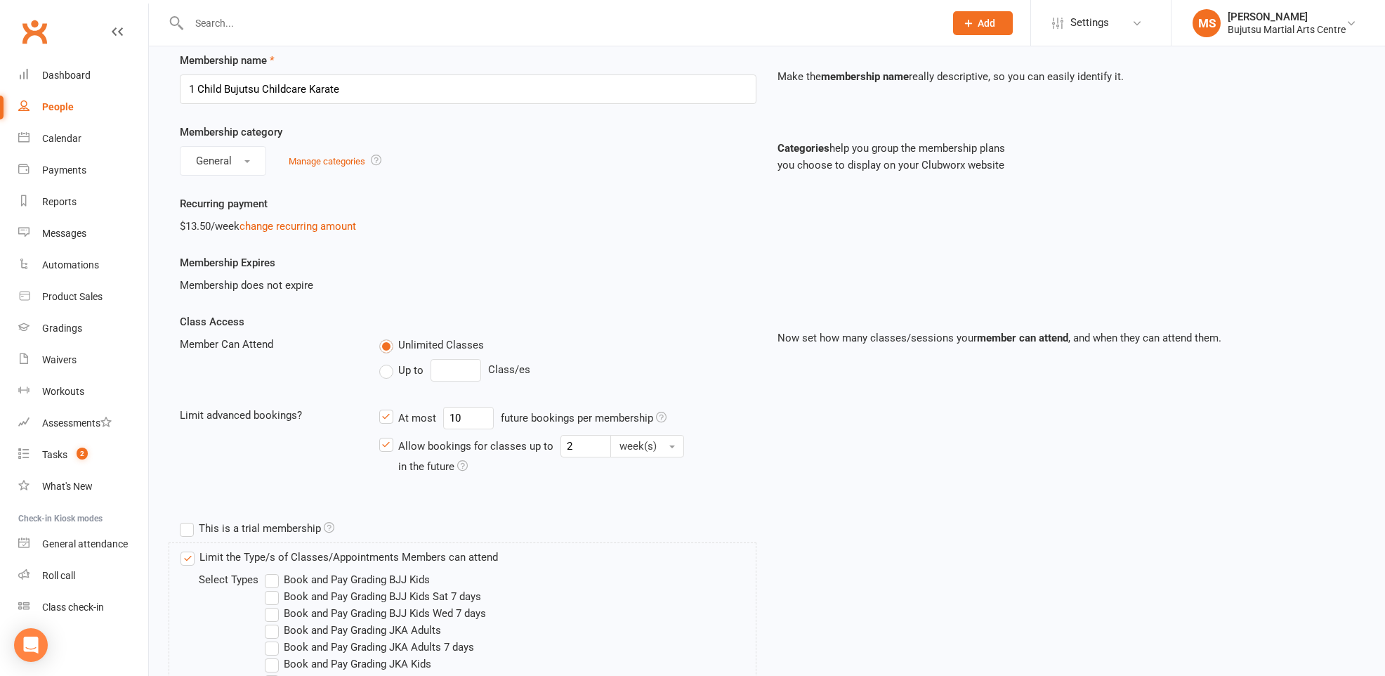
scroll to position [55, 0]
click at [315, 224] on link "change recurring amount" at bounding box center [297, 229] width 117 height 13
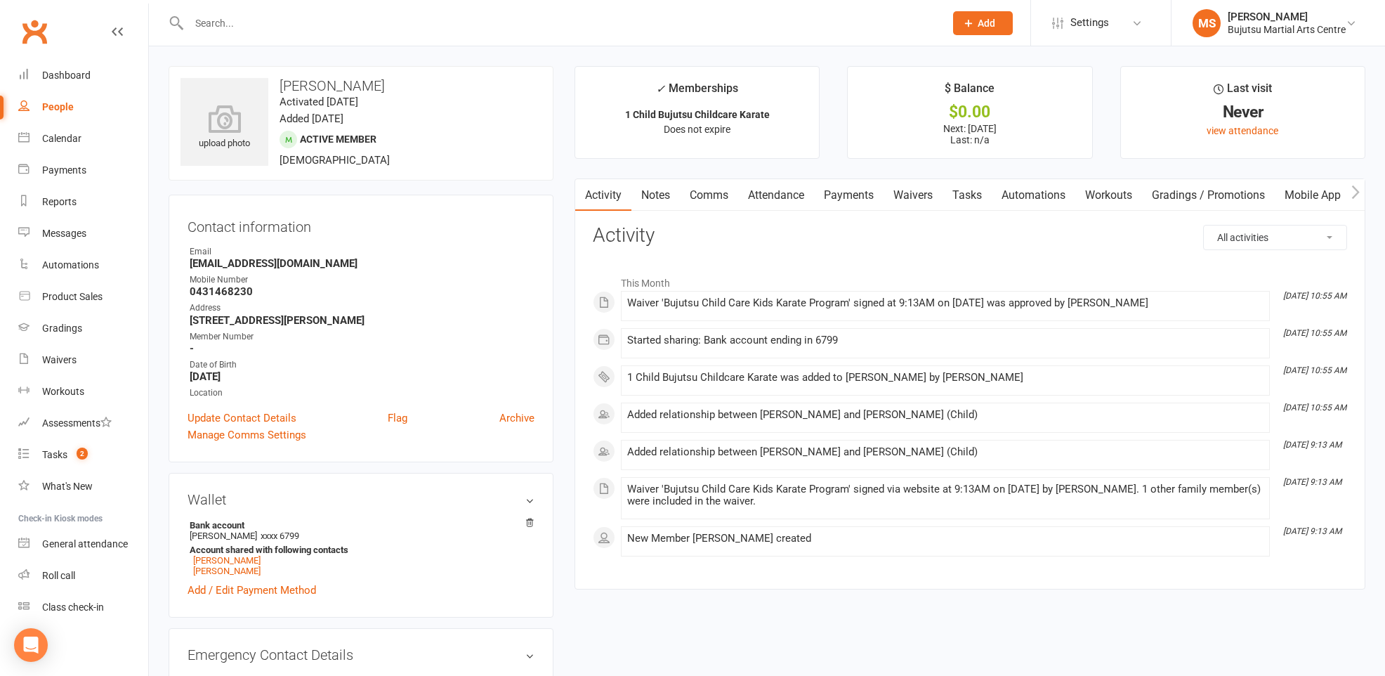
click at [840, 191] on link "Payments" at bounding box center [849, 195] width 70 height 32
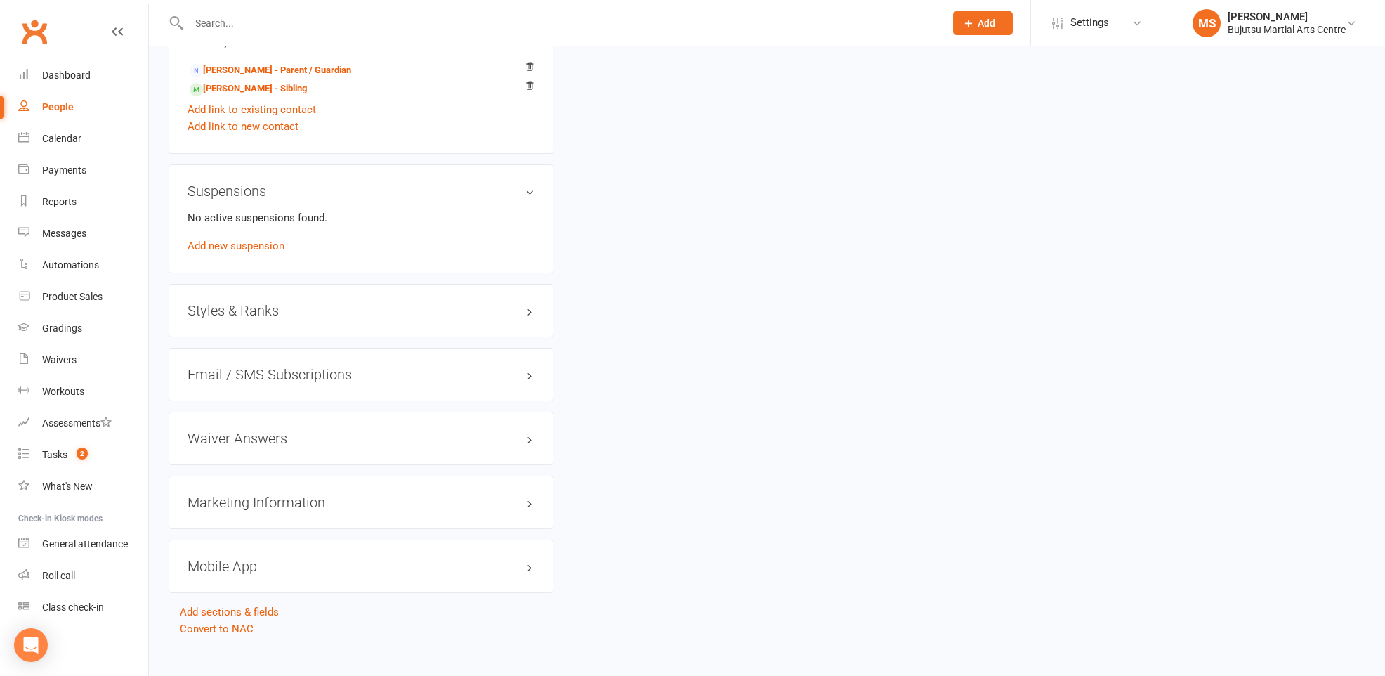
scroll to position [1222, 0]
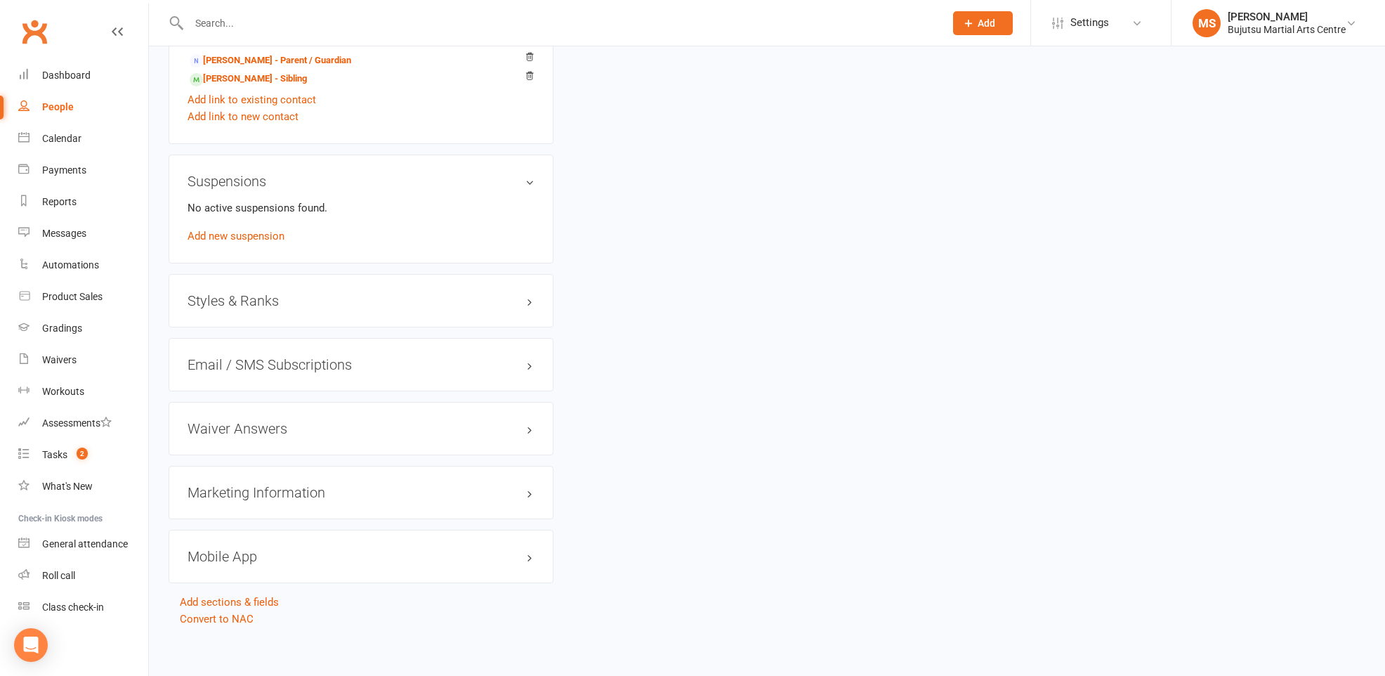
click at [209, 293] on h3 "Styles & Ranks" at bounding box center [361, 300] width 347 height 15
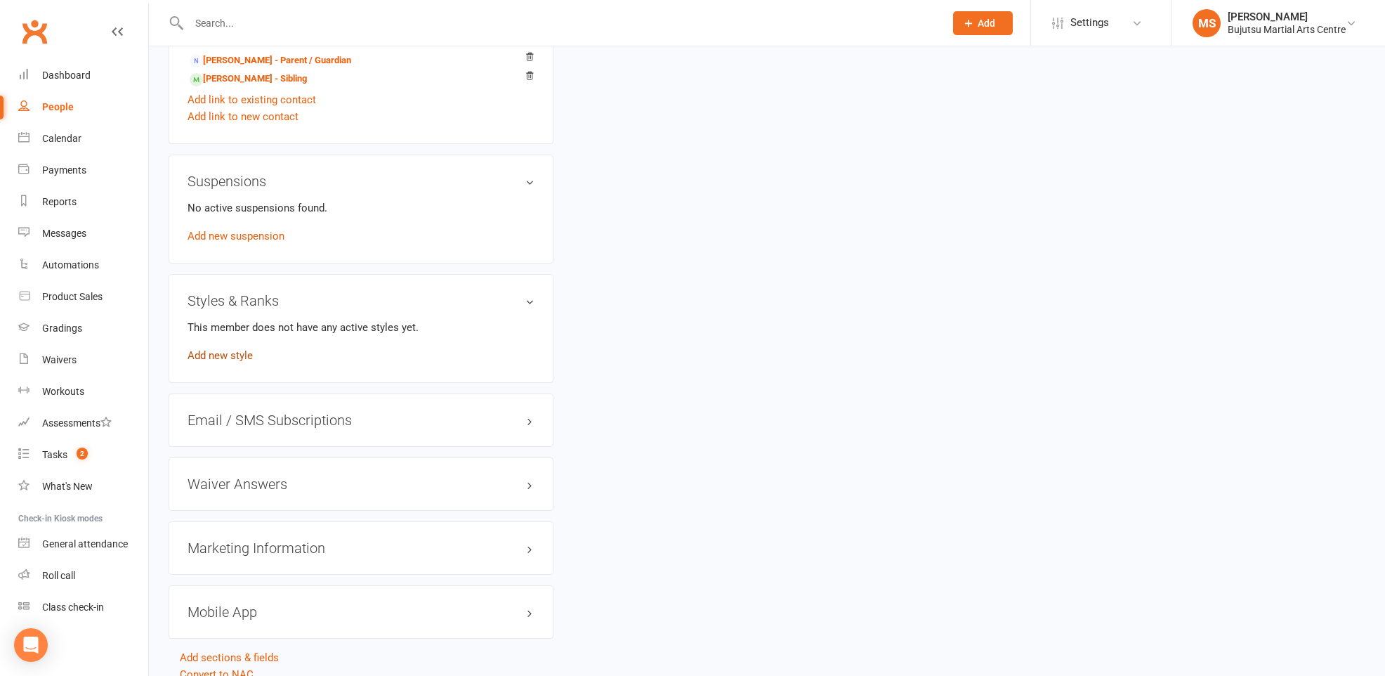
click at [216, 354] on link "Add new style" at bounding box center [220, 355] width 65 height 13
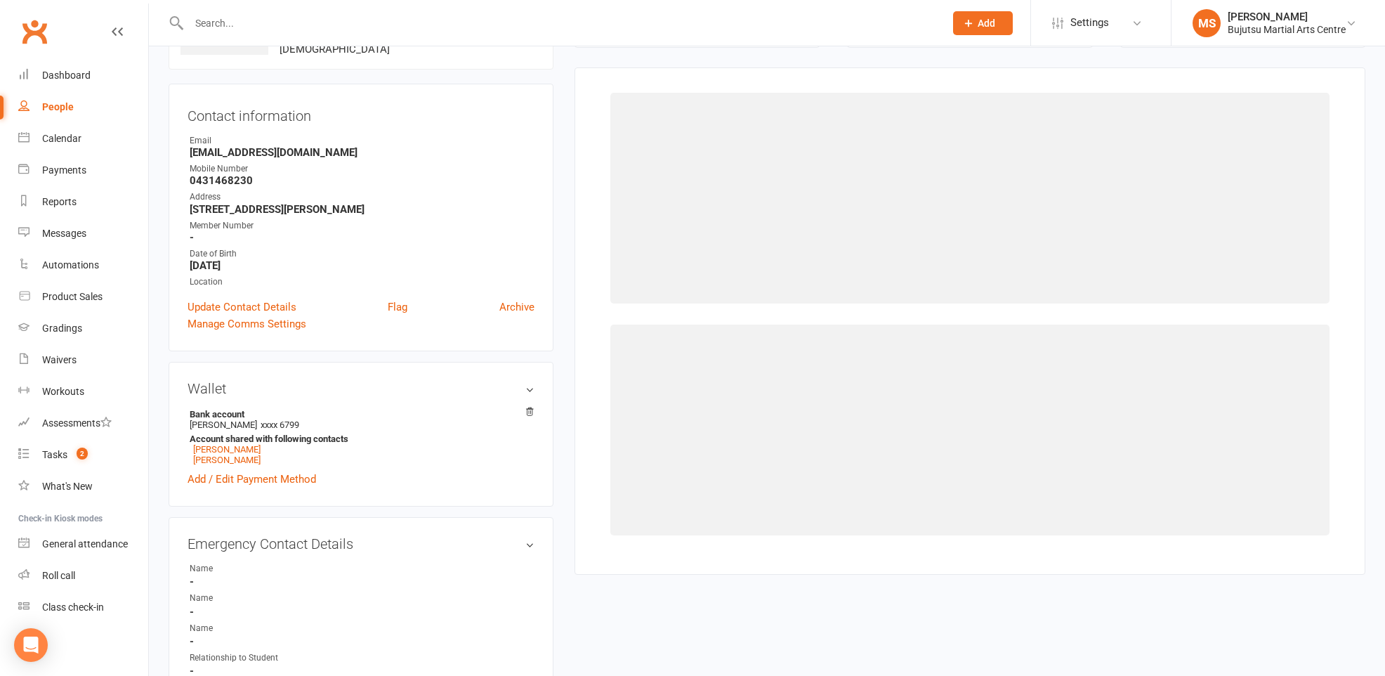
scroll to position [107, 0]
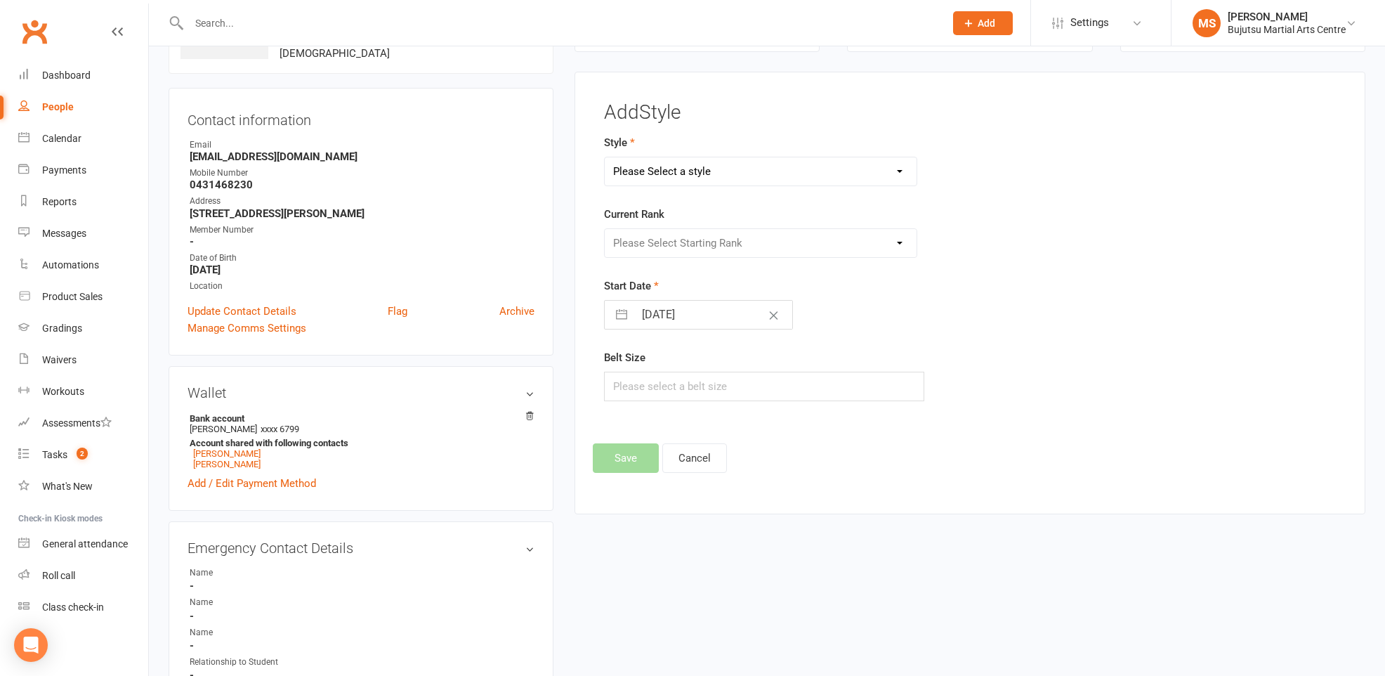
click at [641, 165] on select "Please Select a style BJJ Boxing Iaido Isshinryu JKA Jodo Karate for Toddlers K…" at bounding box center [761, 171] width 312 height 28
select select "3033"
click at [660, 248] on select "Please Select Starting Rank White" at bounding box center [761, 243] width 312 height 28
select select "33470"
click at [627, 461] on button "Save" at bounding box center [626, 457] width 66 height 29
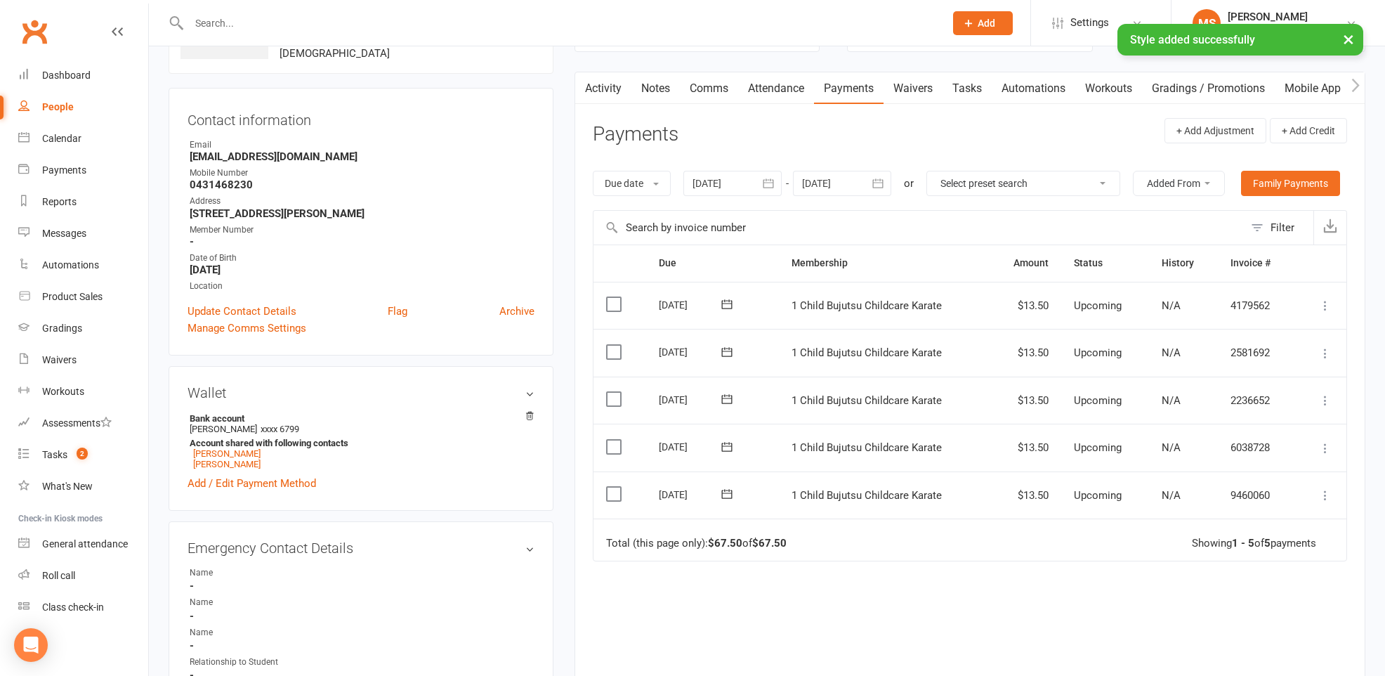
click at [51, 107] on div "People" at bounding box center [58, 106] width 32 height 11
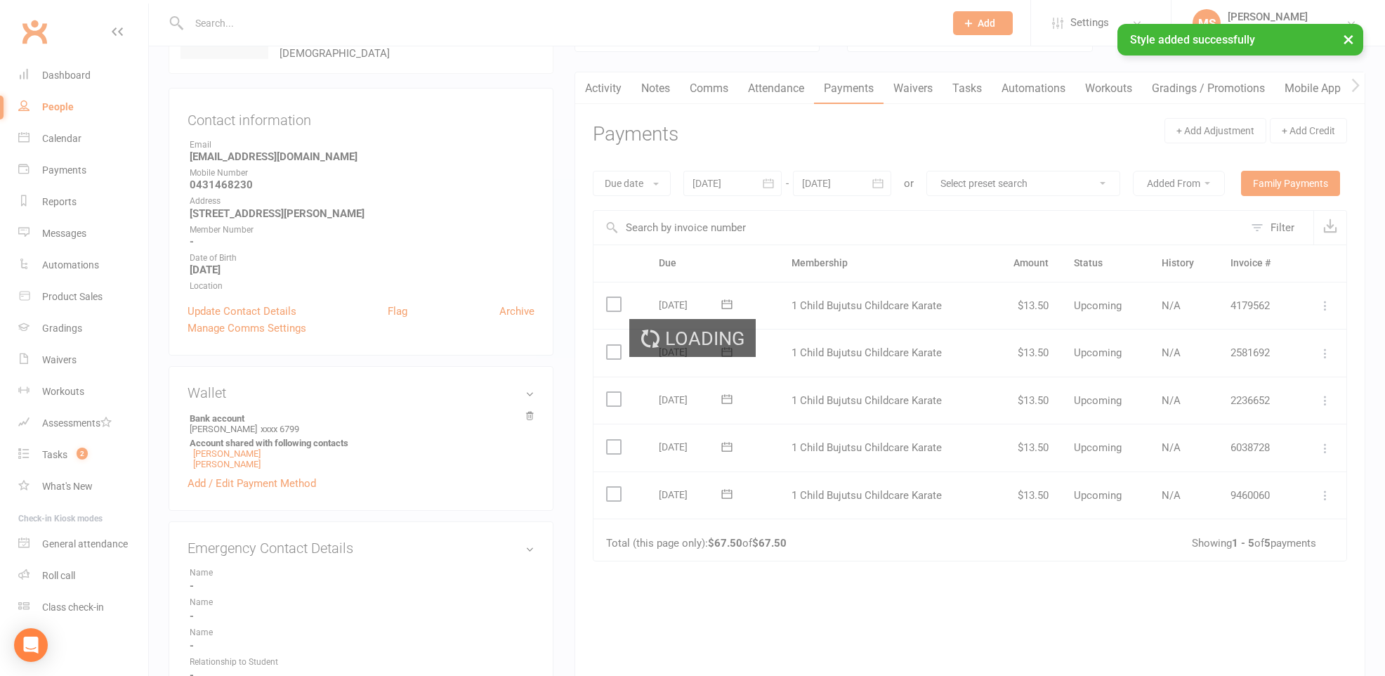
select select "100"
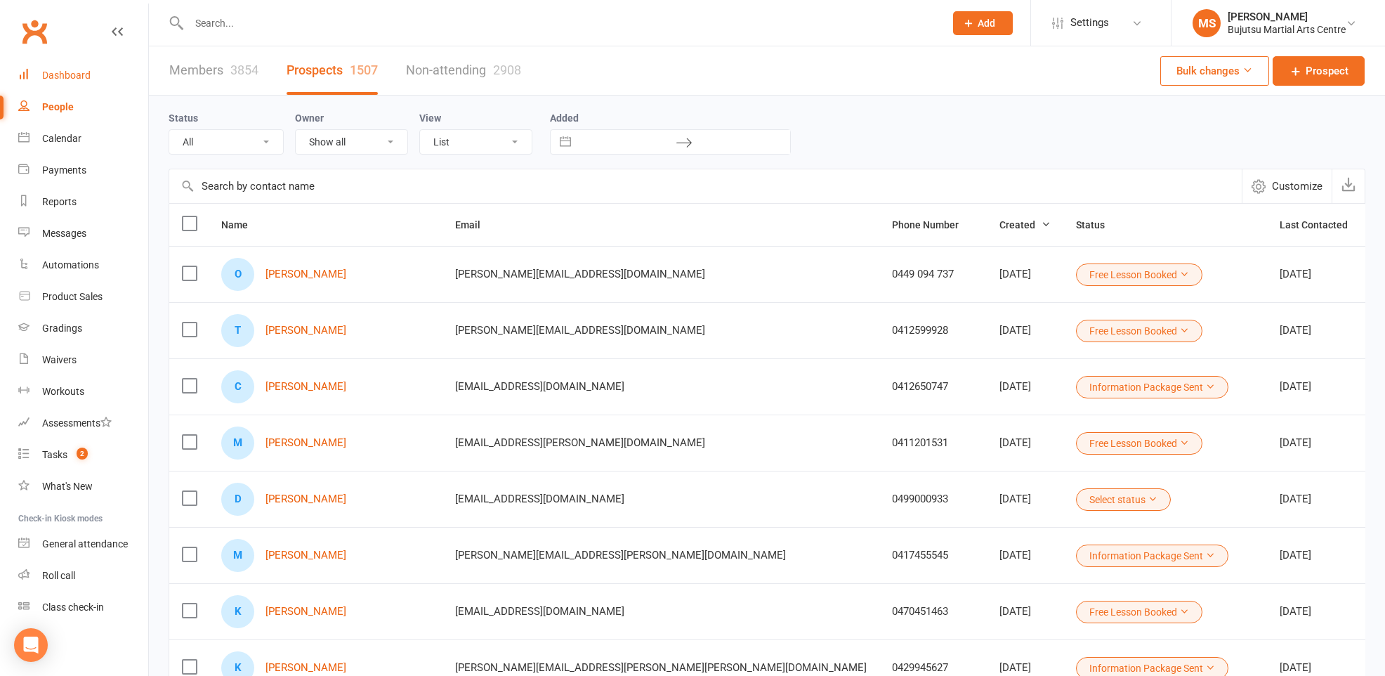
click at [74, 79] on div "Dashboard" at bounding box center [66, 75] width 48 height 11
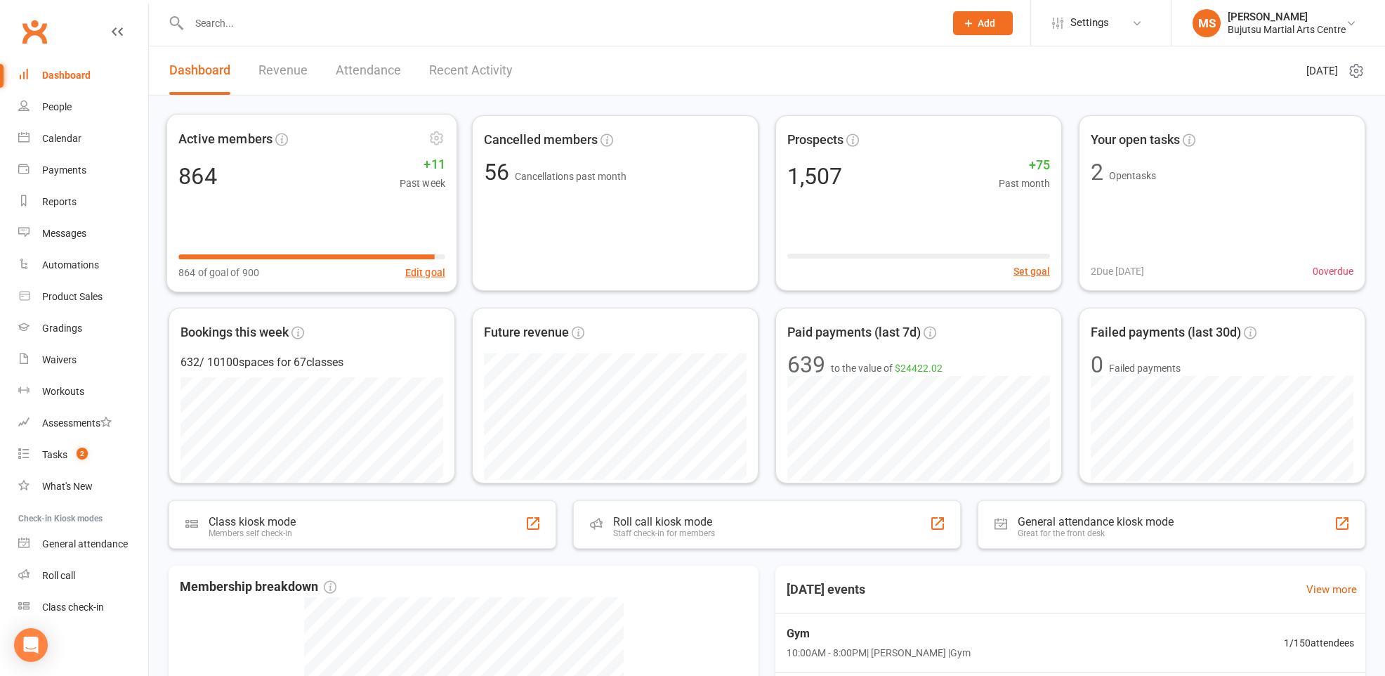
click at [248, 176] on div "864 +11 Past week" at bounding box center [311, 175] width 267 height 31
